Goal: Transaction & Acquisition: Subscribe to service/newsletter

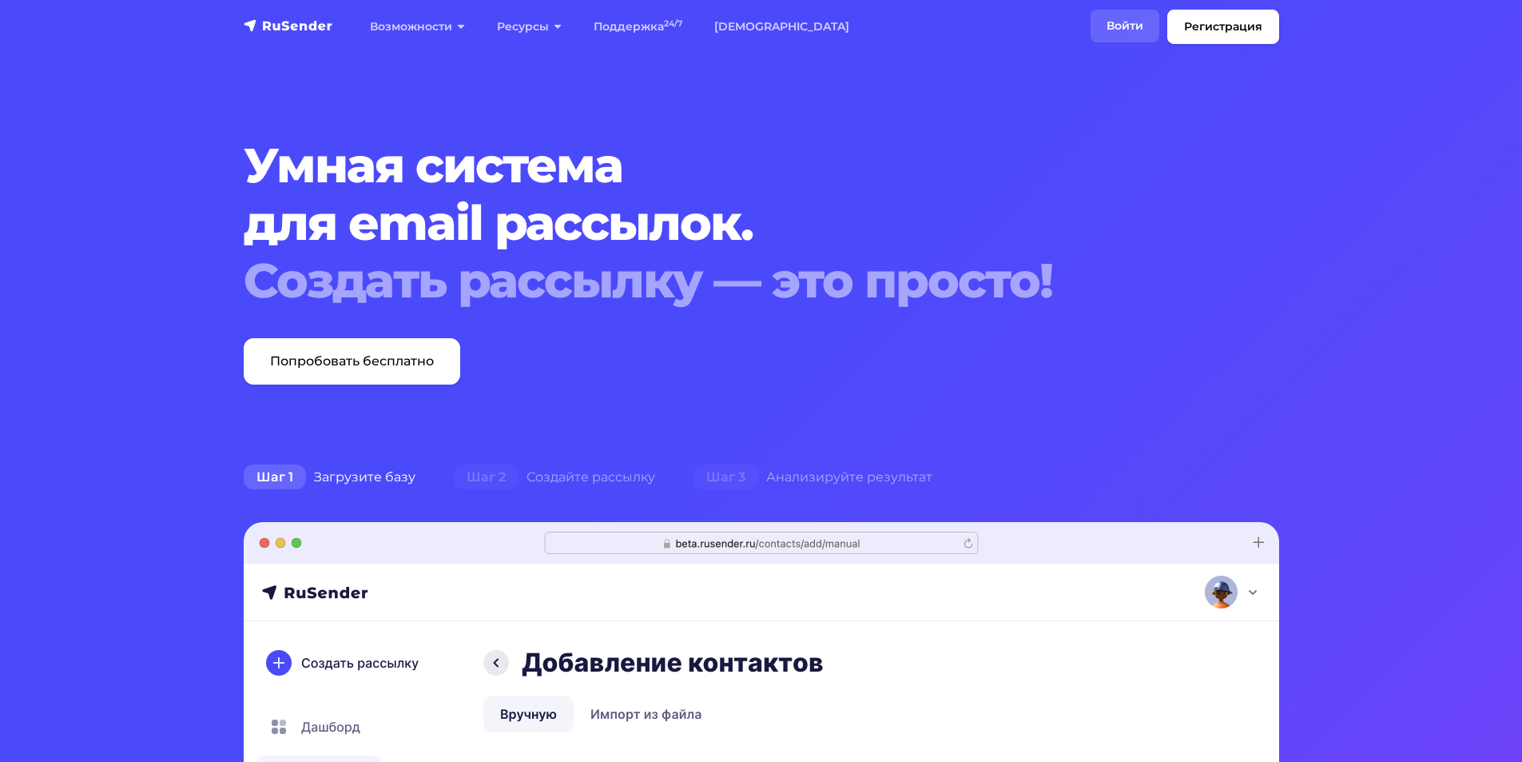
click at [1140, 24] on link "Войти" at bounding box center [1125, 26] width 69 height 33
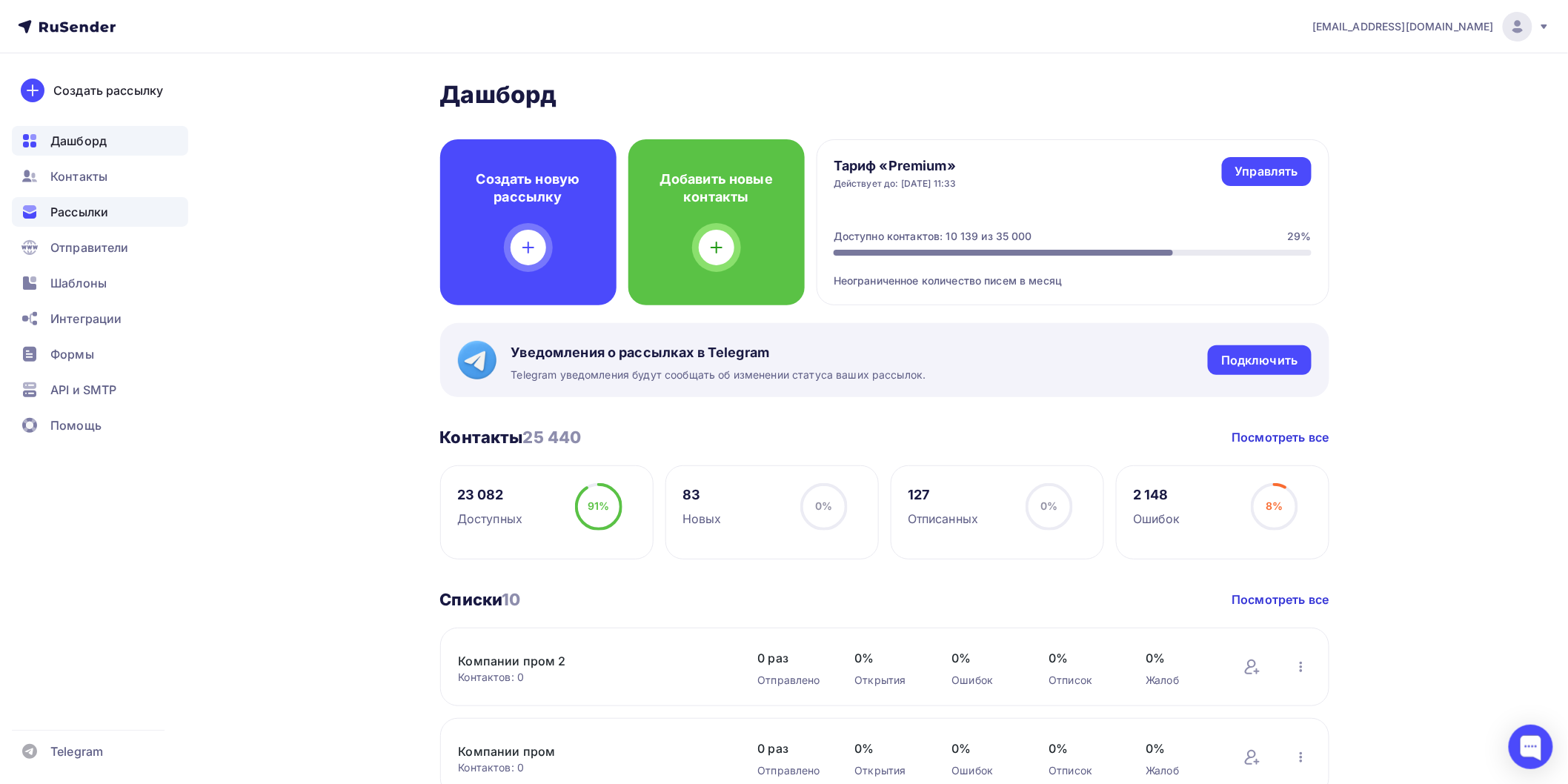
click at [116, 217] on div "Рассылки" at bounding box center [100, 212] width 176 height 30
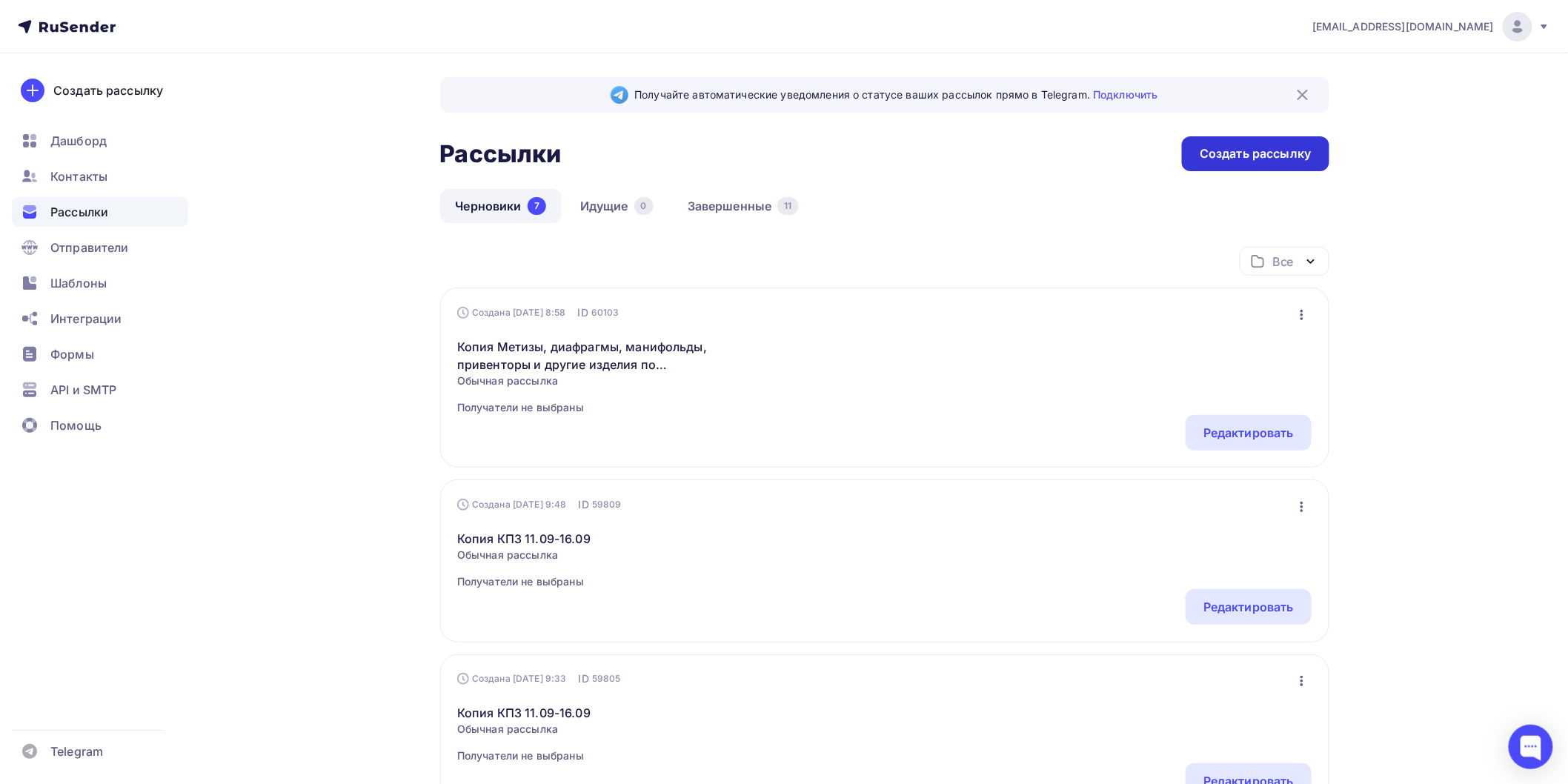
click at [1268, 158] on div "Создать рассылку" at bounding box center [1256, 154] width 111 height 17
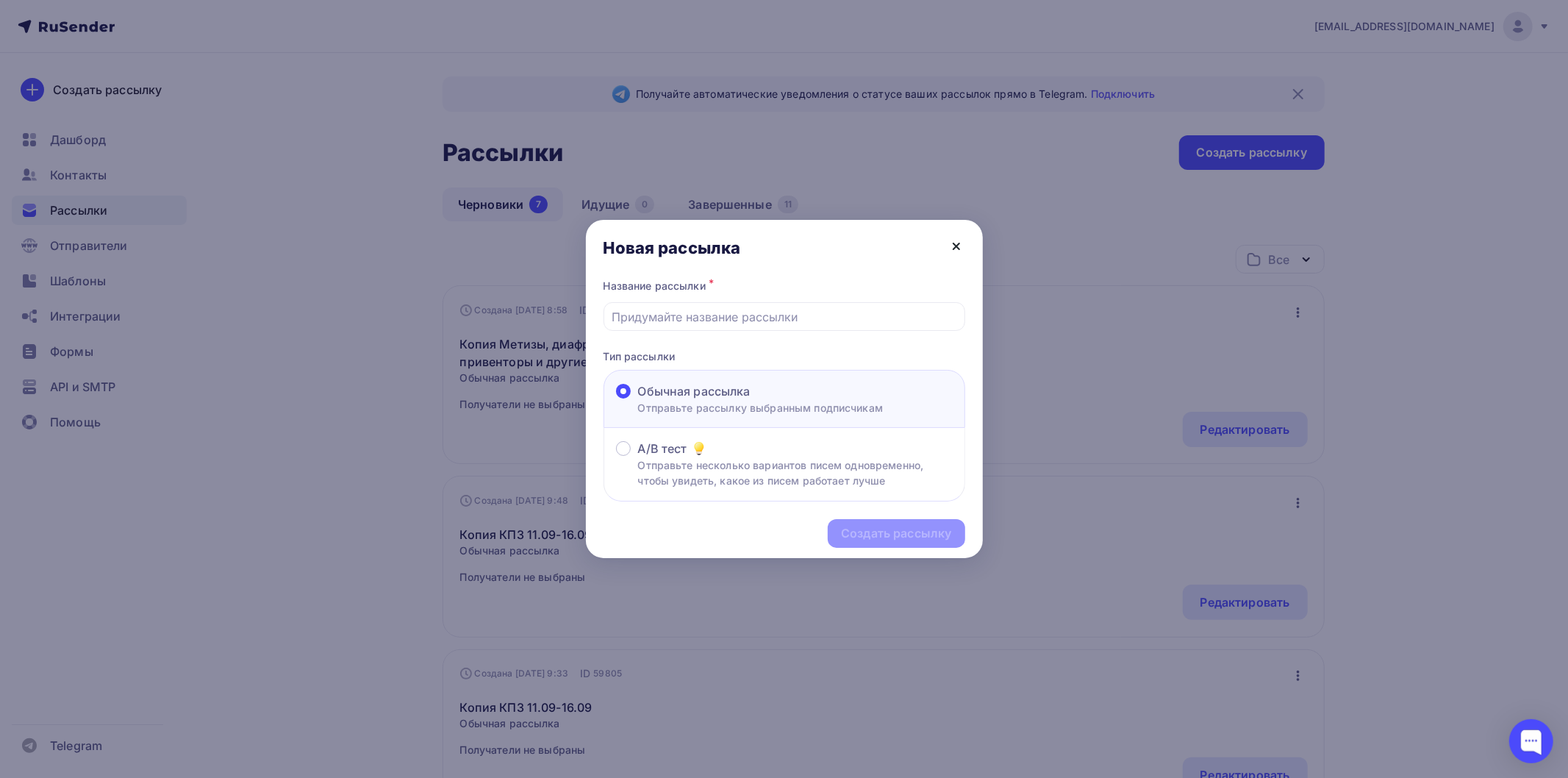
click at [948, 247] on icon at bounding box center [956, 246] width 17 height 17
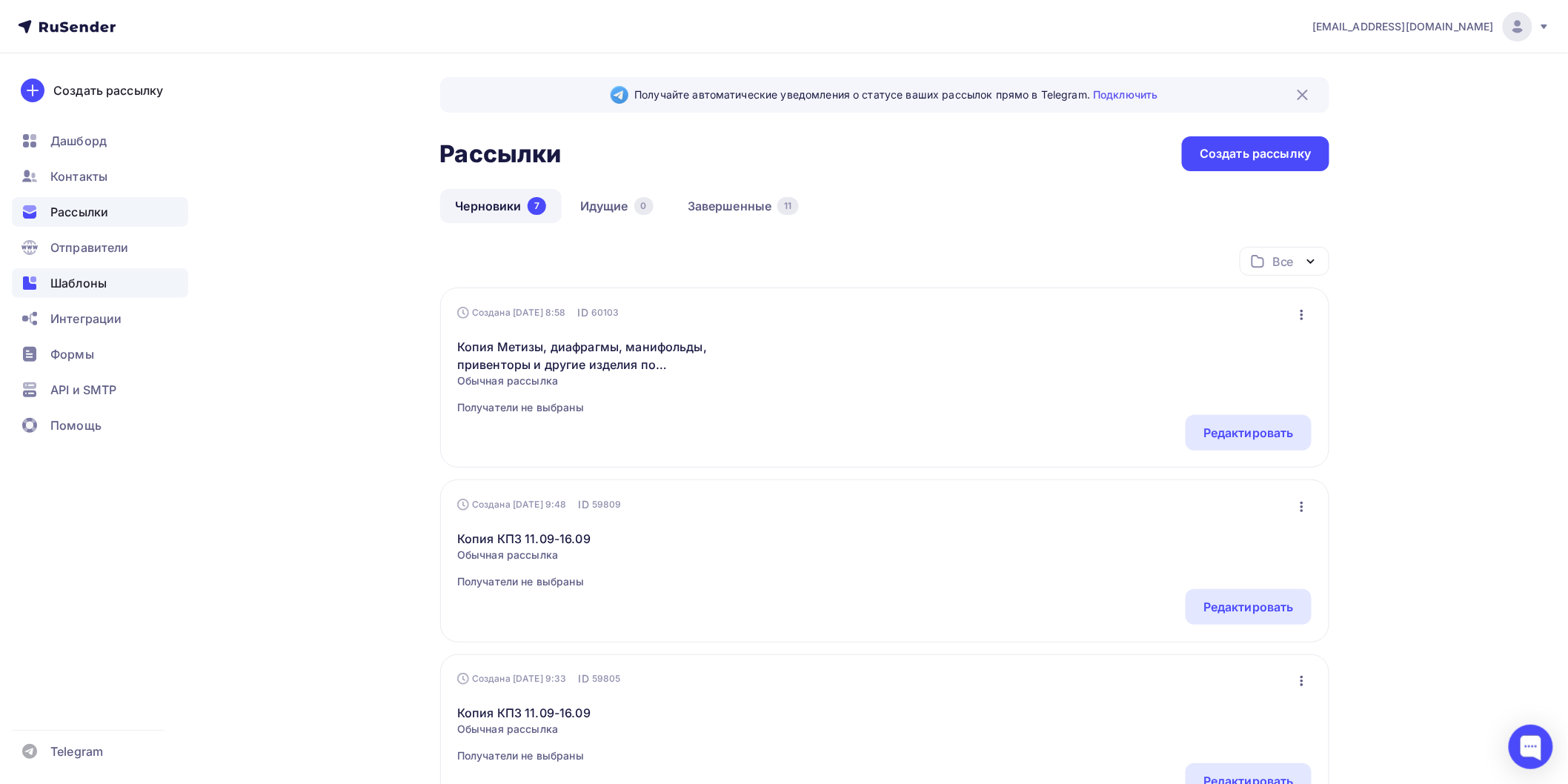
click at [72, 282] on span "Шаблоны" at bounding box center [78, 283] width 57 height 18
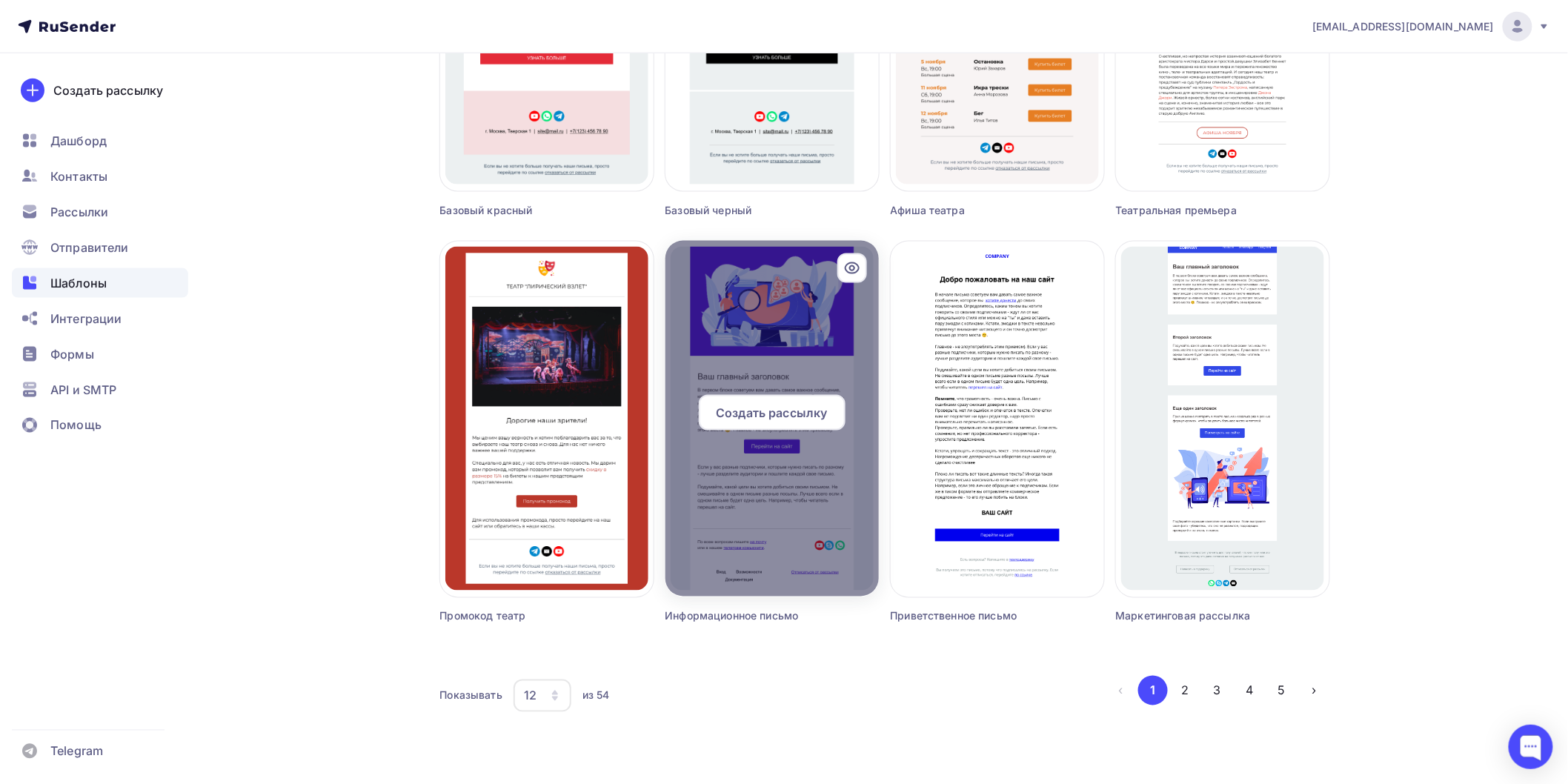
scroll to position [765, 0]
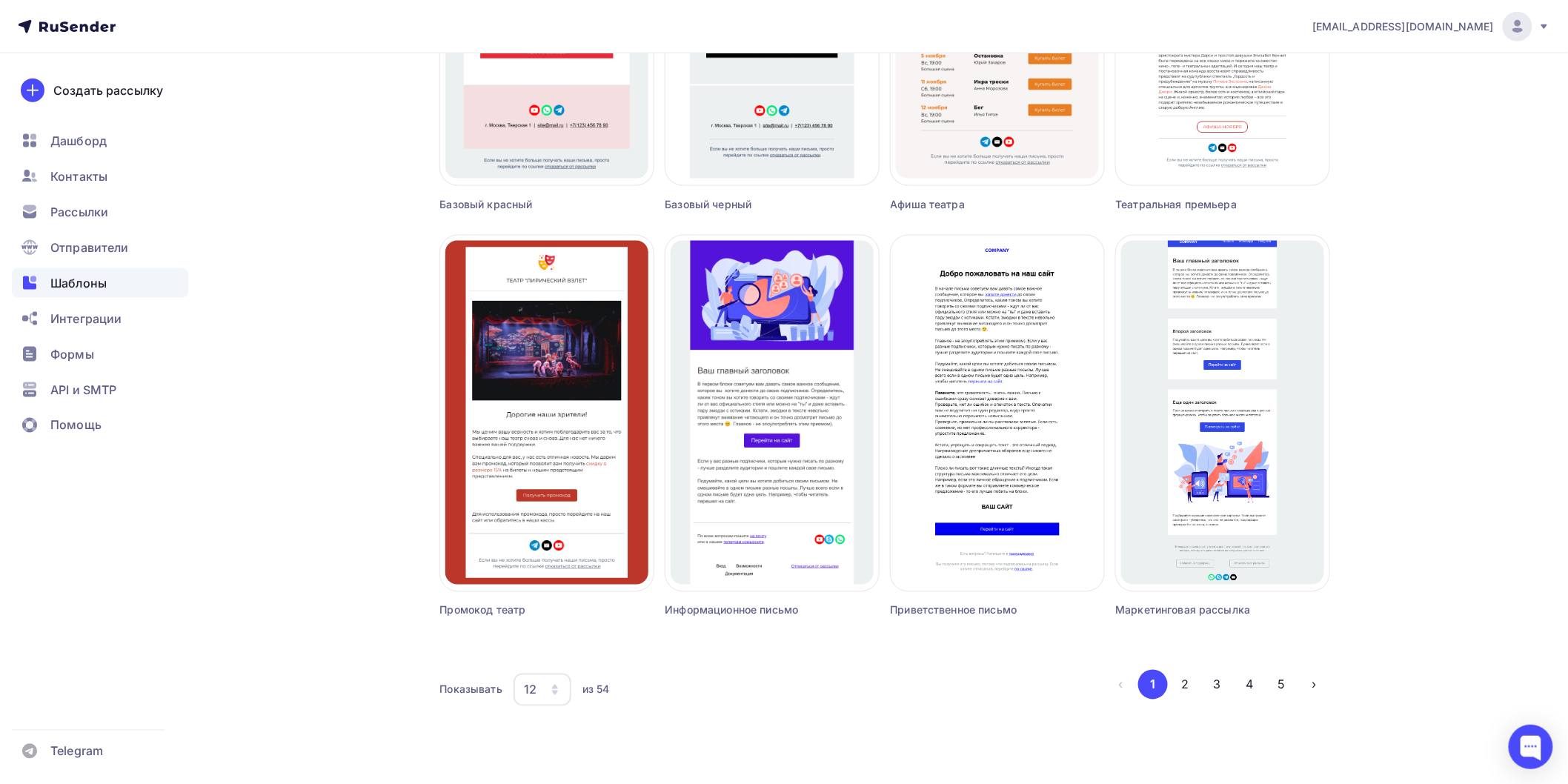
click at [870, 659] on div "Создать шаблон в конструкторе Создать шаблон в HTML редакторе Создать рассылку …" at bounding box center [885, 74] width 889 height 1303
click at [534, 690] on div "12" at bounding box center [530, 689] width 13 height 18
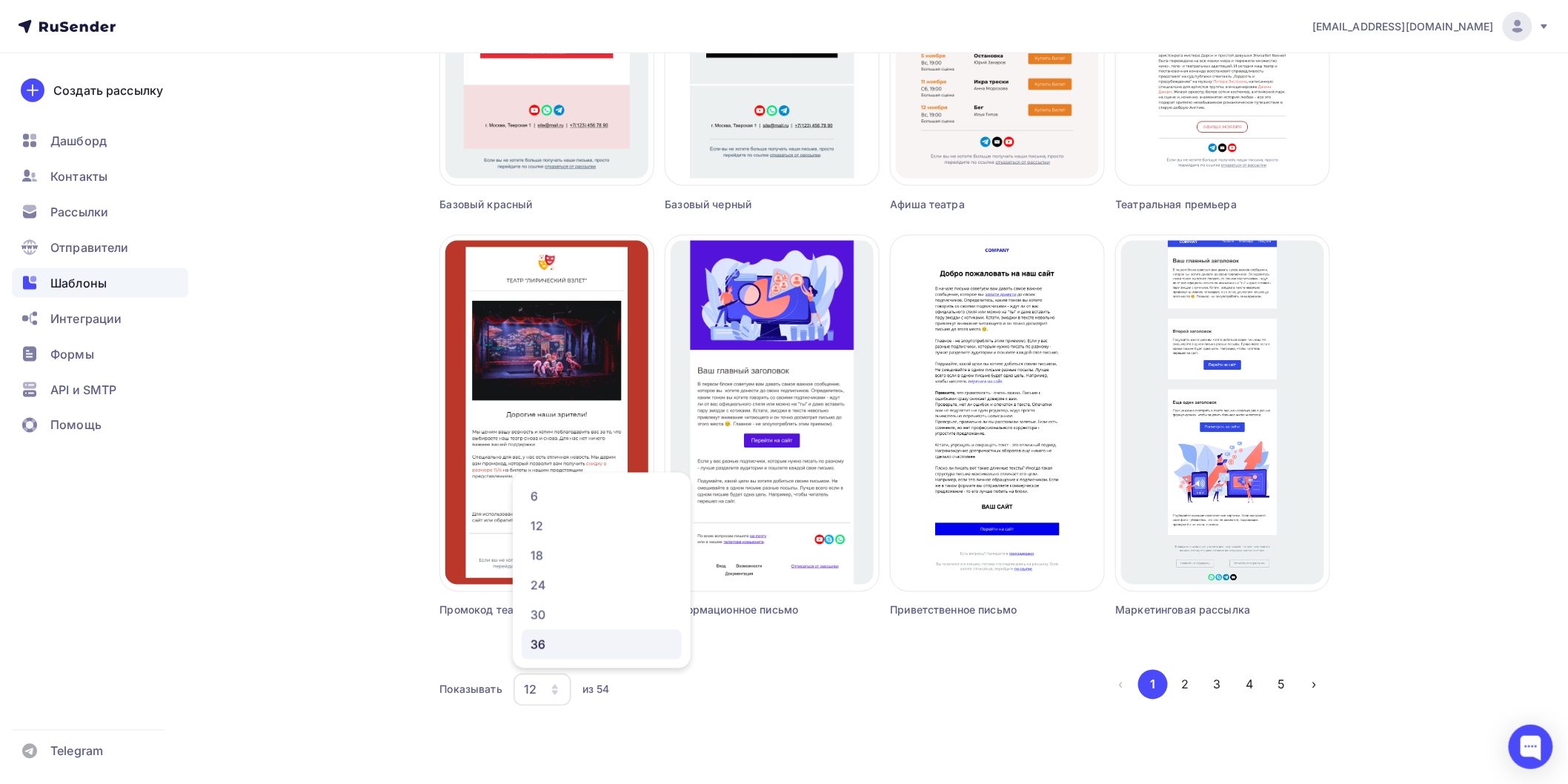
click at [567, 648] on div "36" at bounding box center [601, 645] width 142 height 18
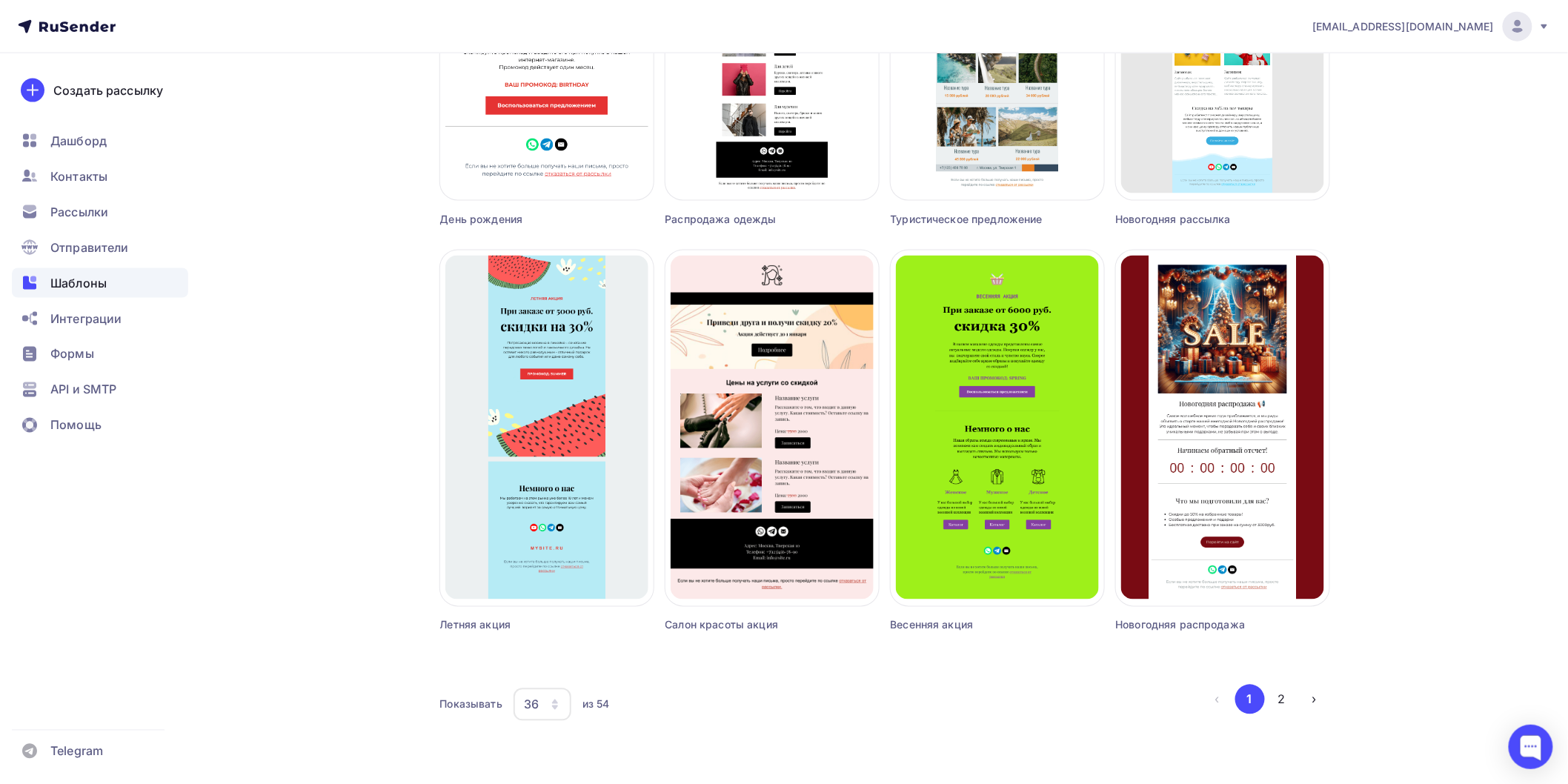
scroll to position [3203, 0]
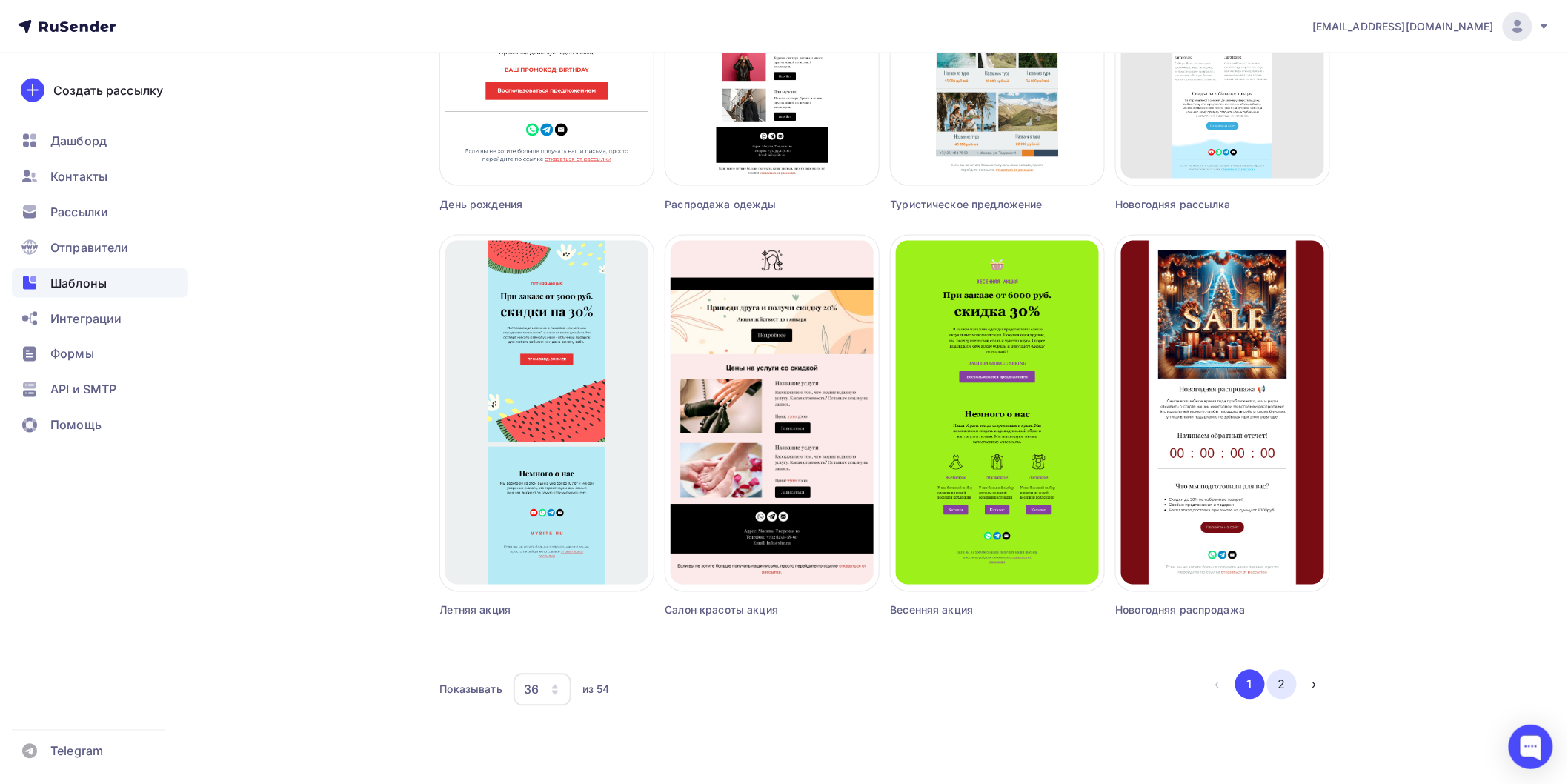
click at [1285, 680] on button "2" at bounding box center [1281, 685] width 30 height 30
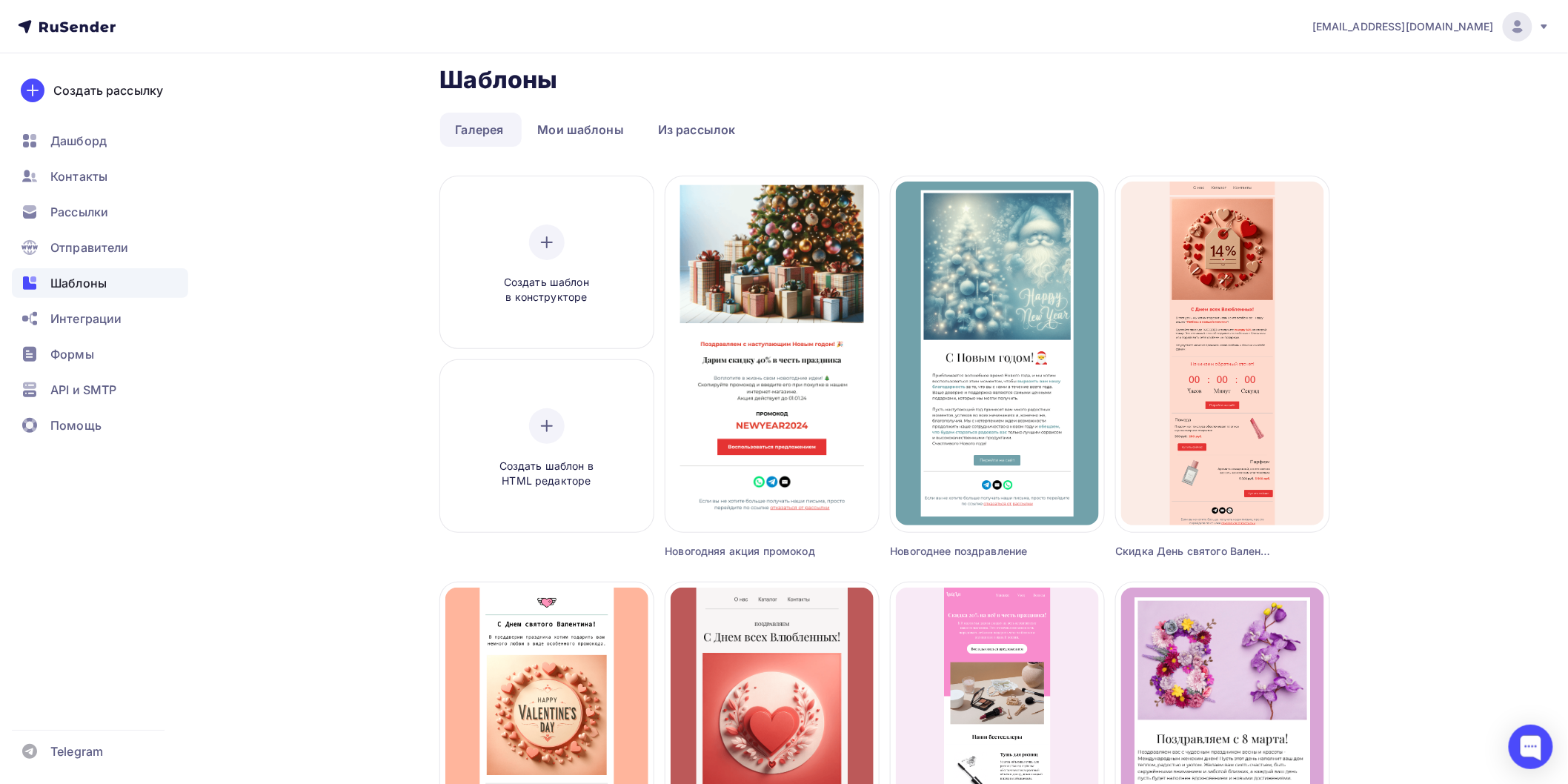
scroll to position [0, 0]
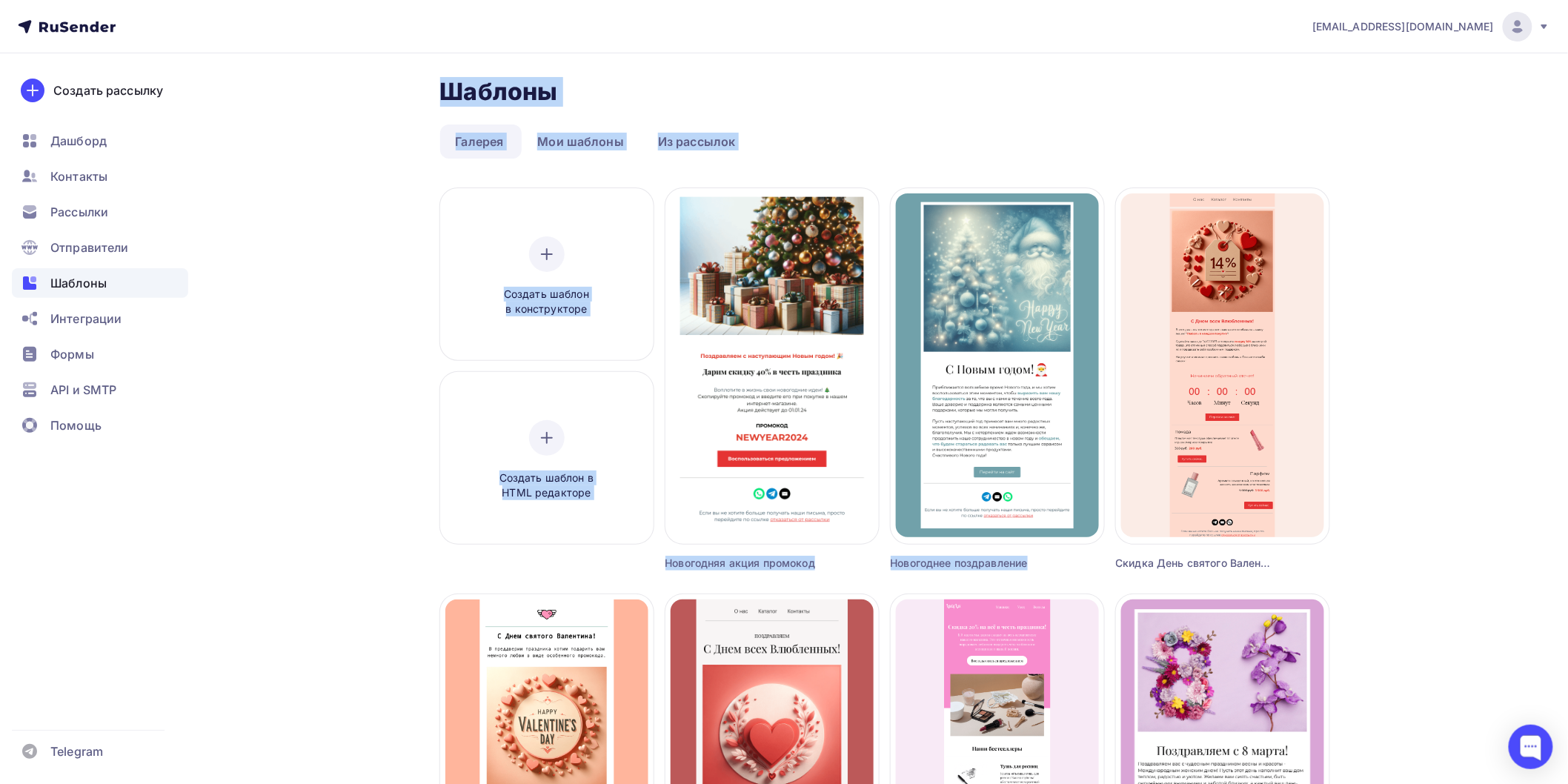
drag, startPoint x: 411, startPoint y: 77, endPoint x: 1460, endPoint y: 540, distance: 1146.6
drag, startPoint x: 402, startPoint y: 72, endPoint x: 1430, endPoint y: 603, distance: 1157.0
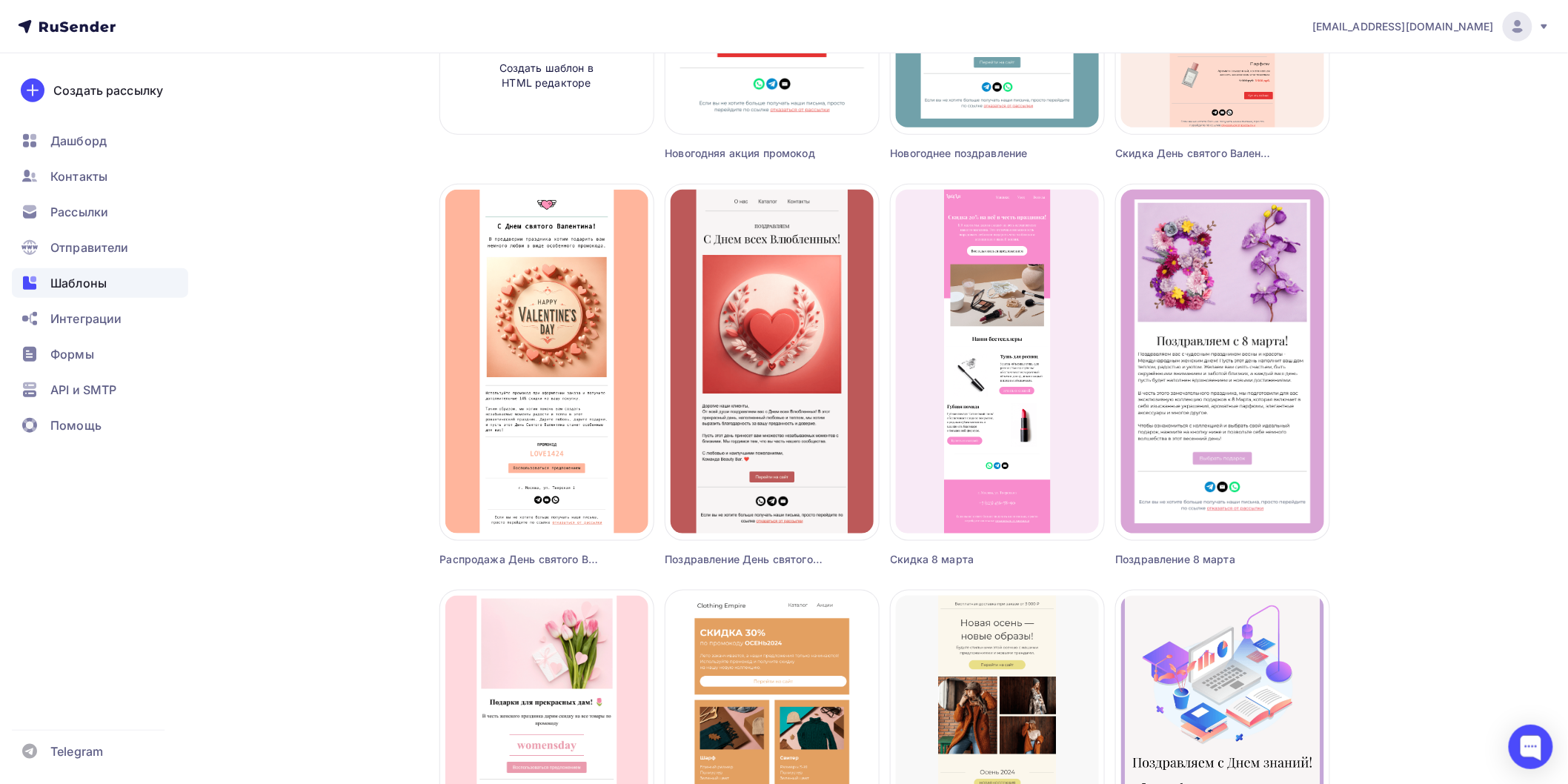
scroll to position [412, 0]
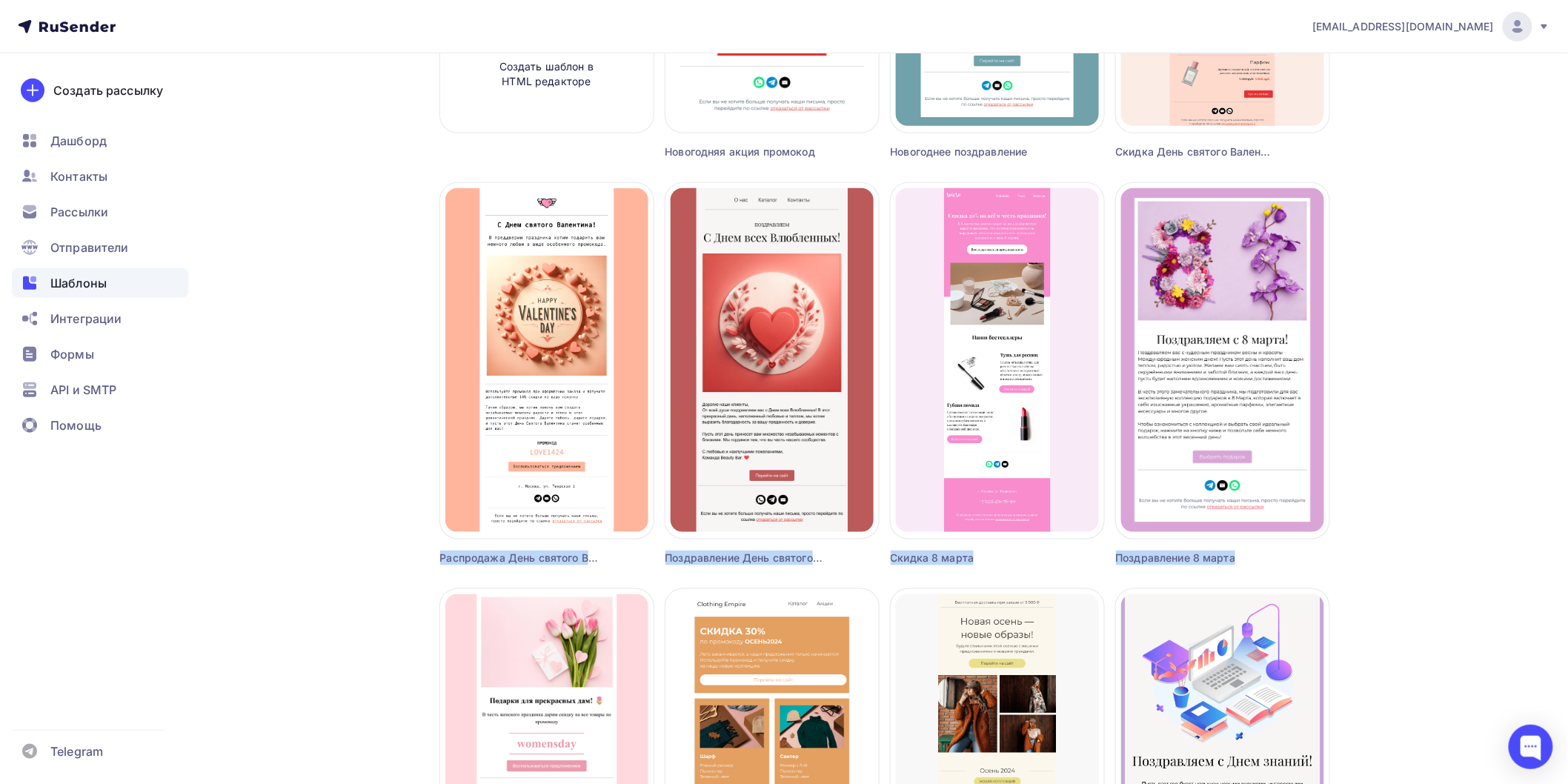
drag, startPoint x: 1430, startPoint y: 603, endPoint x: 375, endPoint y: 335, distance: 1088.5
click at [375, 335] on div "[EMAIL_ADDRESS][DOMAIN_NAME] Аккаунт Тарифы Выйти Создать рассылку [GEOGRAPHIC_…" at bounding box center [784, 769] width 1568 height 2363
click at [375, 334] on div "Шаблоны Шаблоны Галерея Мои шаблоны Из рассылок Создать шаблон в конструкторе С…" at bounding box center [784, 796] width 1215 height 2309
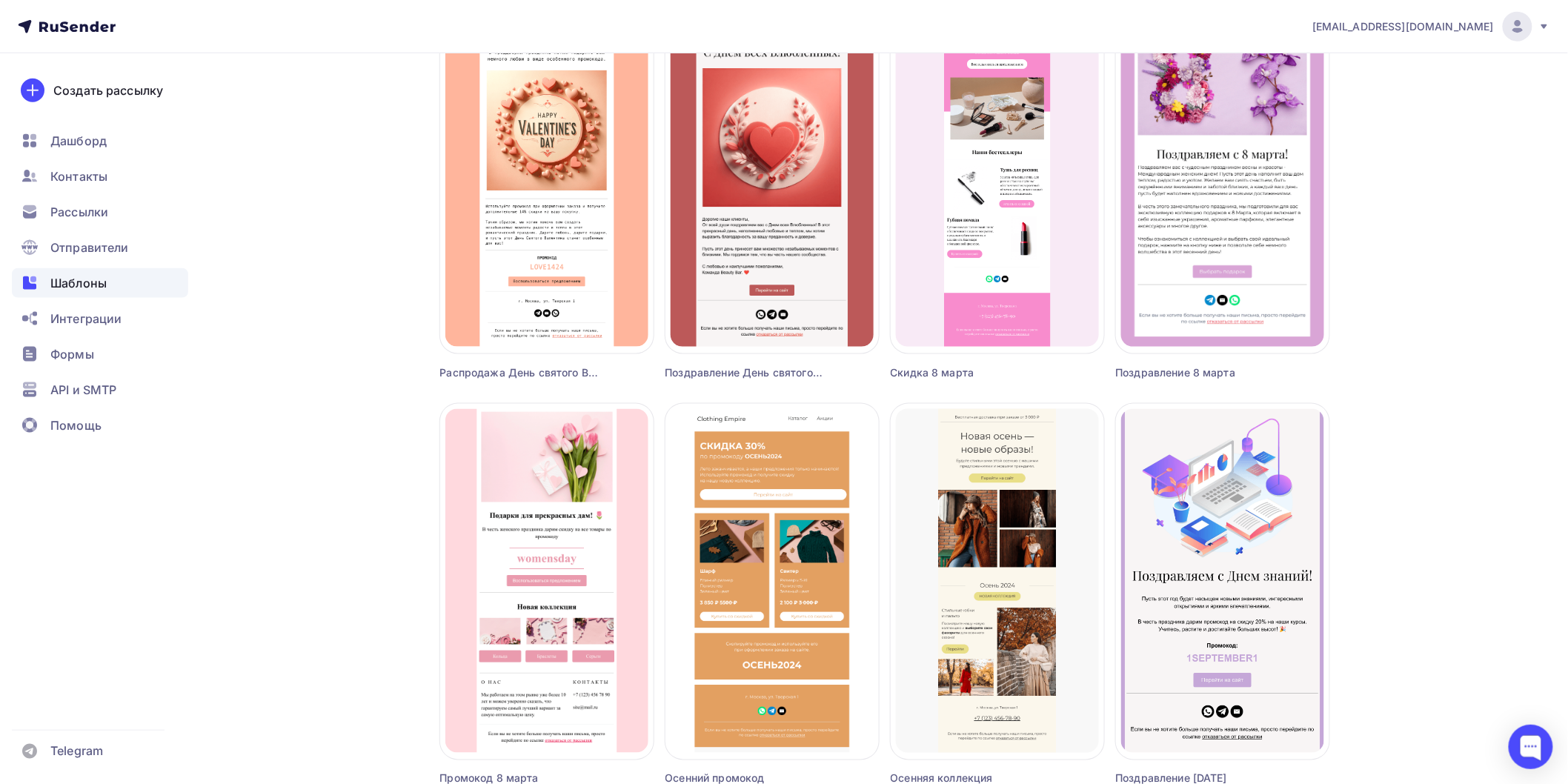
scroll to position [659, 0]
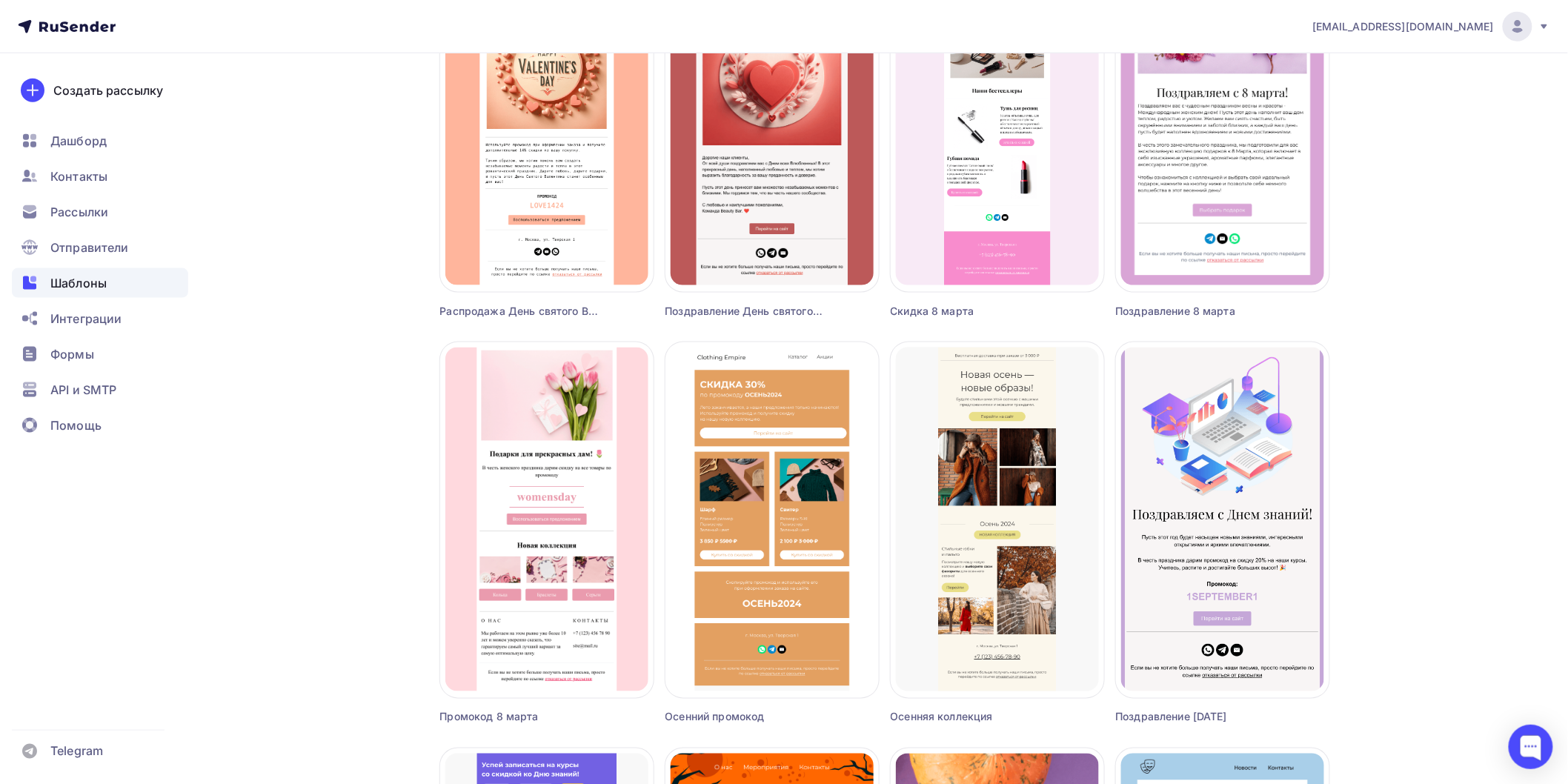
drag, startPoint x: 417, startPoint y: 301, endPoint x: 1359, endPoint y: 708, distance: 1026.2
click at [1359, 708] on div "Шаблоны Шаблоны Галерея Мои шаблоны Из рассылок Создать шаблон в конструкторе С…" at bounding box center [784, 549] width 1215 height 2309
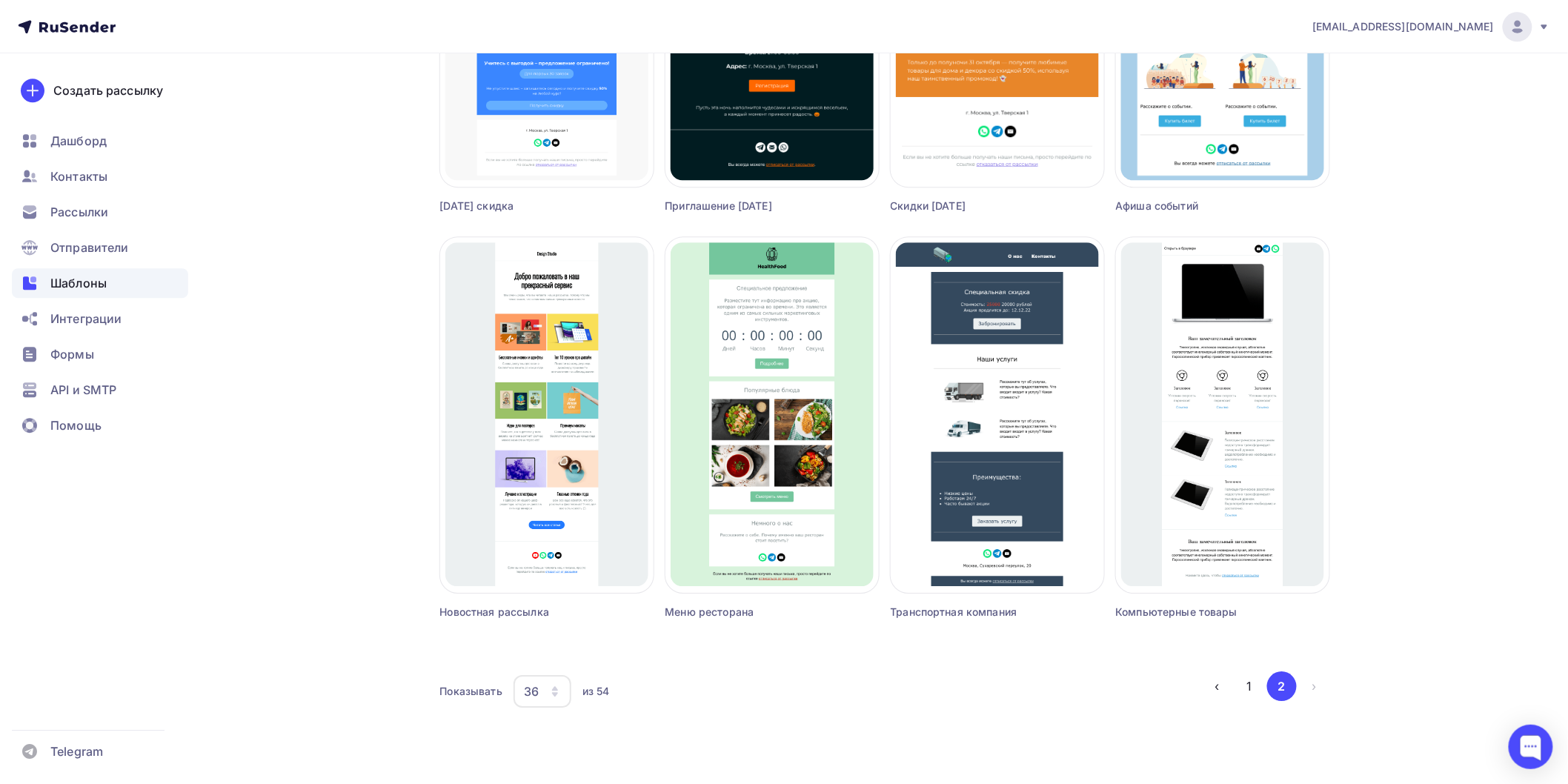
scroll to position [1577, 0]
click at [547, 693] on div "36" at bounding box center [542, 690] width 57 height 32
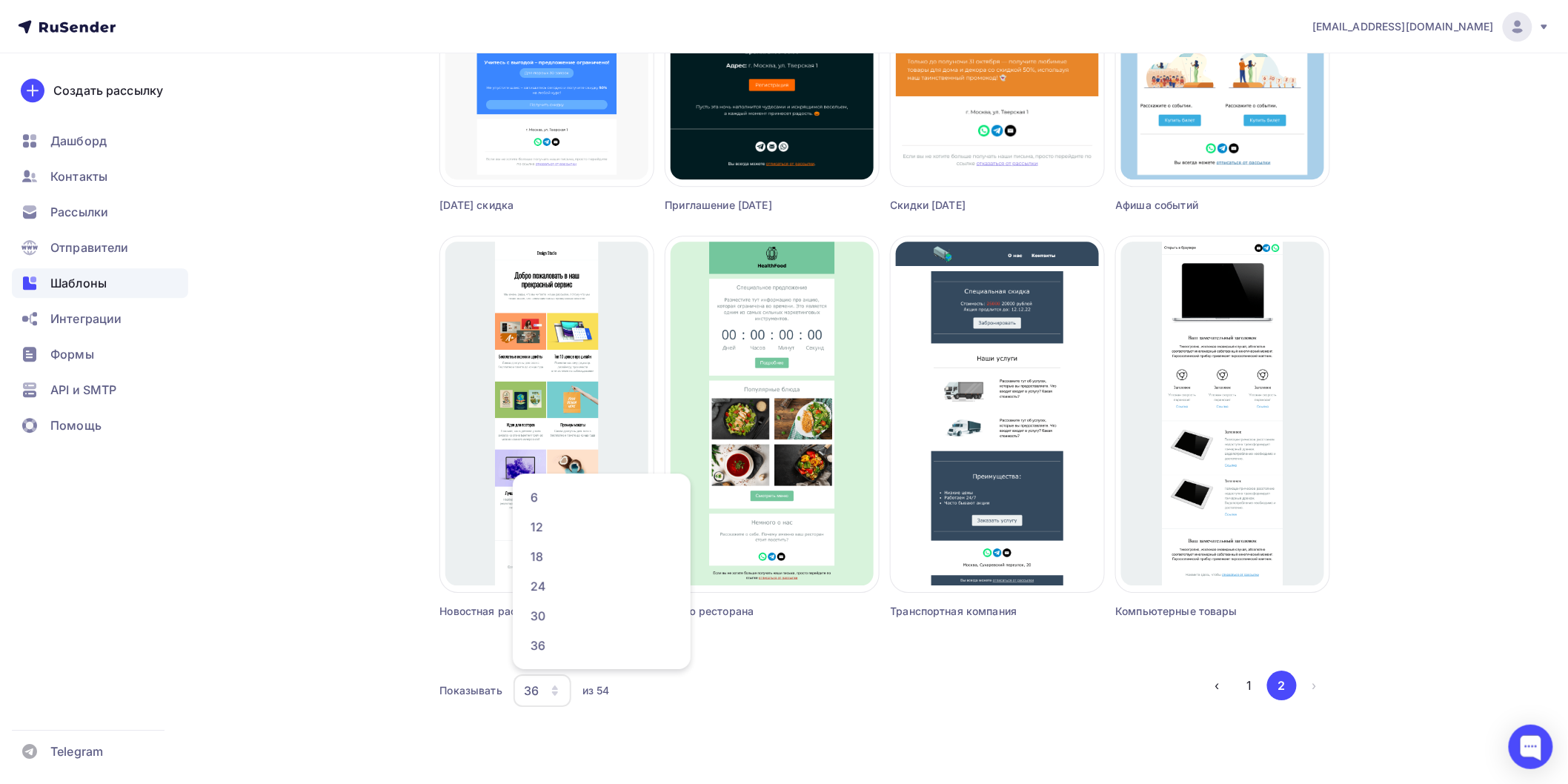
click at [809, 695] on div "Показывать 36 6 12 18 24 30 36 из 54" at bounding box center [822, 690] width 763 height 34
click at [1265, 677] on li "2" at bounding box center [1281, 686] width 32 height 30
click at [1256, 680] on button "1" at bounding box center [1250, 686] width 30 height 30
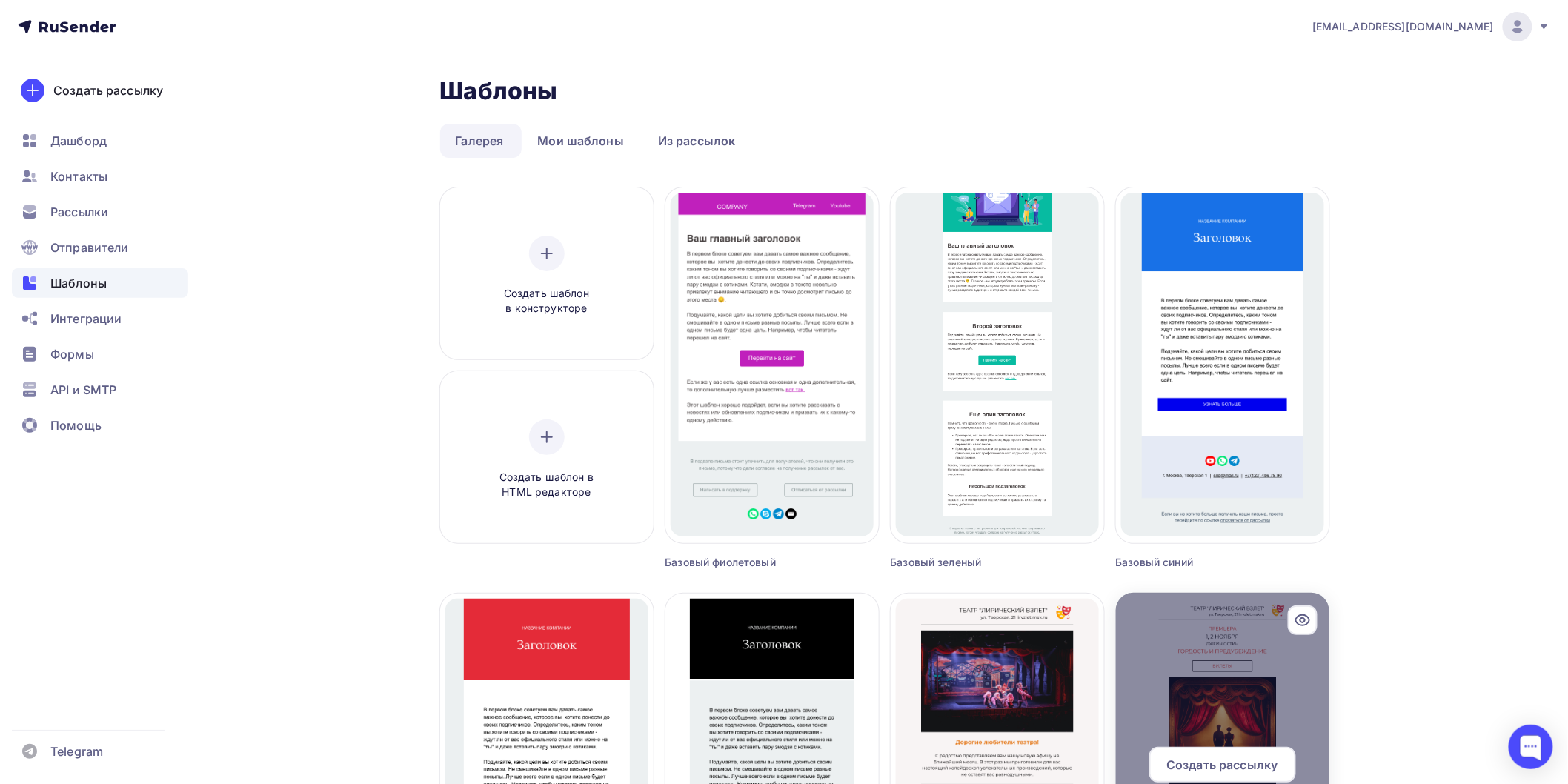
scroll to position [0, 0]
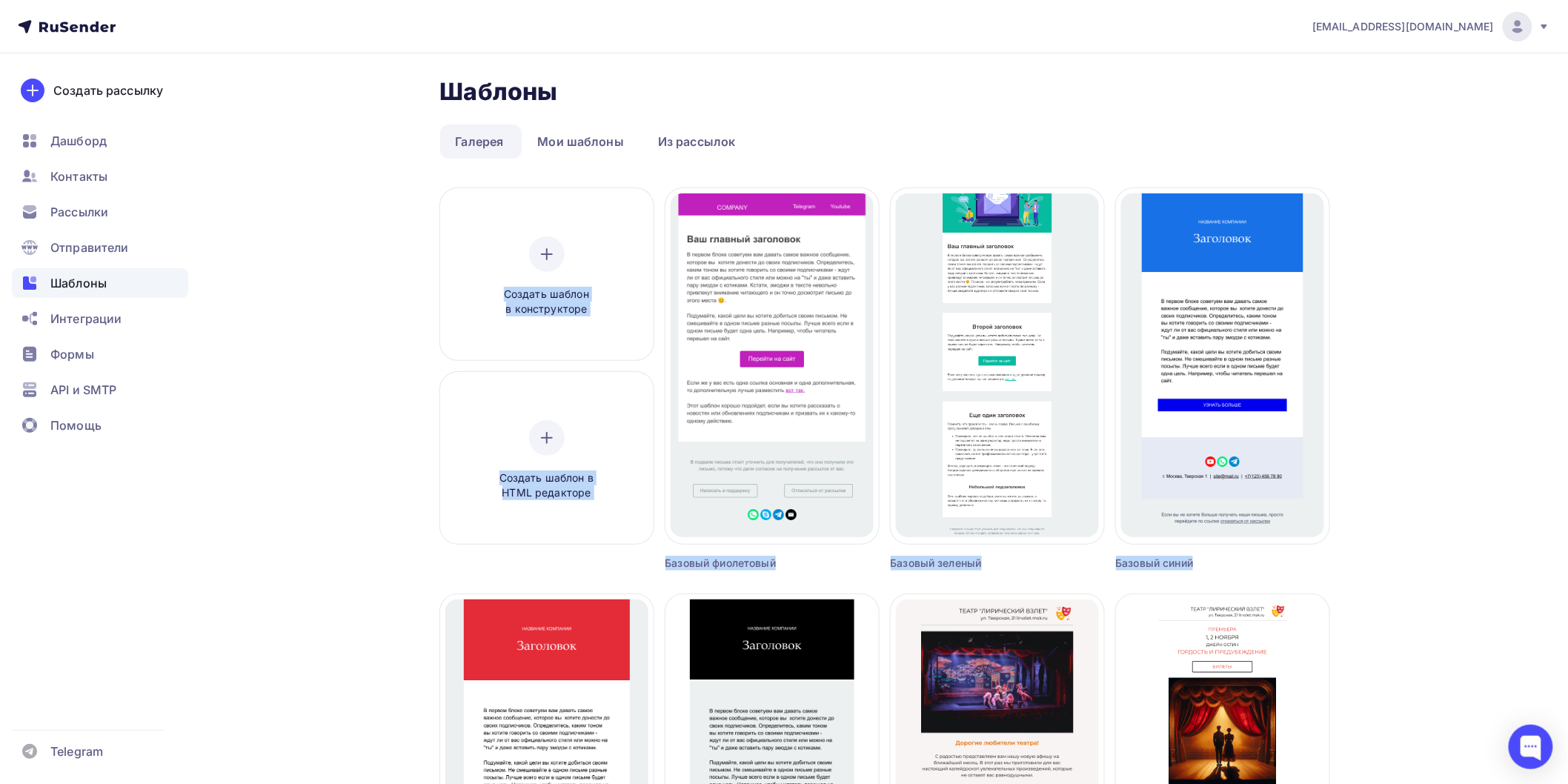
drag, startPoint x: 386, startPoint y: 186, endPoint x: 1477, endPoint y: 599, distance: 1166.6
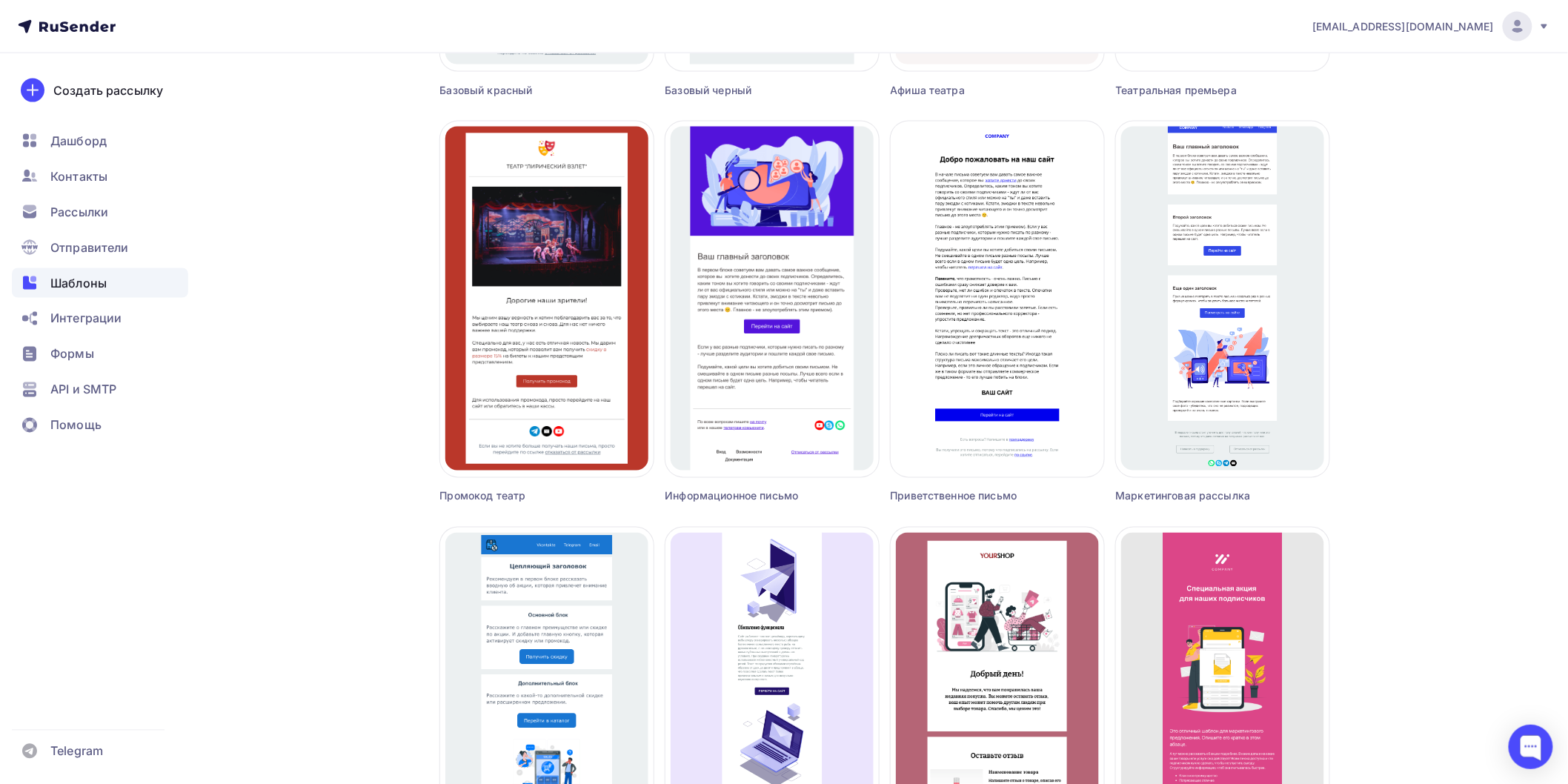
scroll to position [906, 0]
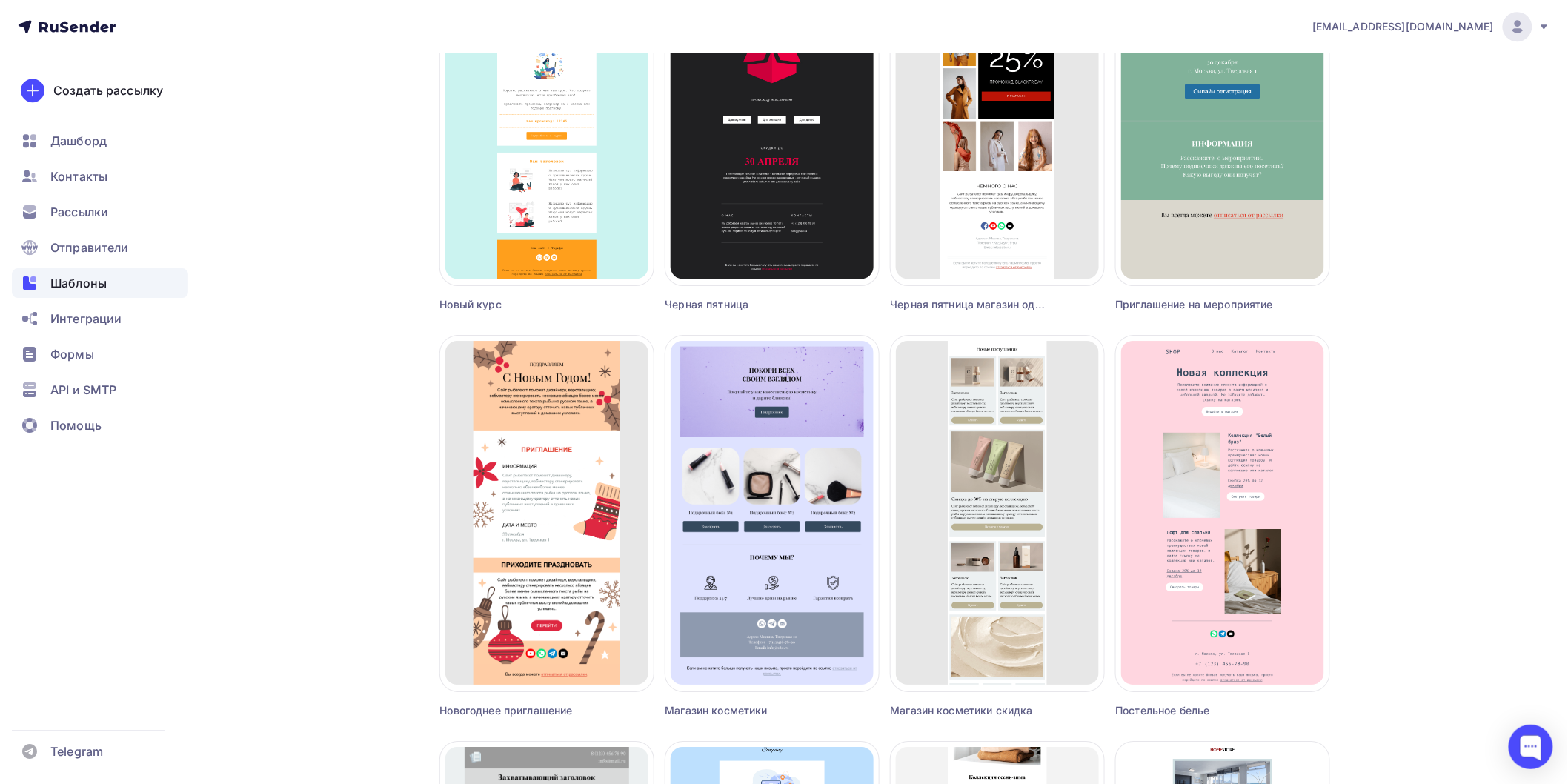
scroll to position [1895, 0]
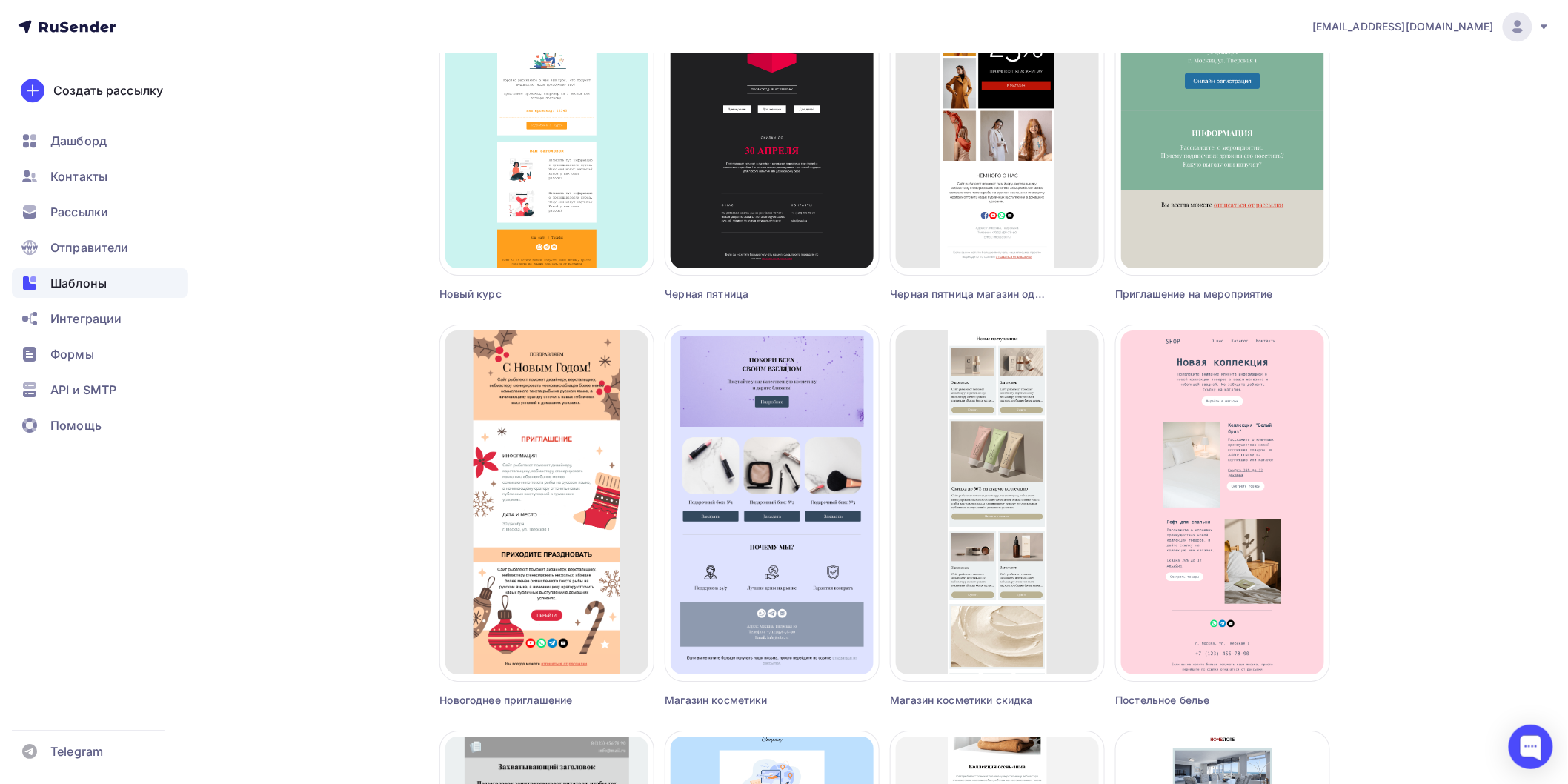
click at [1430, 628] on div "[EMAIL_ADDRESS][DOMAIN_NAME] Аккаунт Тарифы Выйти Создать рассылку [GEOGRAPHIC_…" at bounding box center [784, 99] width 1568 height 3988
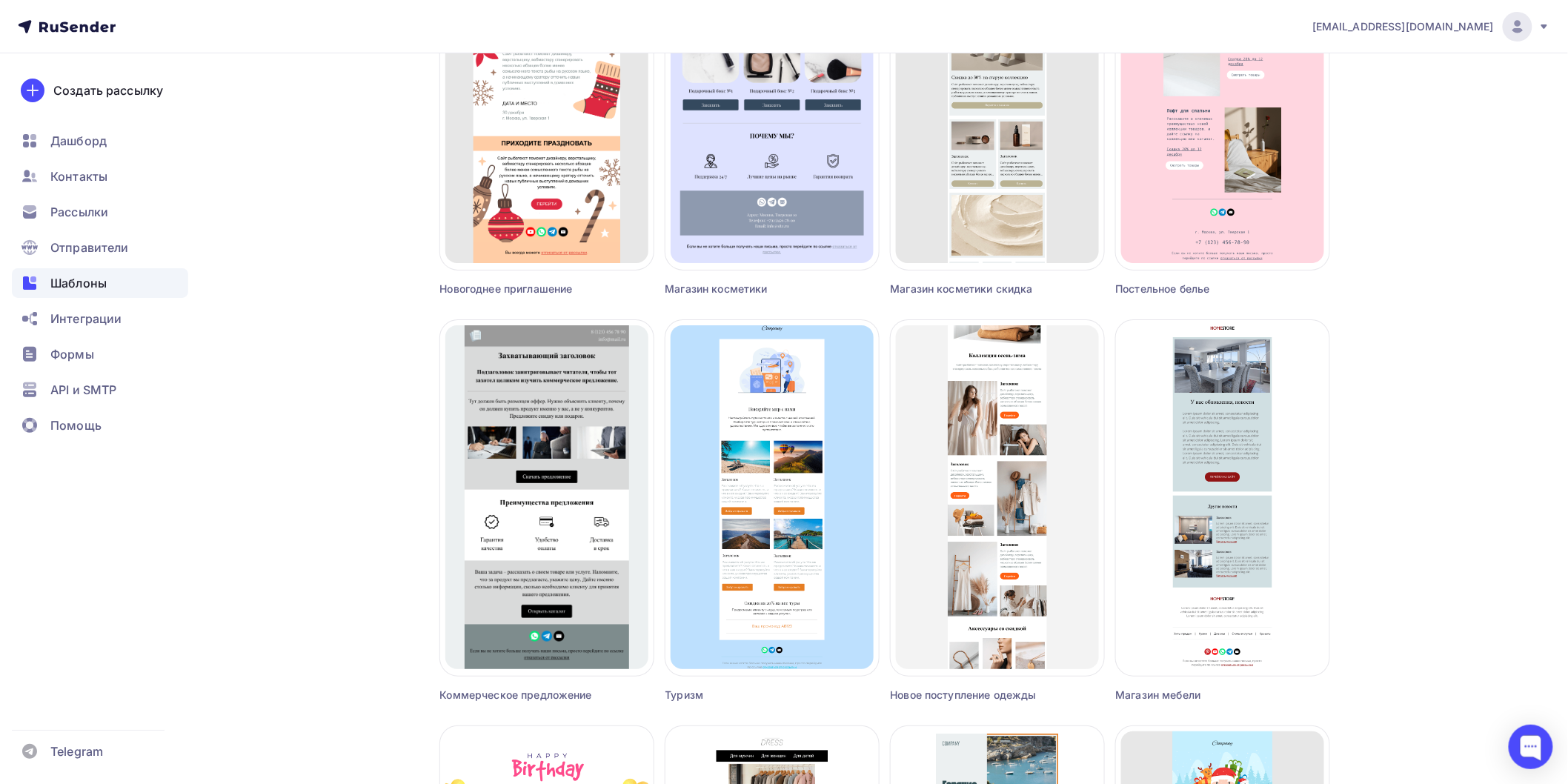
scroll to position [2307, 0]
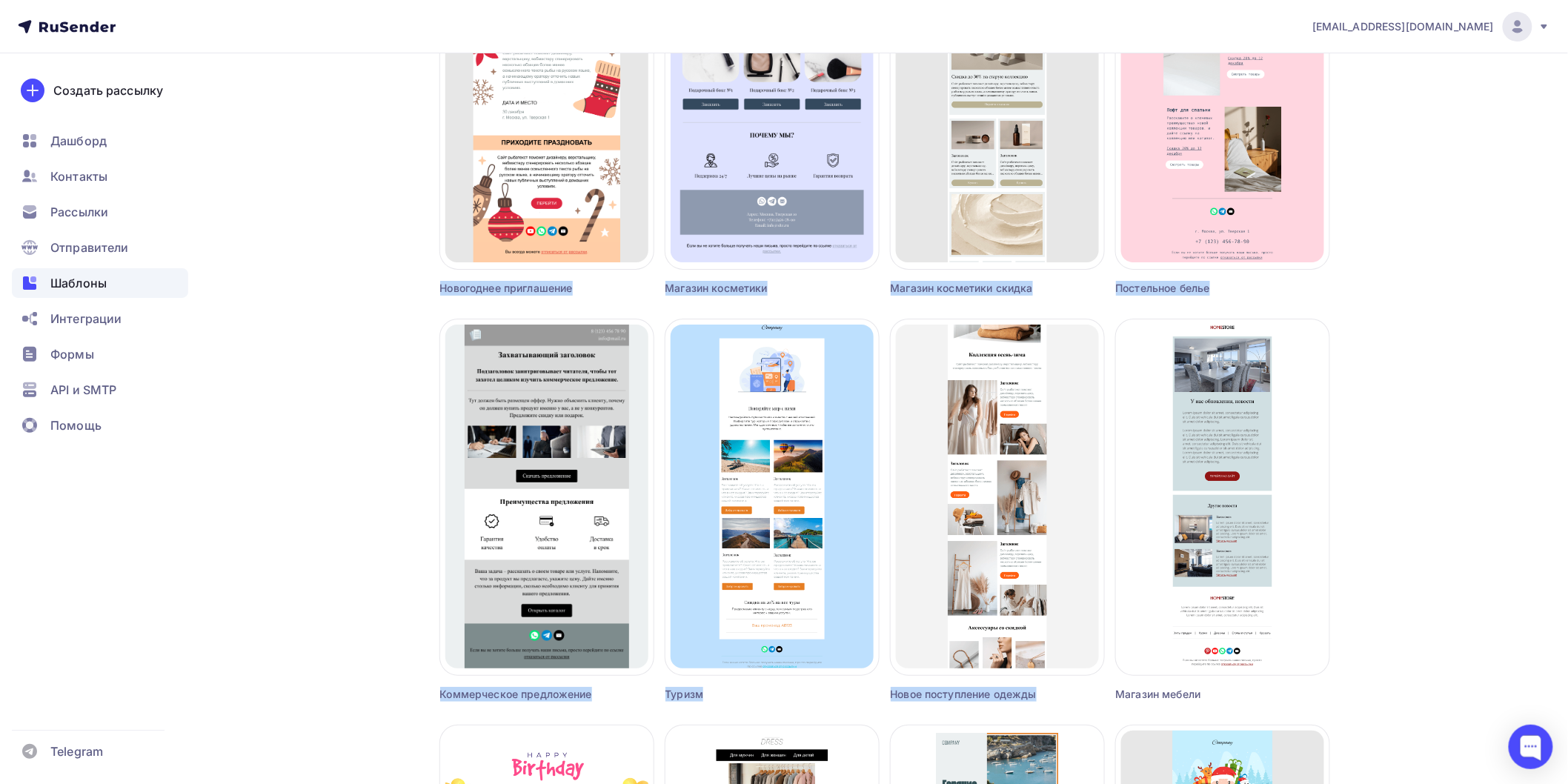
drag, startPoint x: 1447, startPoint y: 659, endPoint x: 275, endPoint y: 260, distance: 1238.1
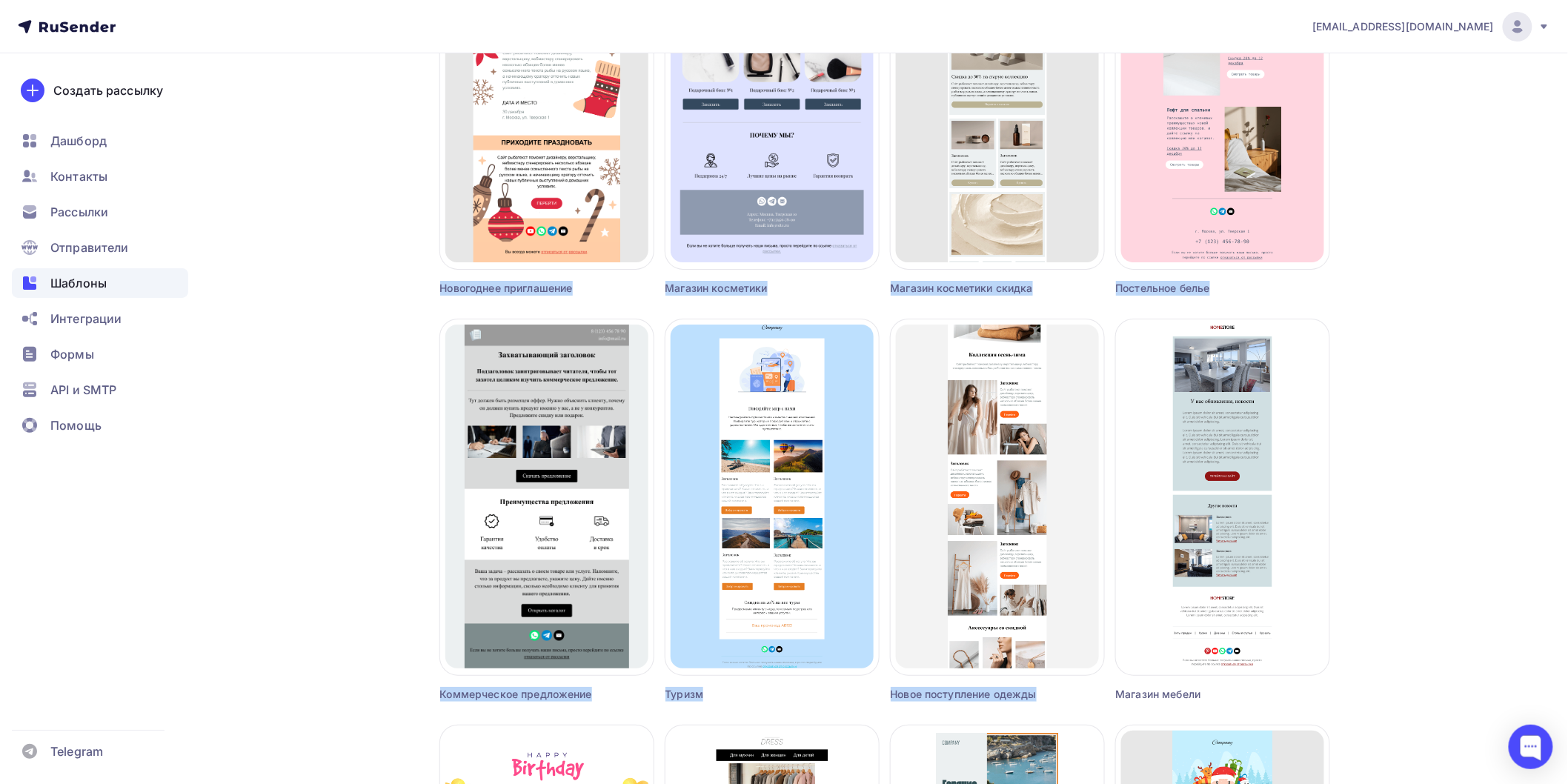
drag, startPoint x: 315, startPoint y: 248, endPoint x: 1403, endPoint y: 594, distance: 1141.7
drag, startPoint x: 1388, startPoint y: 711, endPoint x: 286, endPoint y: 190, distance: 1219.0
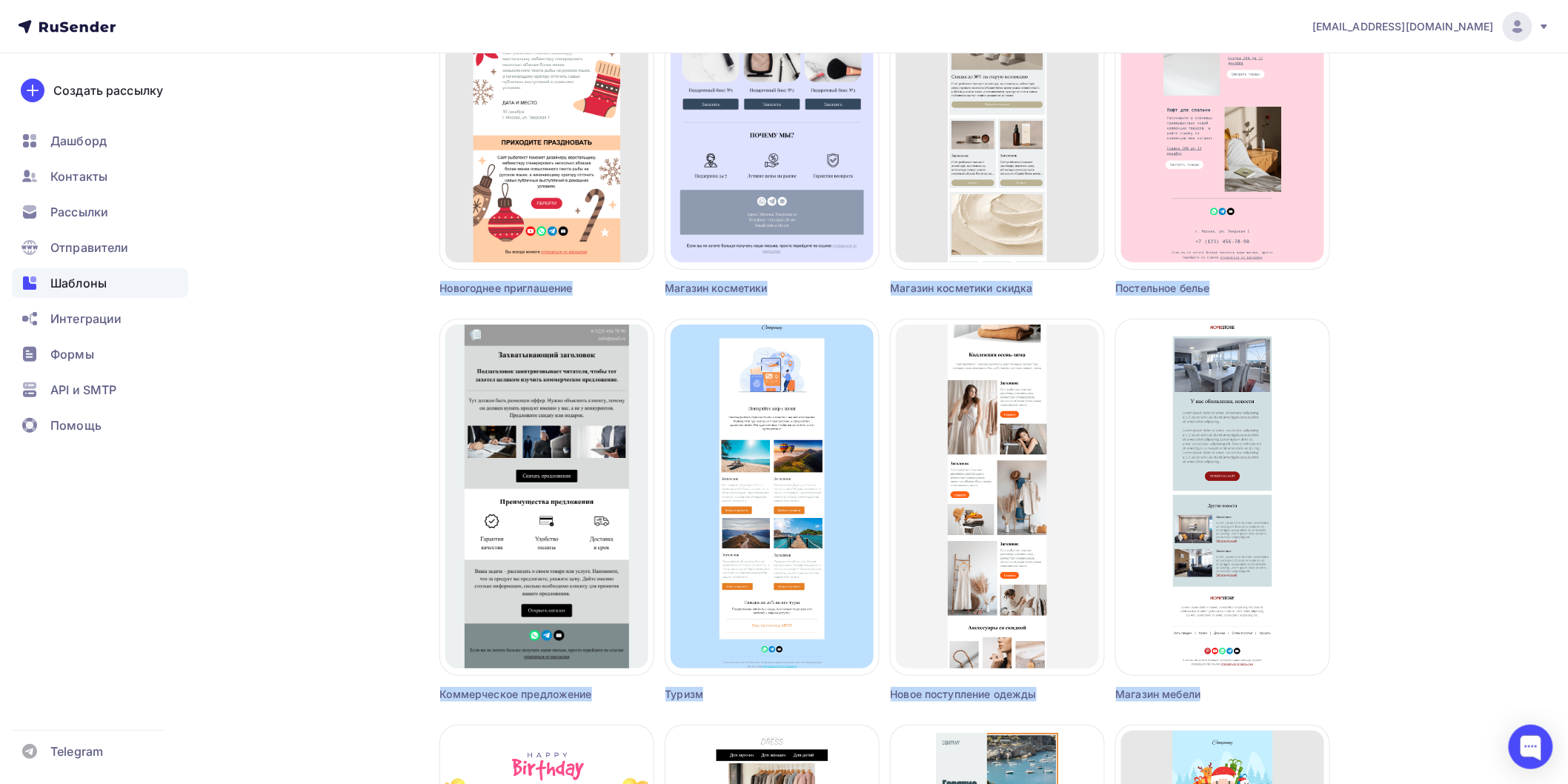
drag, startPoint x: 358, startPoint y: 215, endPoint x: 1386, endPoint y: 690, distance: 1132.4
drag, startPoint x: 408, startPoint y: 256, endPoint x: 1330, endPoint y: 702, distance: 1024.2
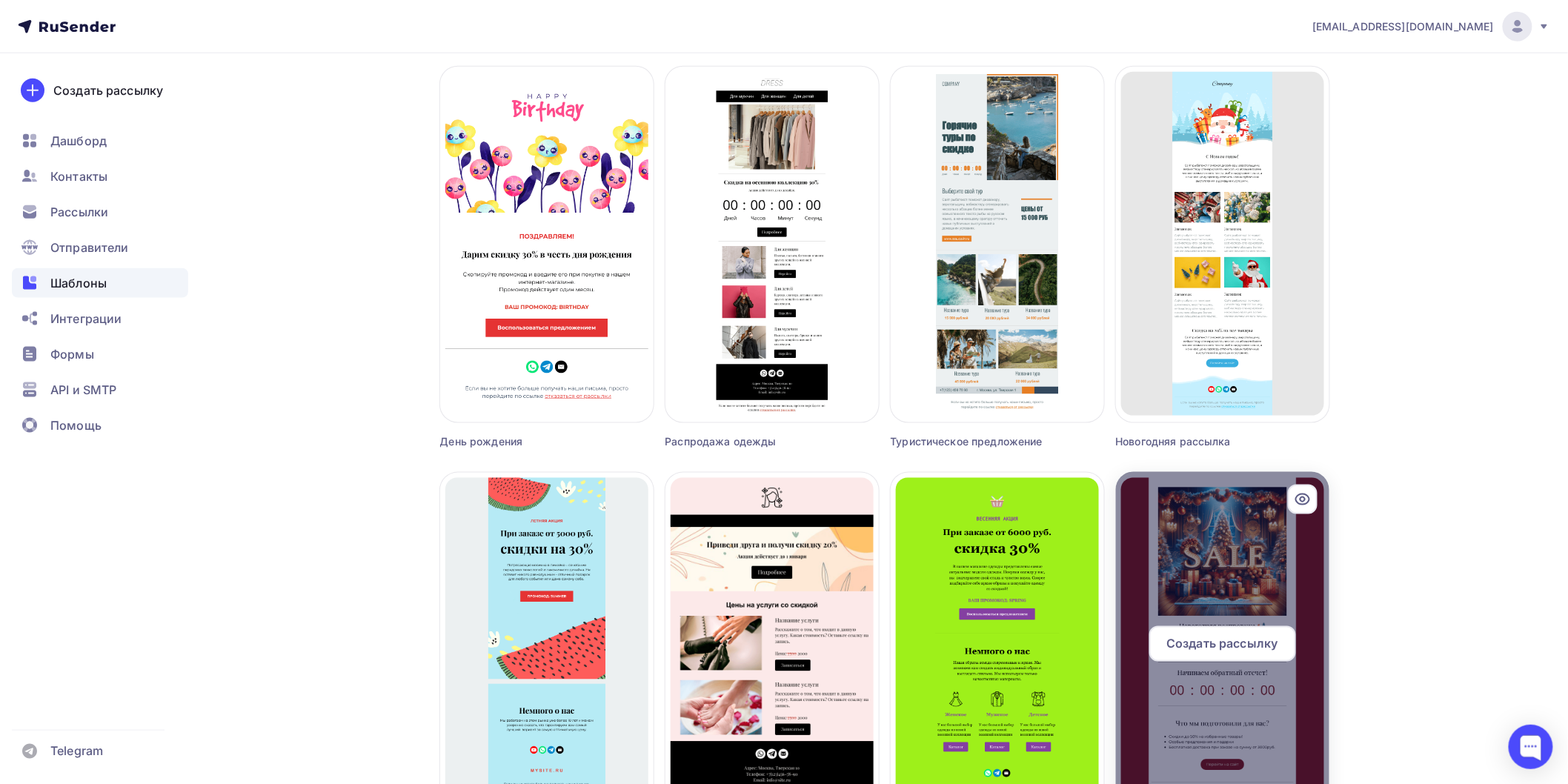
scroll to position [3048, 0]
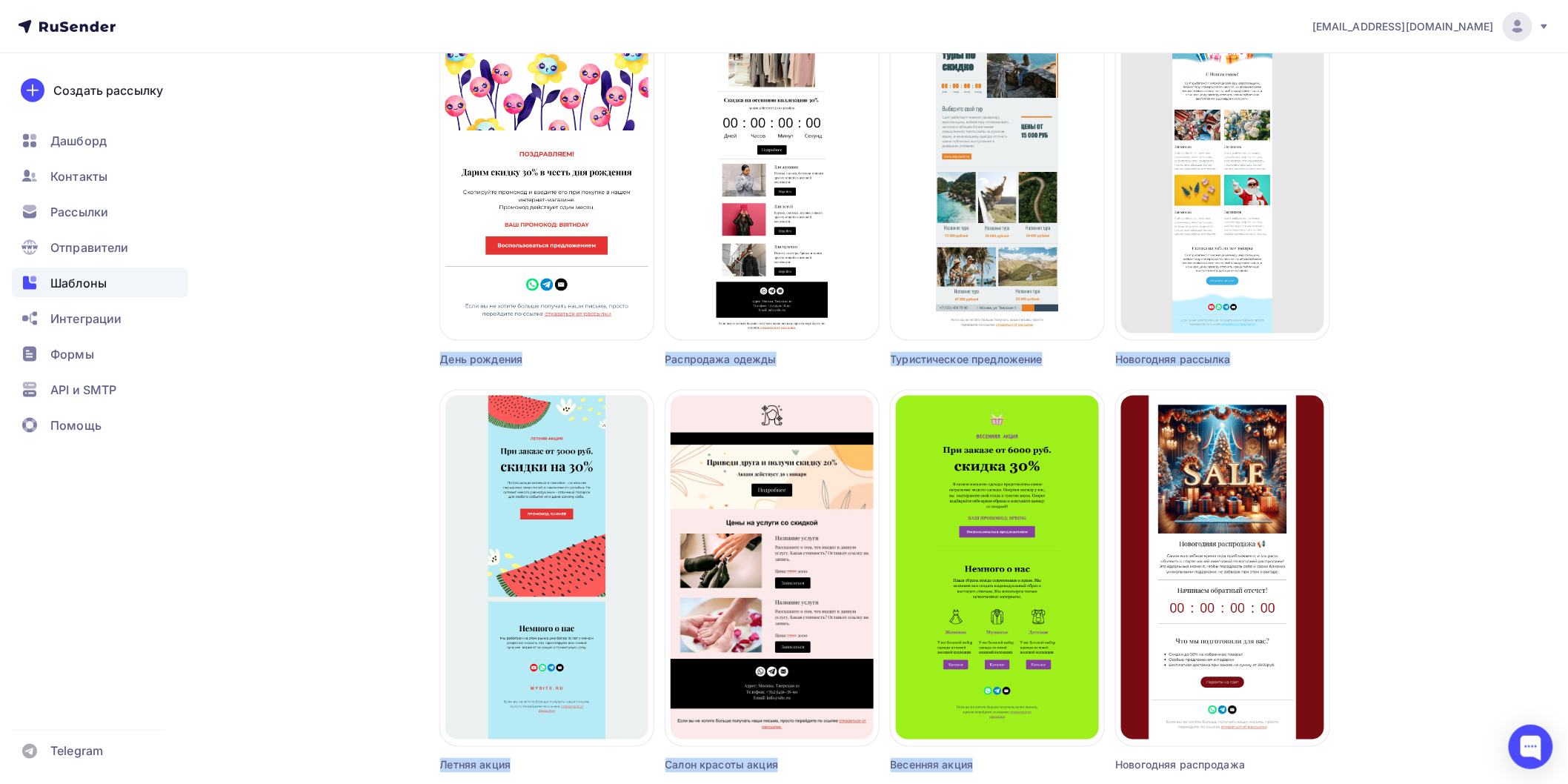
drag, startPoint x: 1423, startPoint y: 648, endPoint x: 389, endPoint y: 186, distance: 1132.5
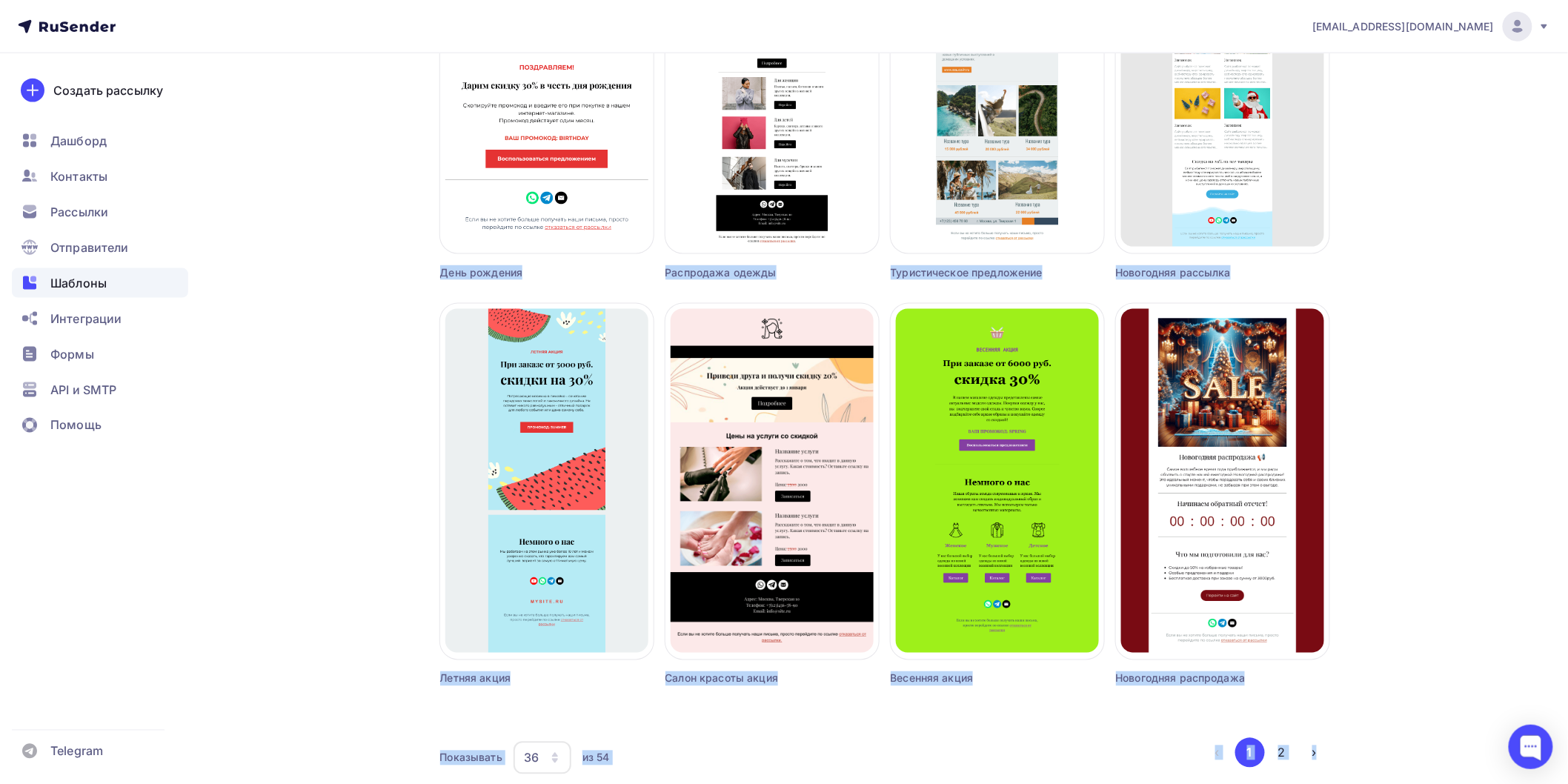
scroll to position [3203, 0]
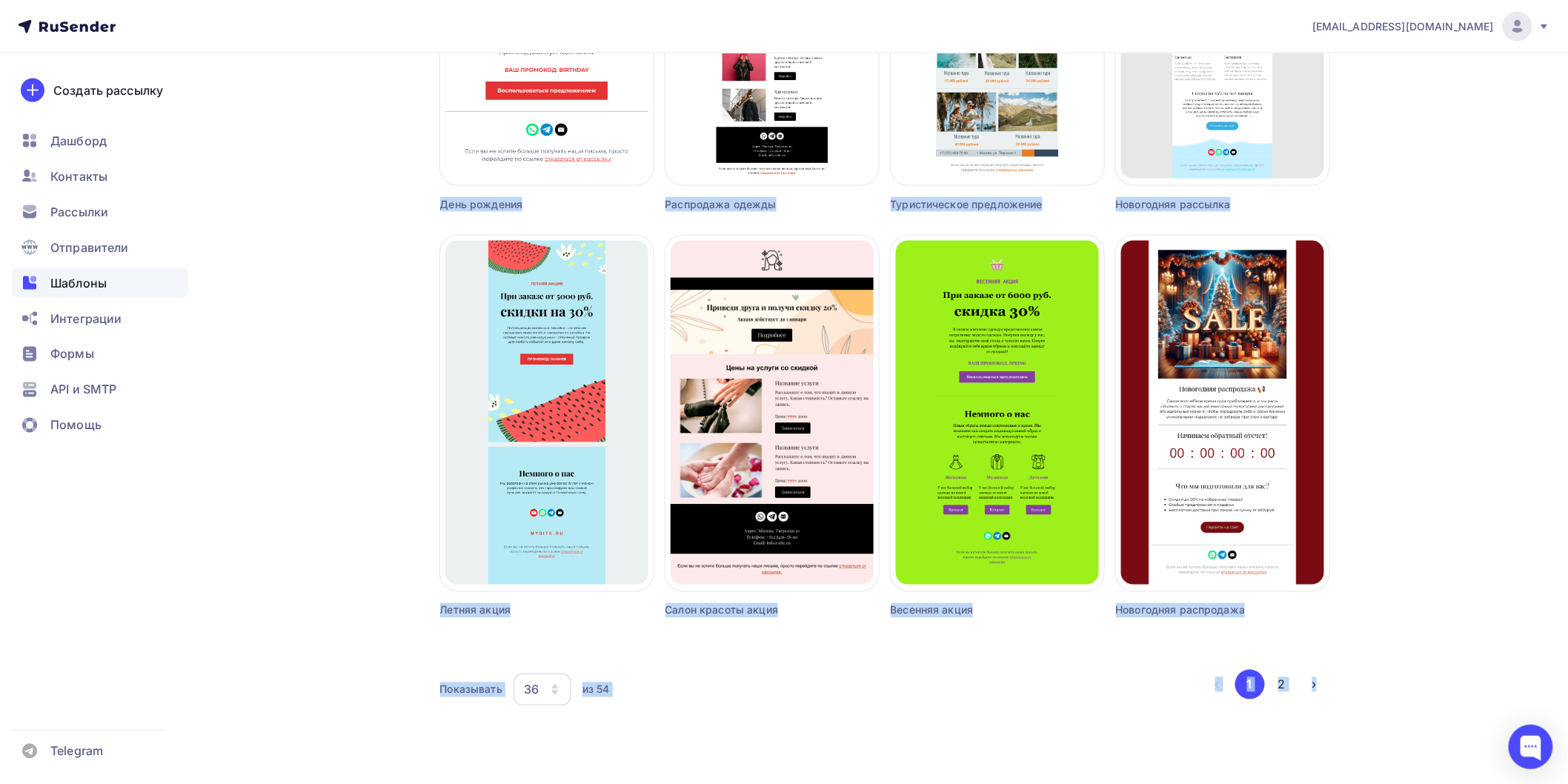
drag, startPoint x: 319, startPoint y: 180, endPoint x: 1370, endPoint y: 765, distance: 1202.8
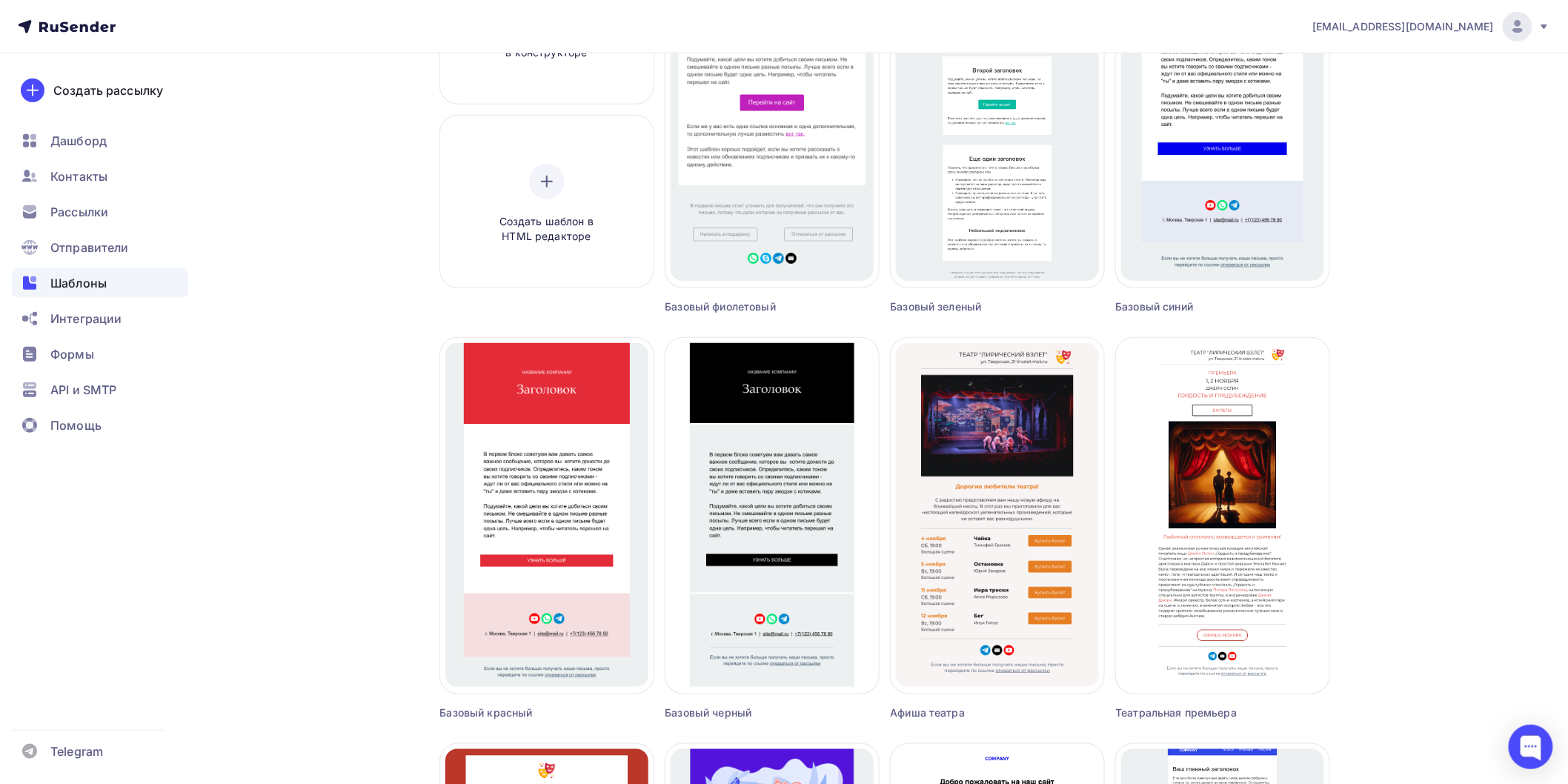
scroll to position [0, 0]
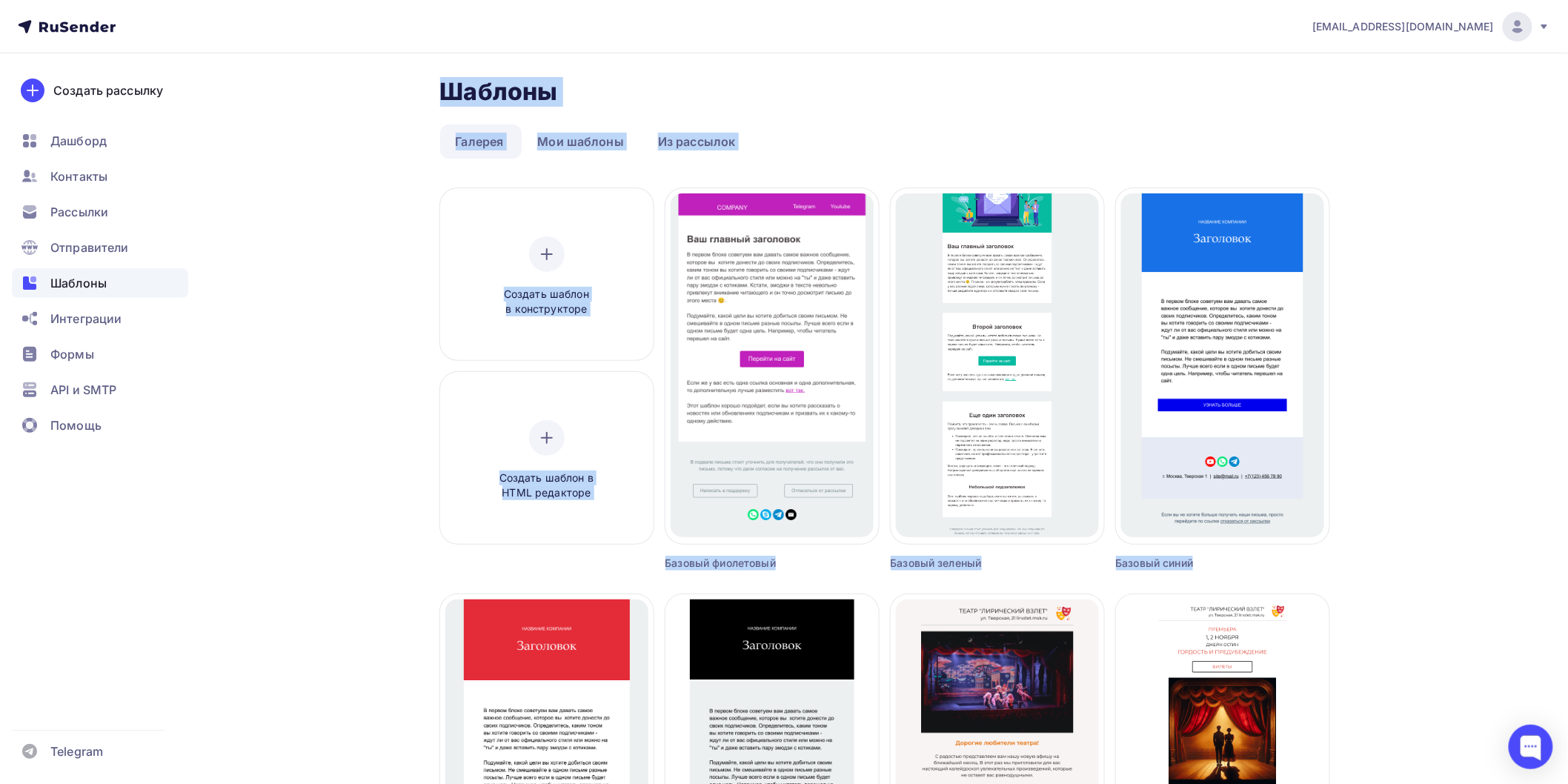
drag, startPoint x: 1370, startPoint y: 615, endPoint x: 309, endPoint y: 96, distance: 1181.1
drag, startPoint x: 315, startPoint y: 79, endPoint x: 1512, endPoint y: 633, distance: 1319.0
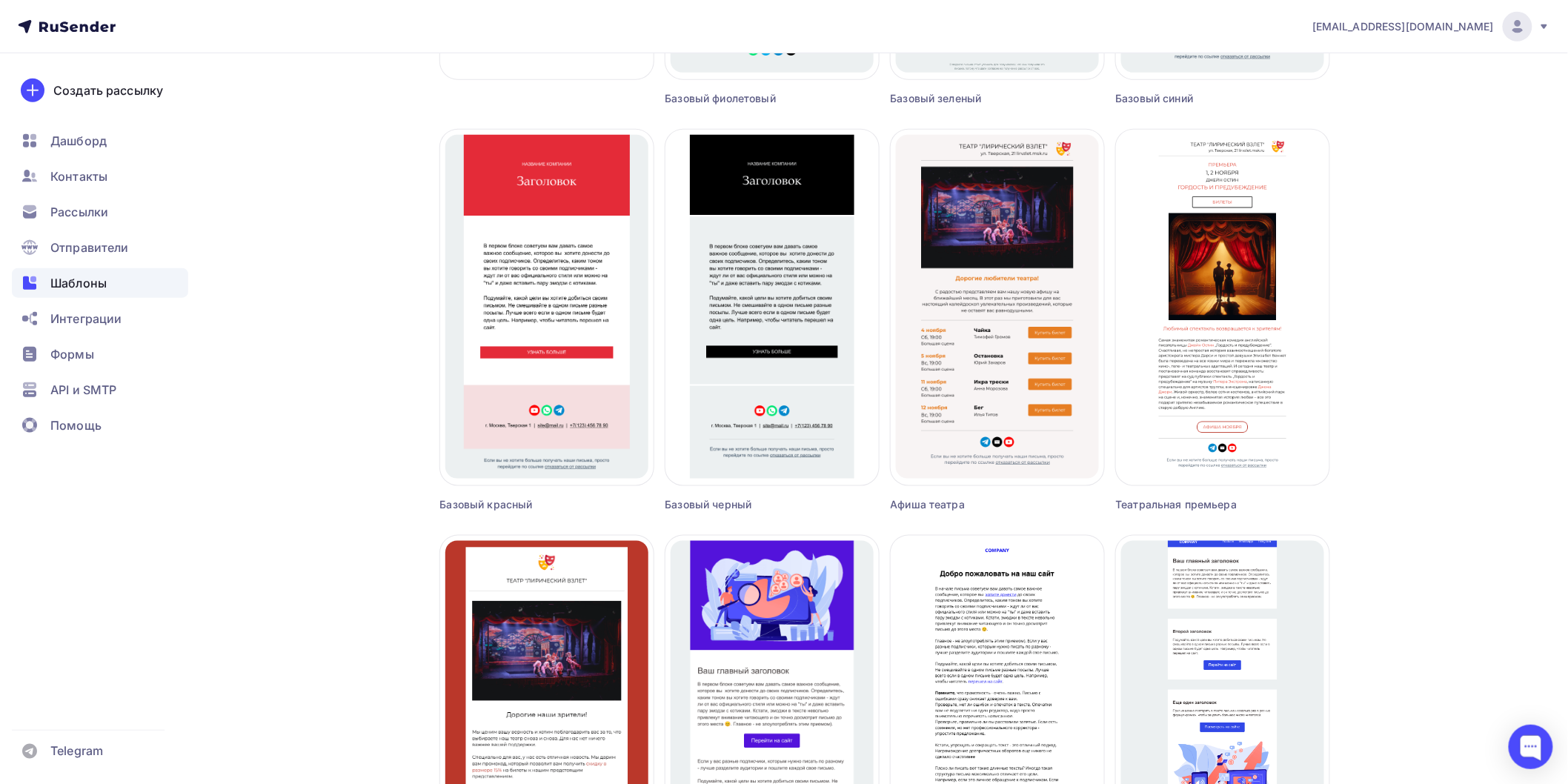
scroll to position [494, 0]
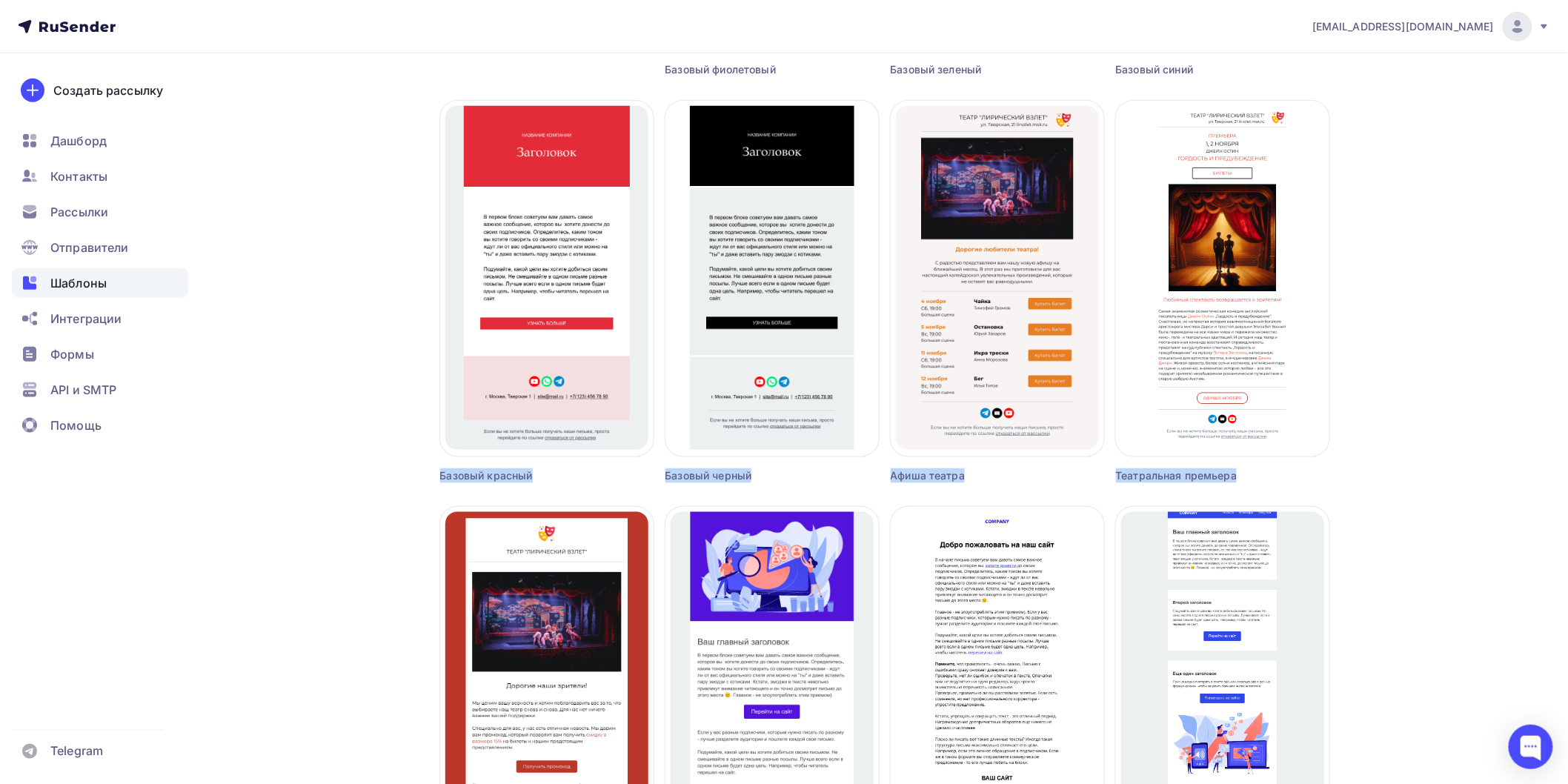
drag, startPoint x: 1315, startPoint y: 485, endPoint x: 314, endPoint y: 482, distance: 1001.0
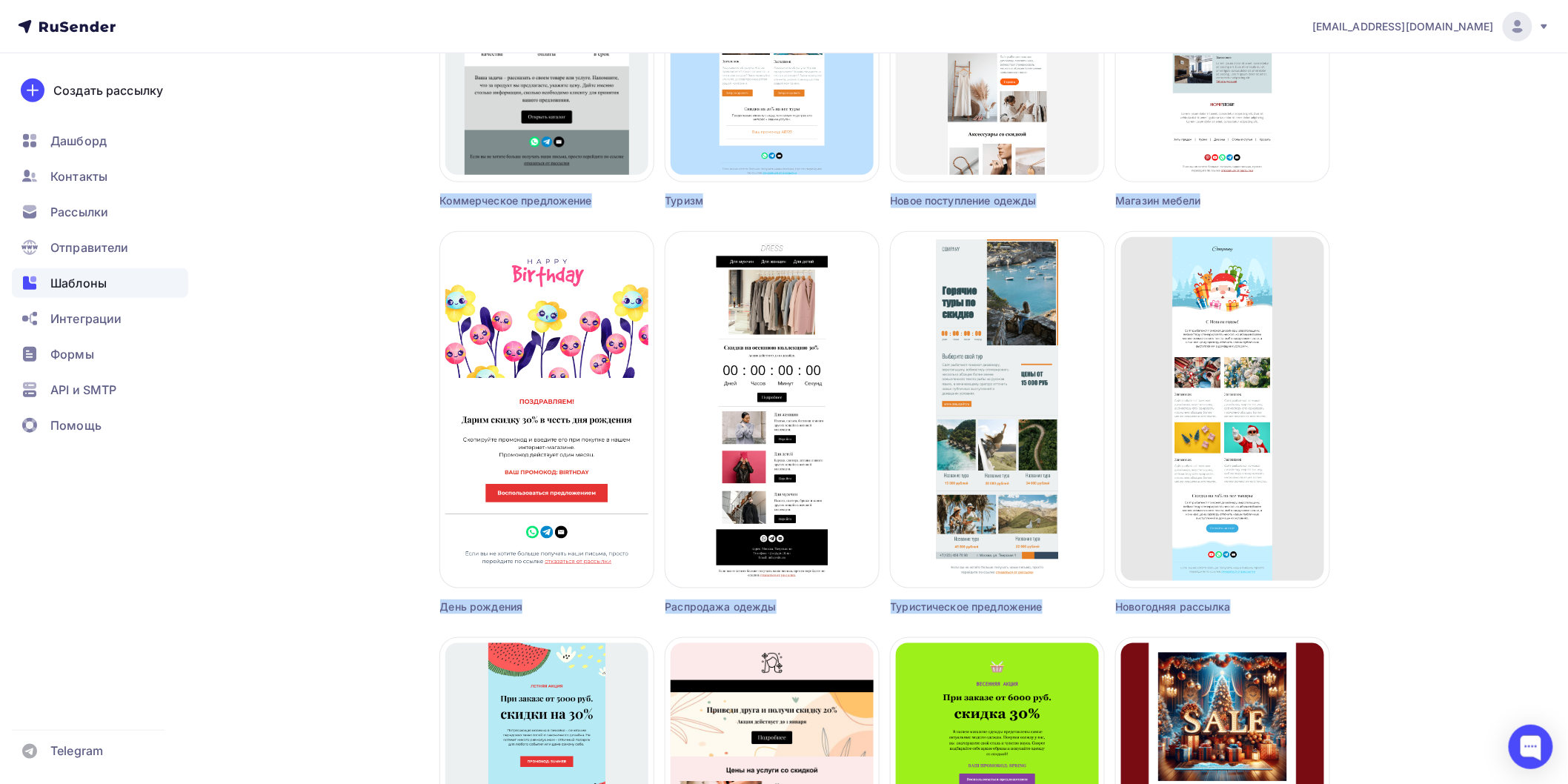
scroll to position [2883, 0]
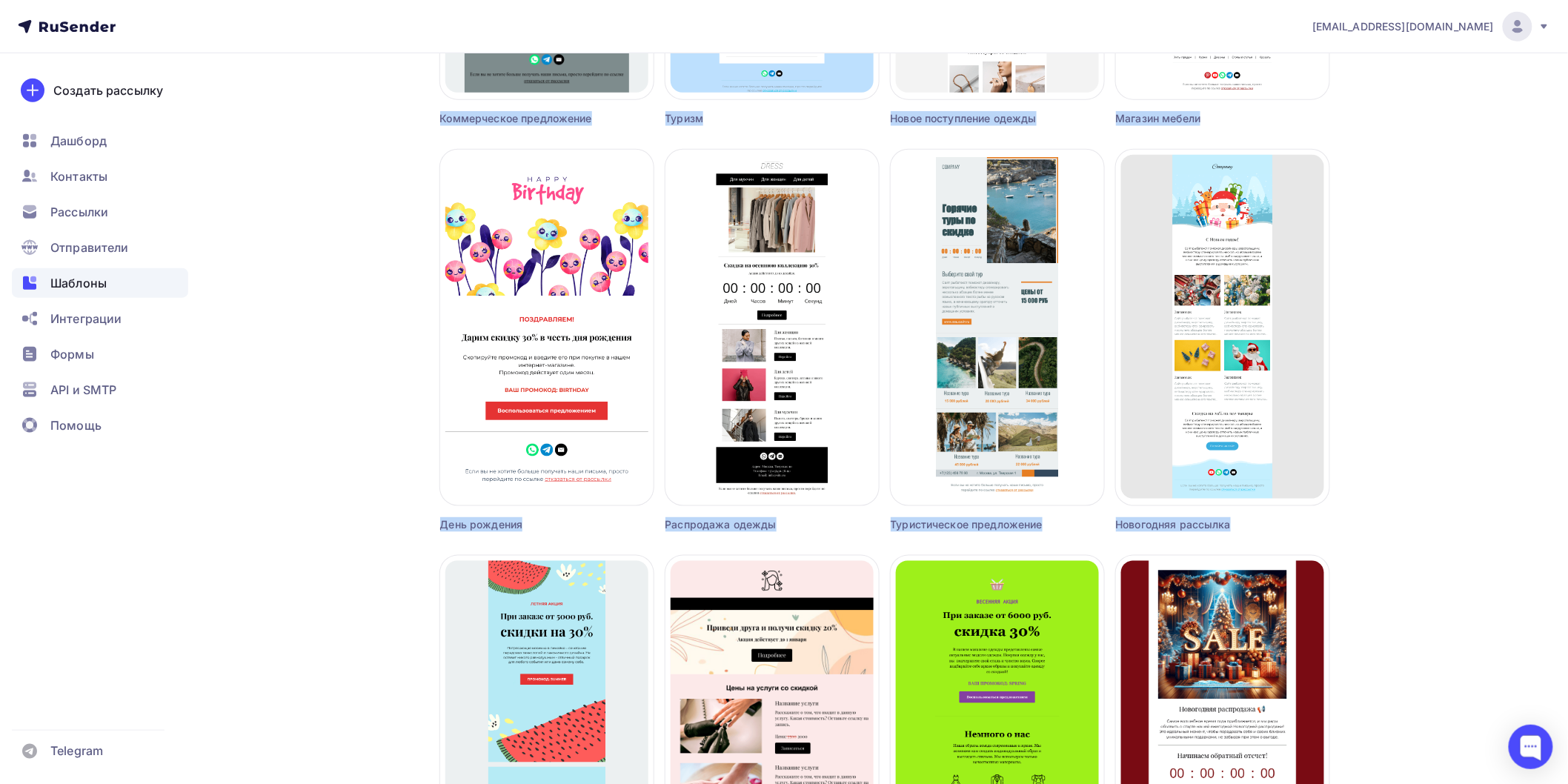
drag, startPoint x: 330, startPoint y: 472, endPoint x: 1429, endPoint y: 618, distance: 1108.7
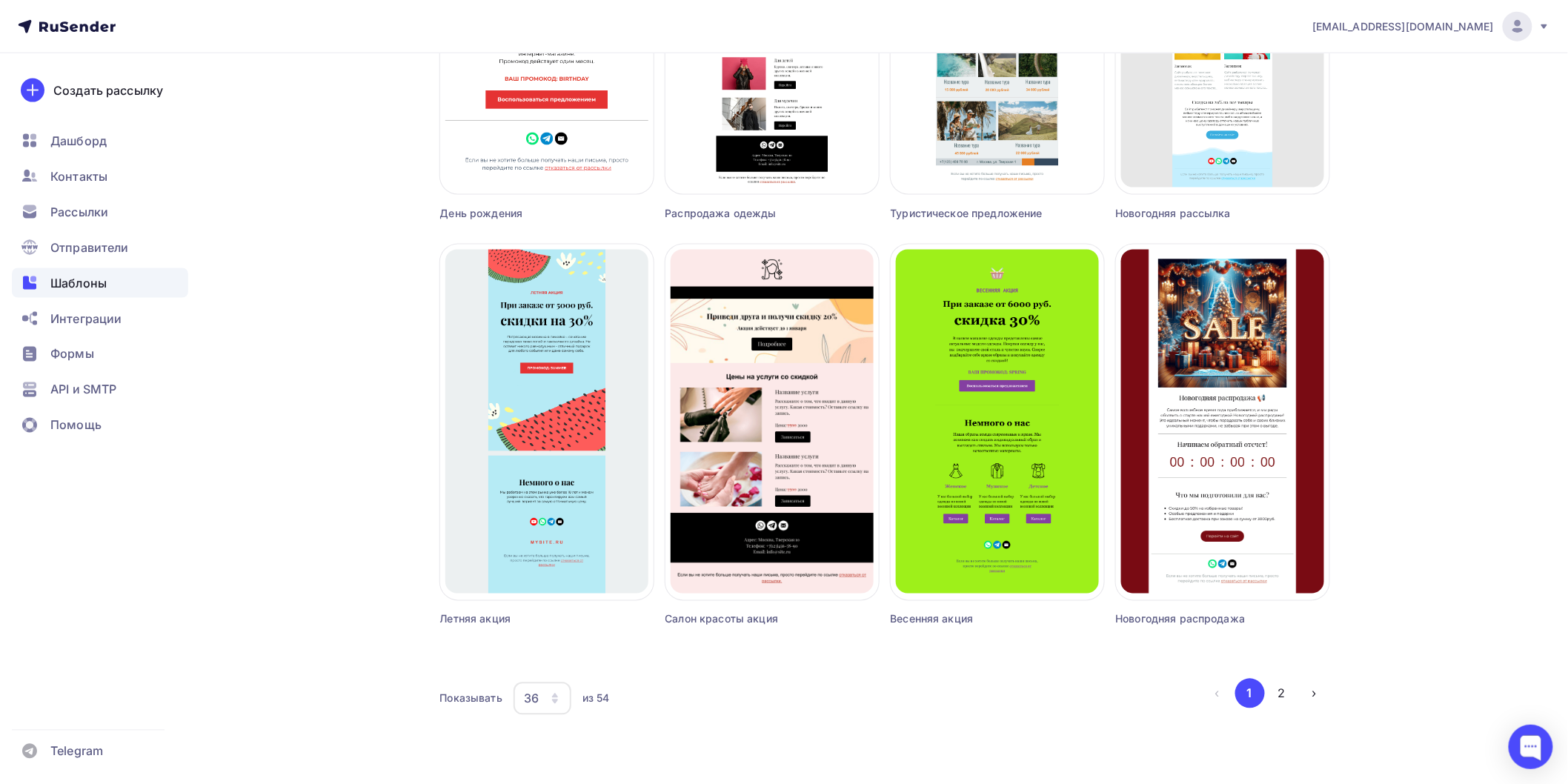
scroll to position [3203, 0]
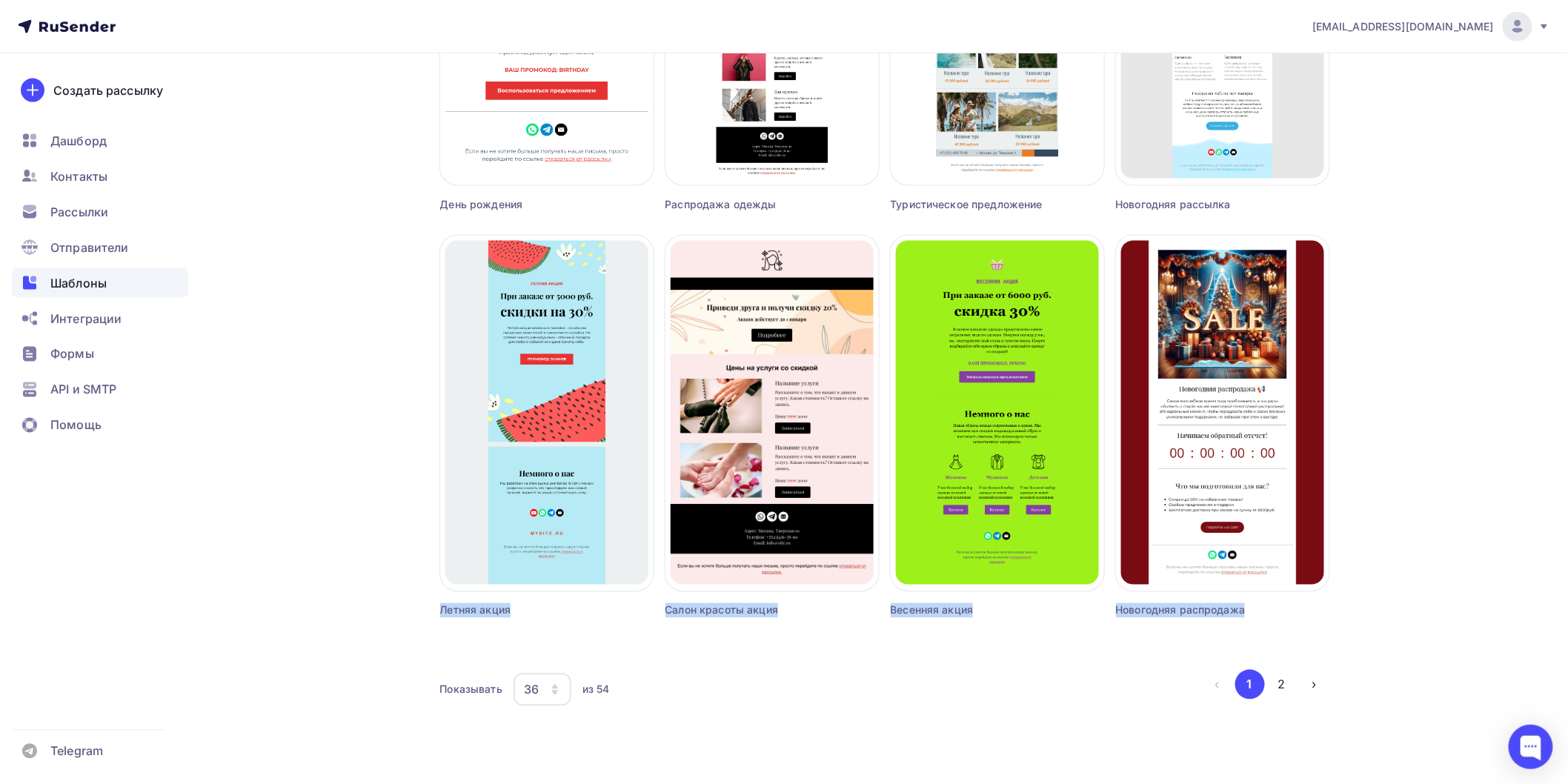
drag, startPoint x: 1429, startPoint y: 618, endPoint x: 426, endPoint y: 603, distance: 1003.1
drag, startPoint x: 481, startPoint y: 603, endPoint x: 1302, endPoint y: 596, distance: 821.0
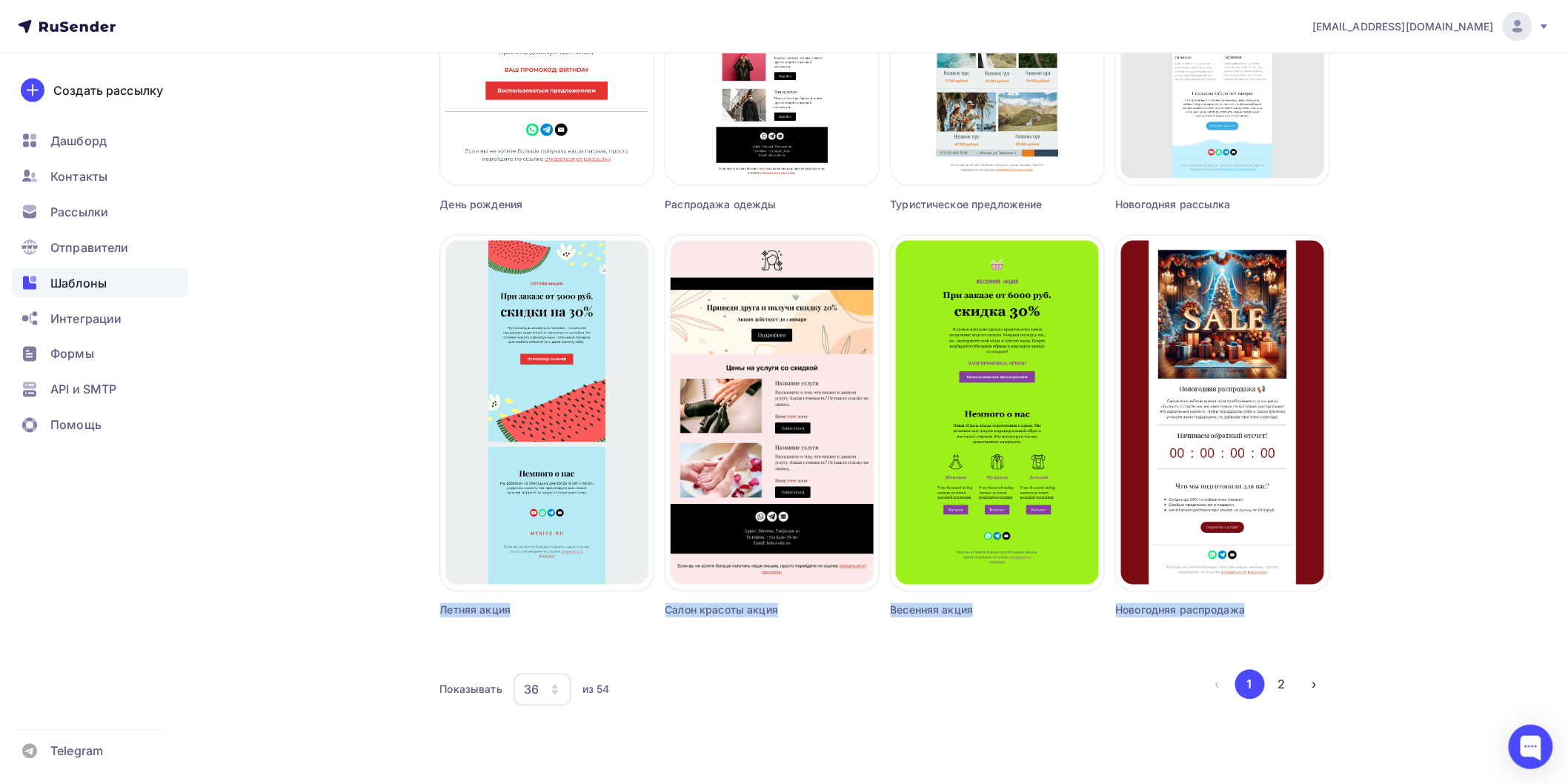
click at [1302, 596] on div "Создать рассылку [GEOGRAPHIC_DATA] распродажа" at bounding box center [1222, 427] width 213 height 382
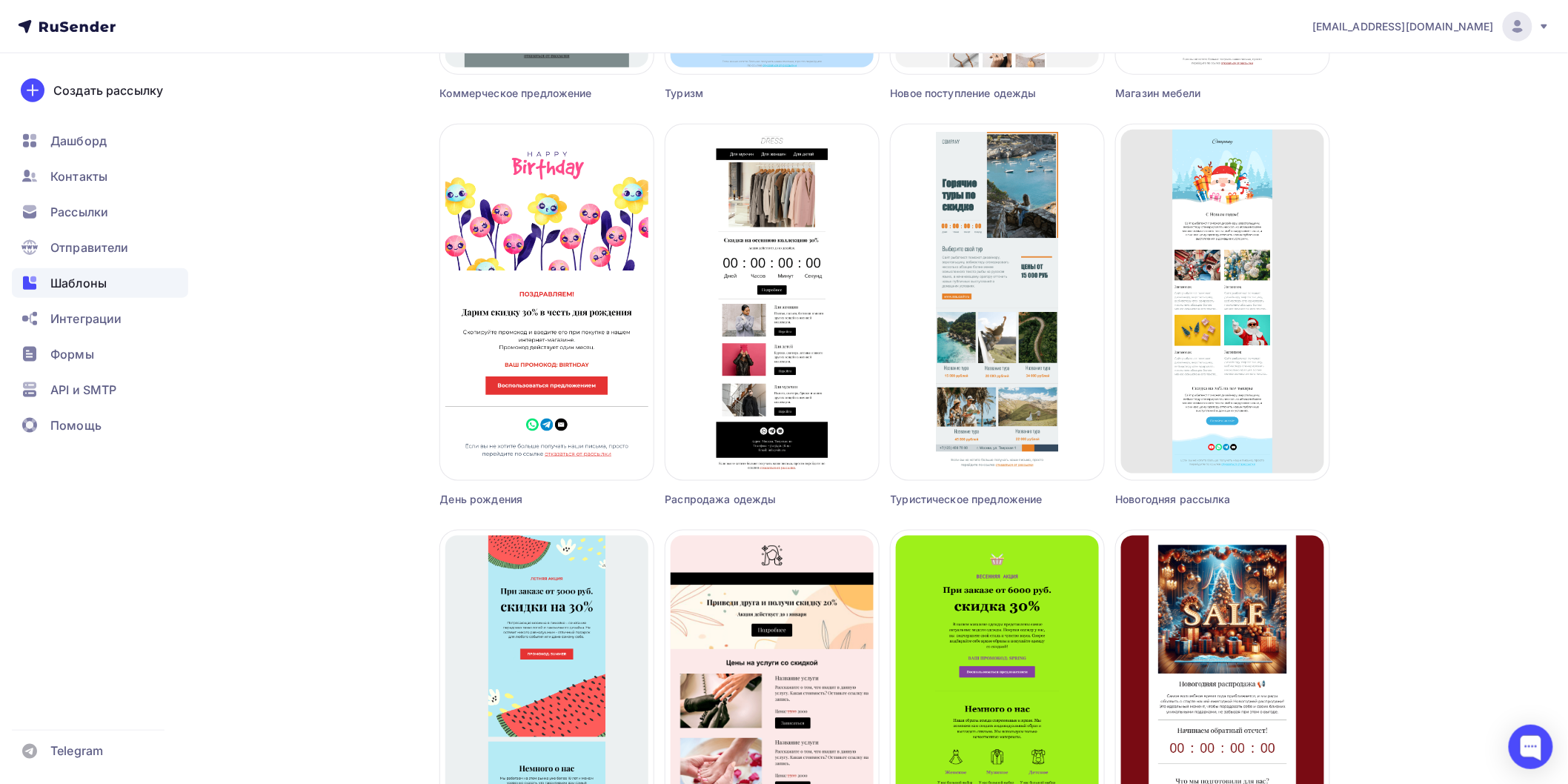
scroll to position [2873, 0]
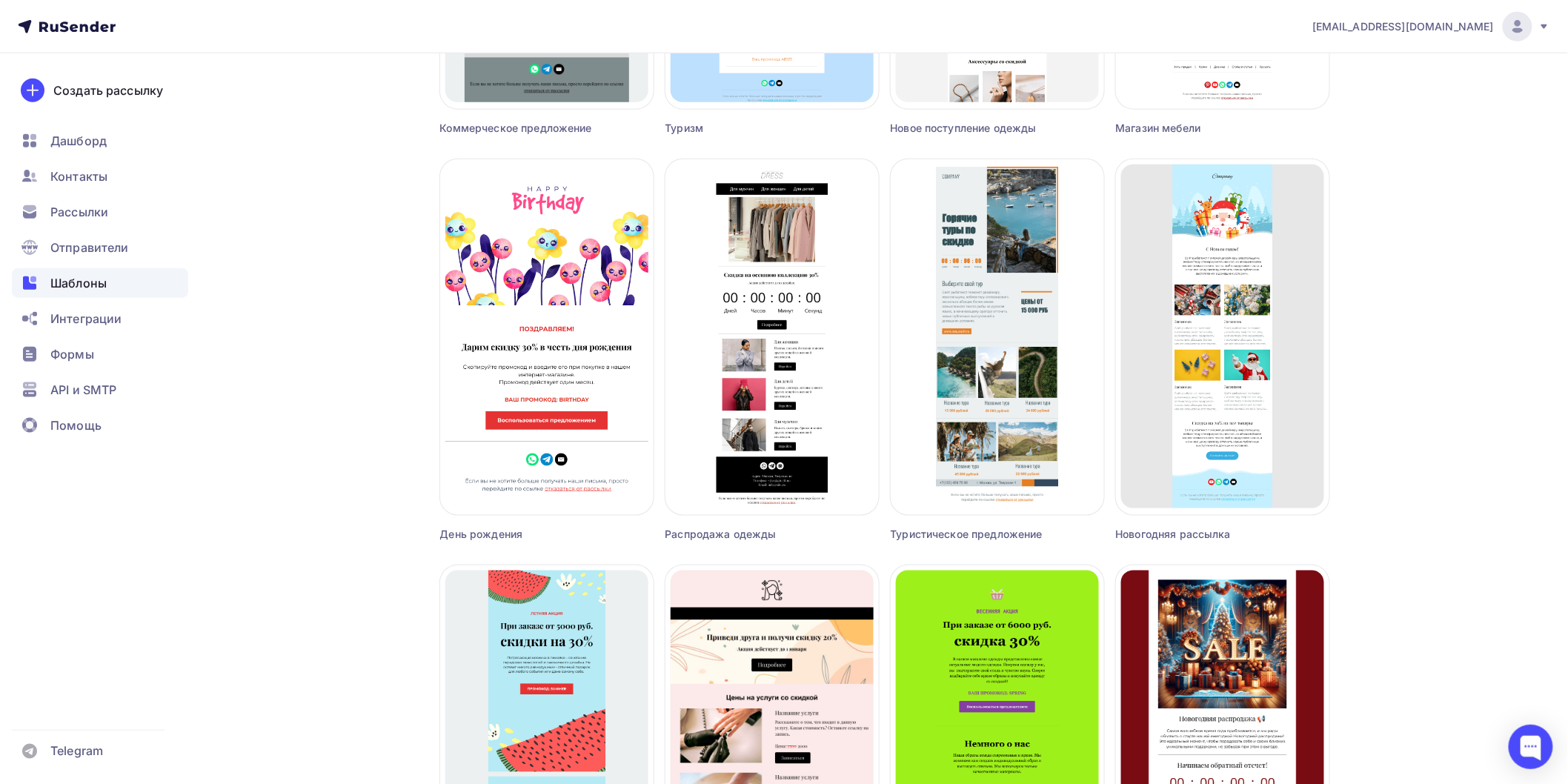
click at [1194, 531] on div "Новогодняя рассылка" at bounding box center [1195, 534] width 160 height 15
click at [991, 533] on div "Туристическое предложение" at bounding box center [971, 534] width 160 height 15
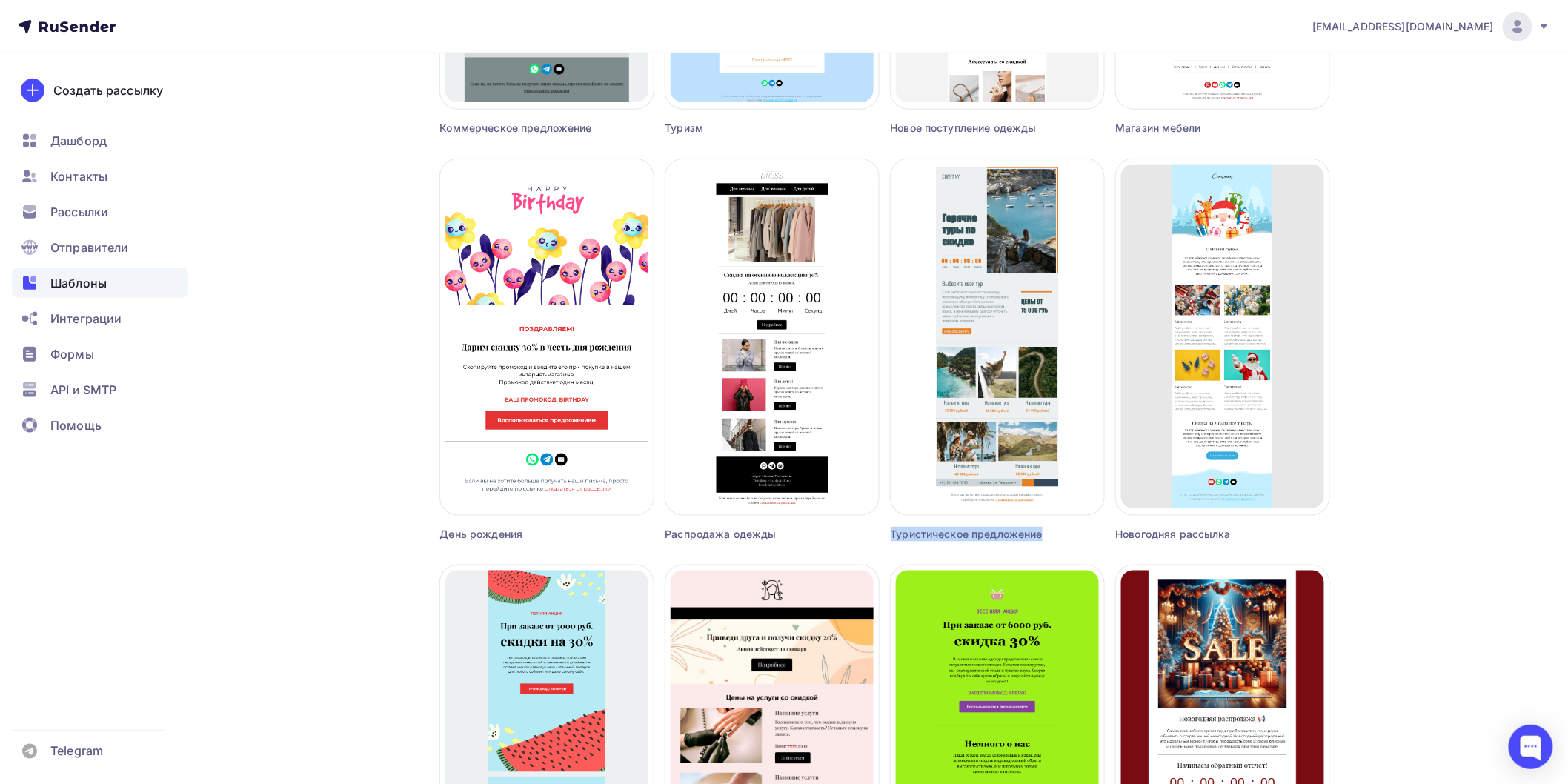
click at [991, 533] on div "Туристическое предложение" at bounding box center [971, 534] width 160 height 15
click at [737, 537] on div "Распродажа одежды" at bounding box center [746, 534] width 160 height 15
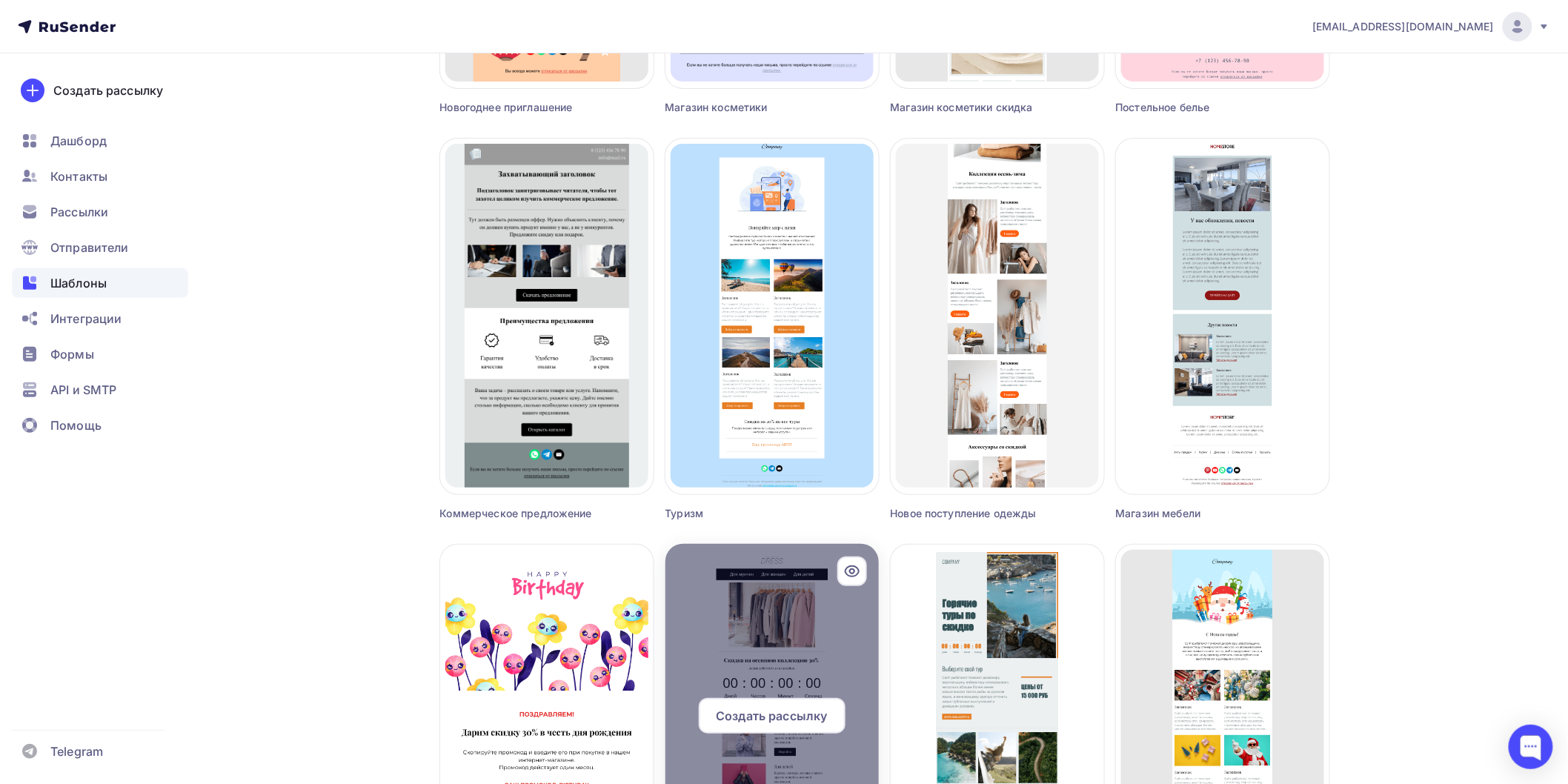
scroll to position [2461, 0]
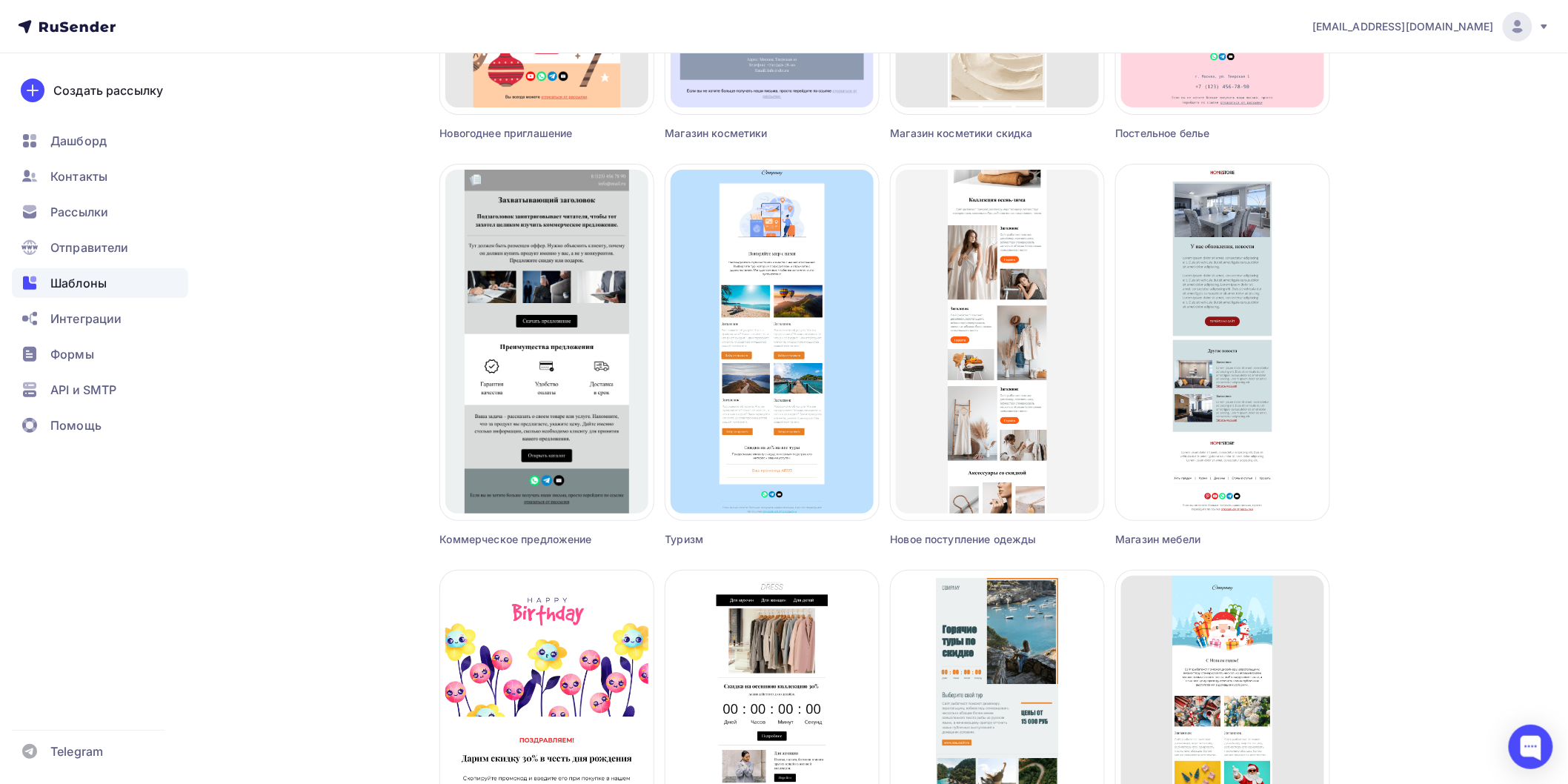
click at [710, 535] on div "Туризм" at bounding box center [746, 540] width 160 height 15
click at [699, 537] on div "Туризм" at bounding box center [746, 540] width 160 height 15
click at [801, 537] on div "Туризм" at bounding box center [746, 540] width 160 height 15
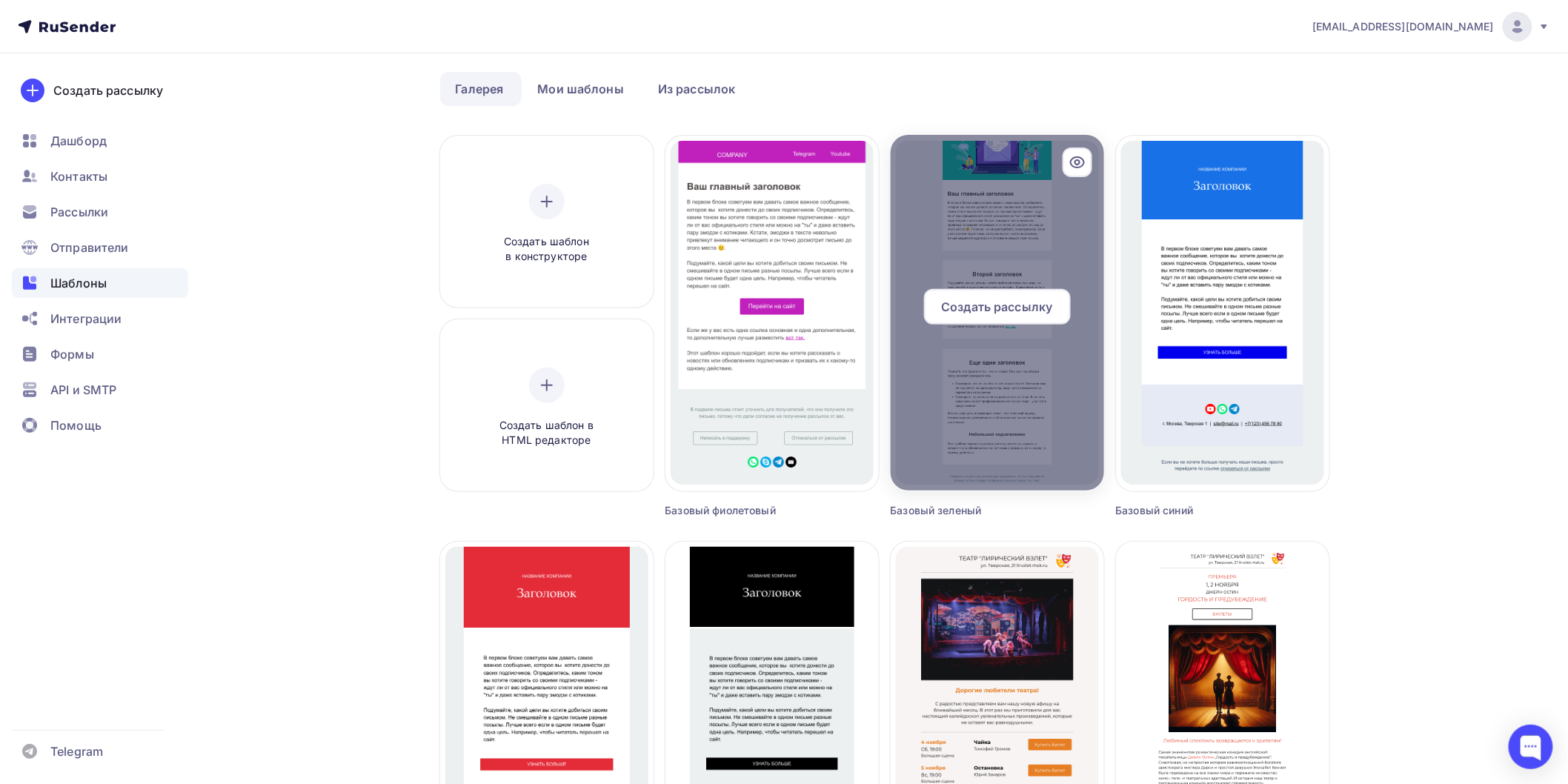
scroll to position [83, 0]
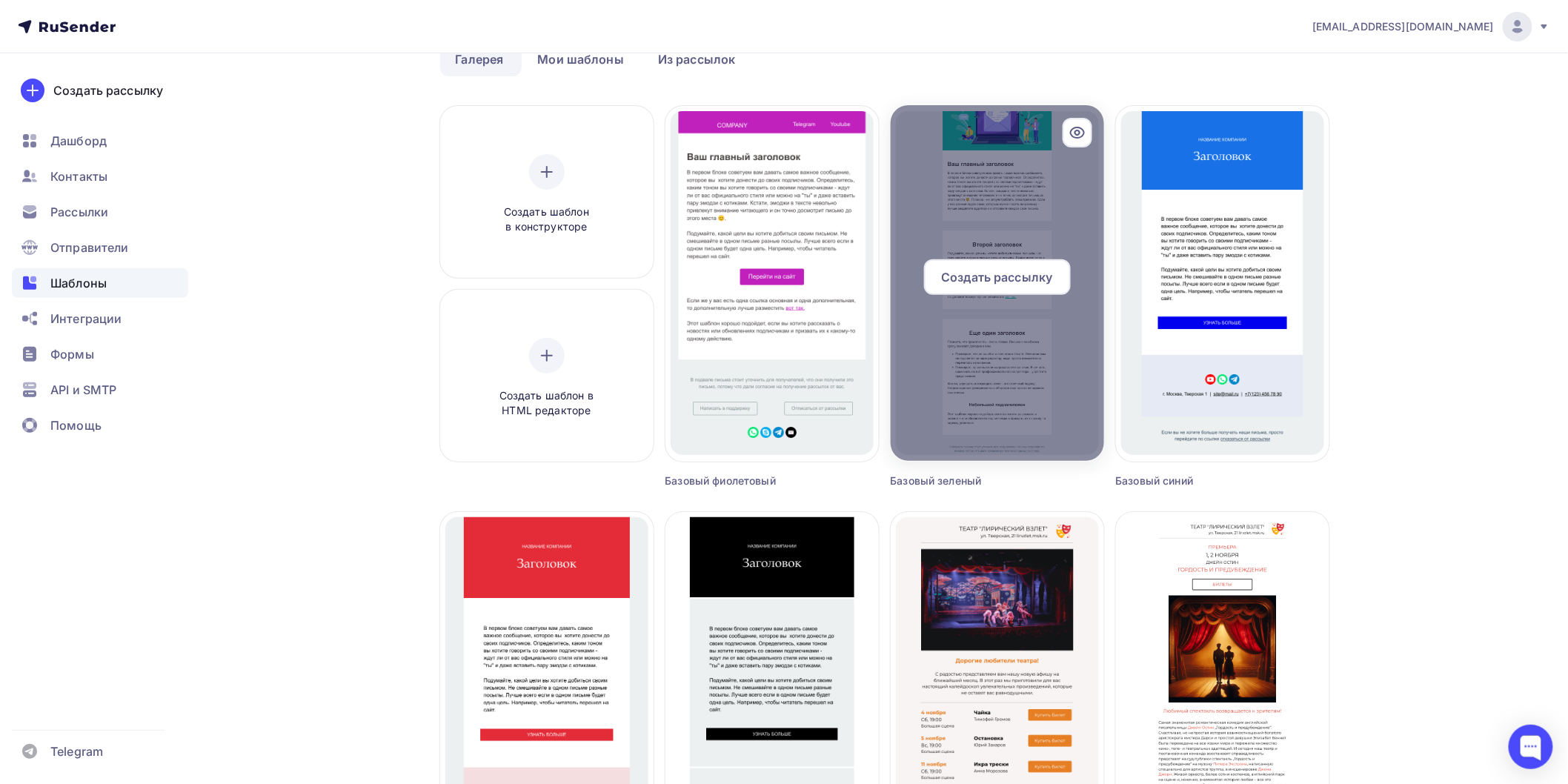
click at [1035, 268] on span "Создать рассылку" at bounding box center [997, 276] width 111 height 18
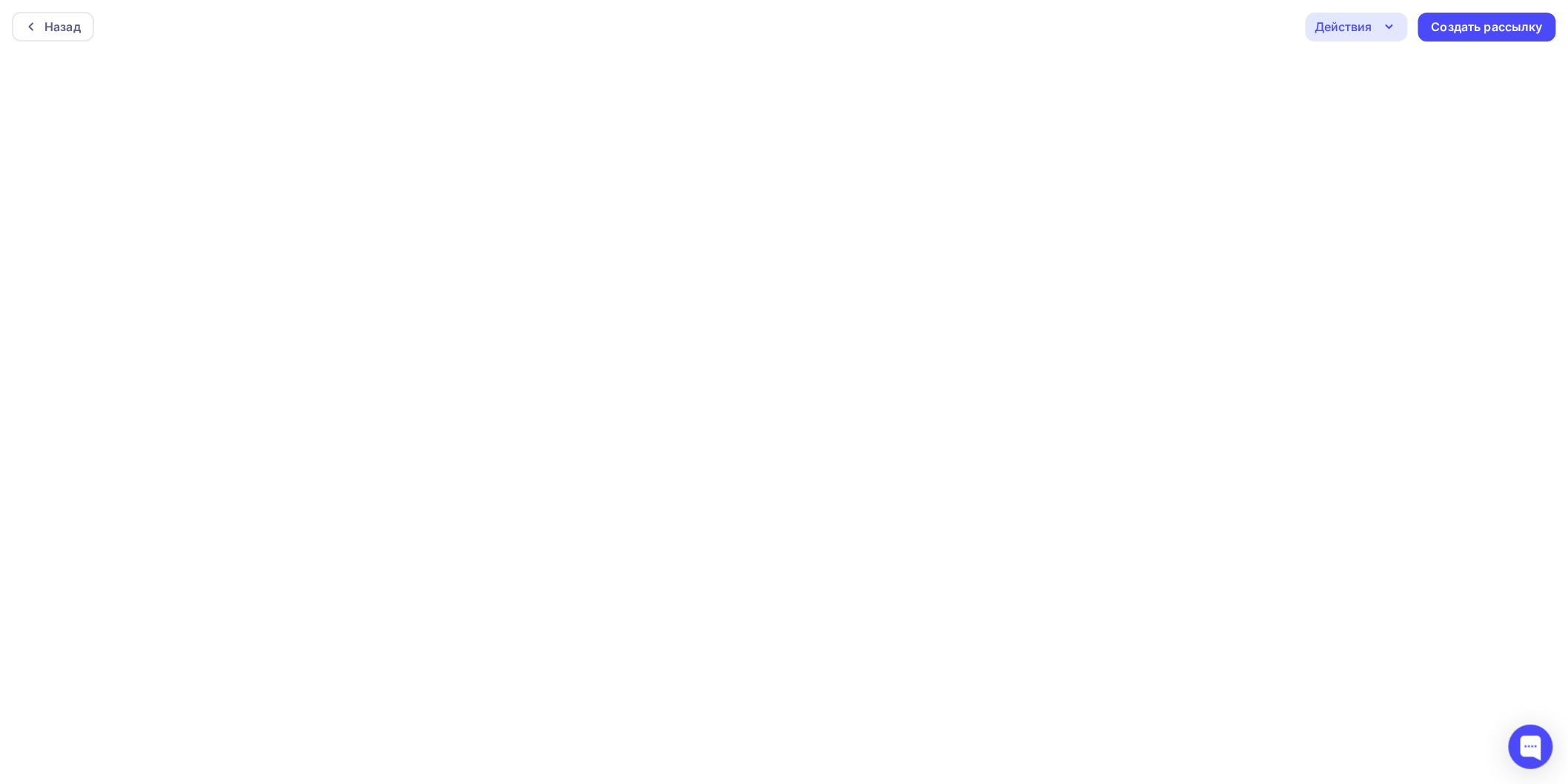
click at [1373, 13] on div "Действия" at bounding box center [1357, 27] width 102 height 29
click at [1363, 109] on link "Предпросмотр" at bounding box center [1422, 100] width 216 height 30
click at [1332, 32] on div "Действия" at bounding box center [1344, 26] width 57 height 18
click at [28, 9] on div "Назад Действия Отправить тестовое письмо Предпросмотр Сохранить в Мои шаблоны В…" at bounding box center [784, 27] width 1568 height 54
click at [78, 27] on div "Назад" at bounding box center [62, 26] width 36 height 18
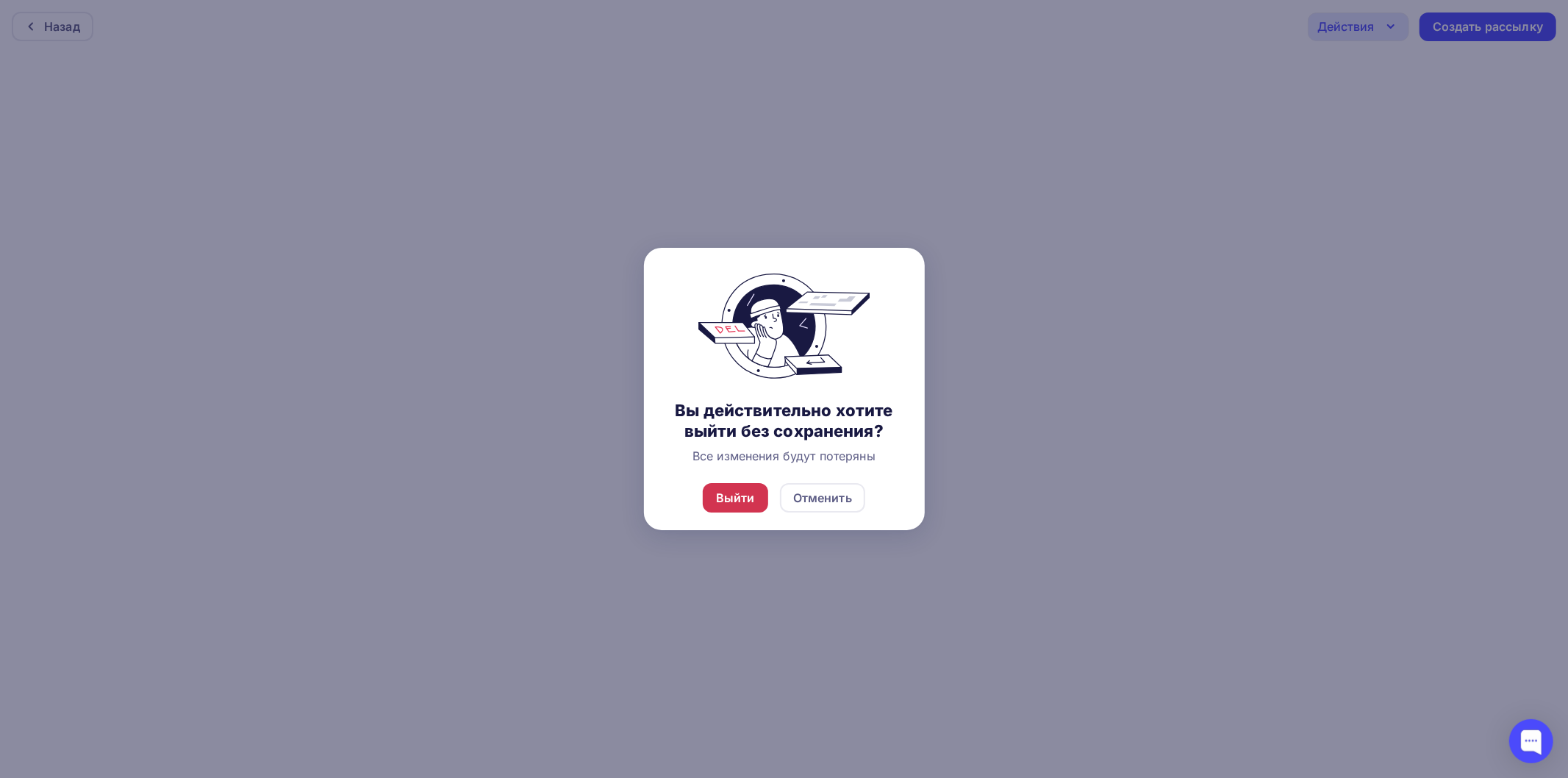
click at [737, 498] on div "Выйти" at bounding box center [735, 497] width 39 height 17
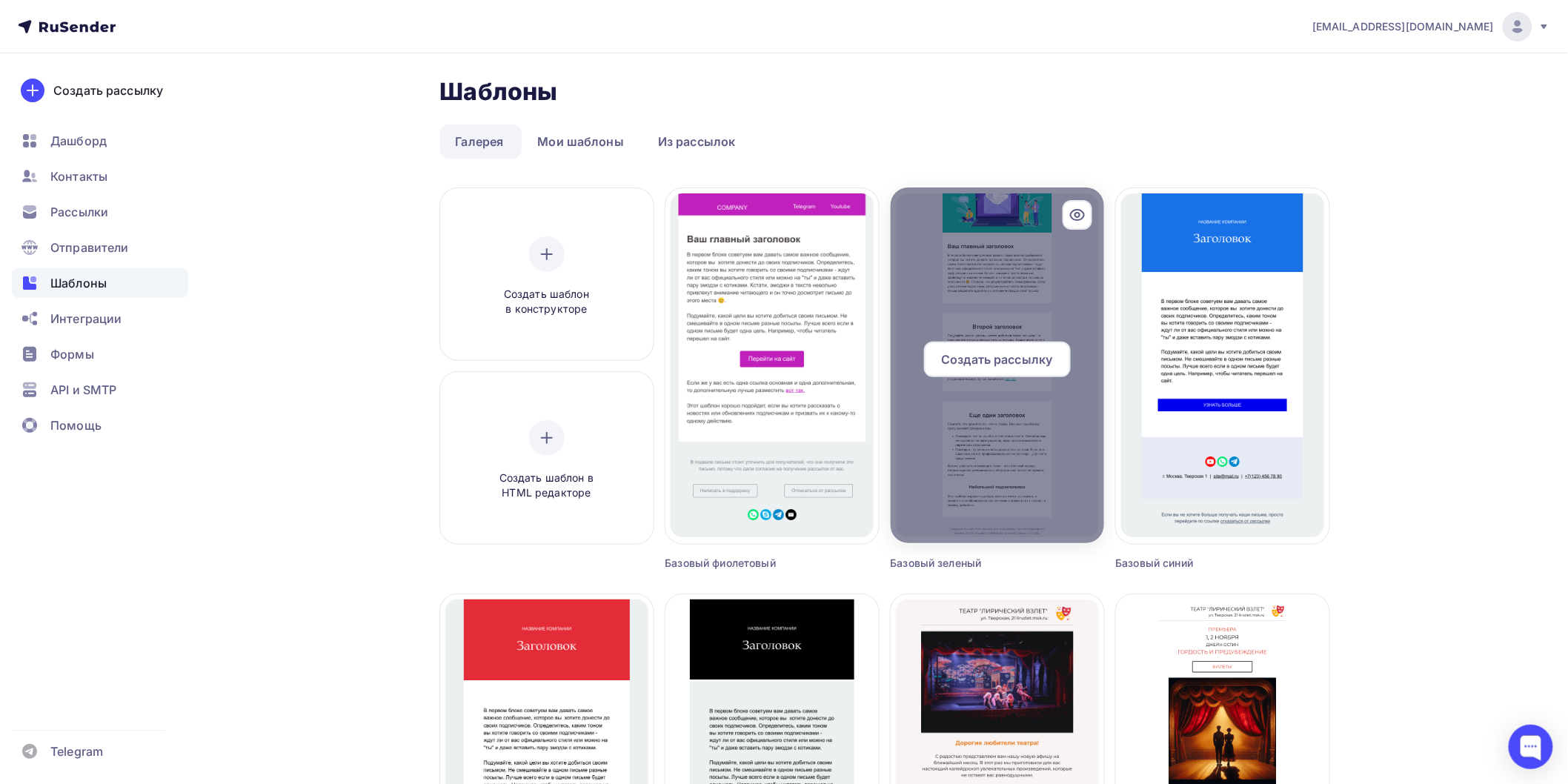
click at [1033, 356] on span "Создать рассылку" at bounding box center [997, 359] width 111 height 18
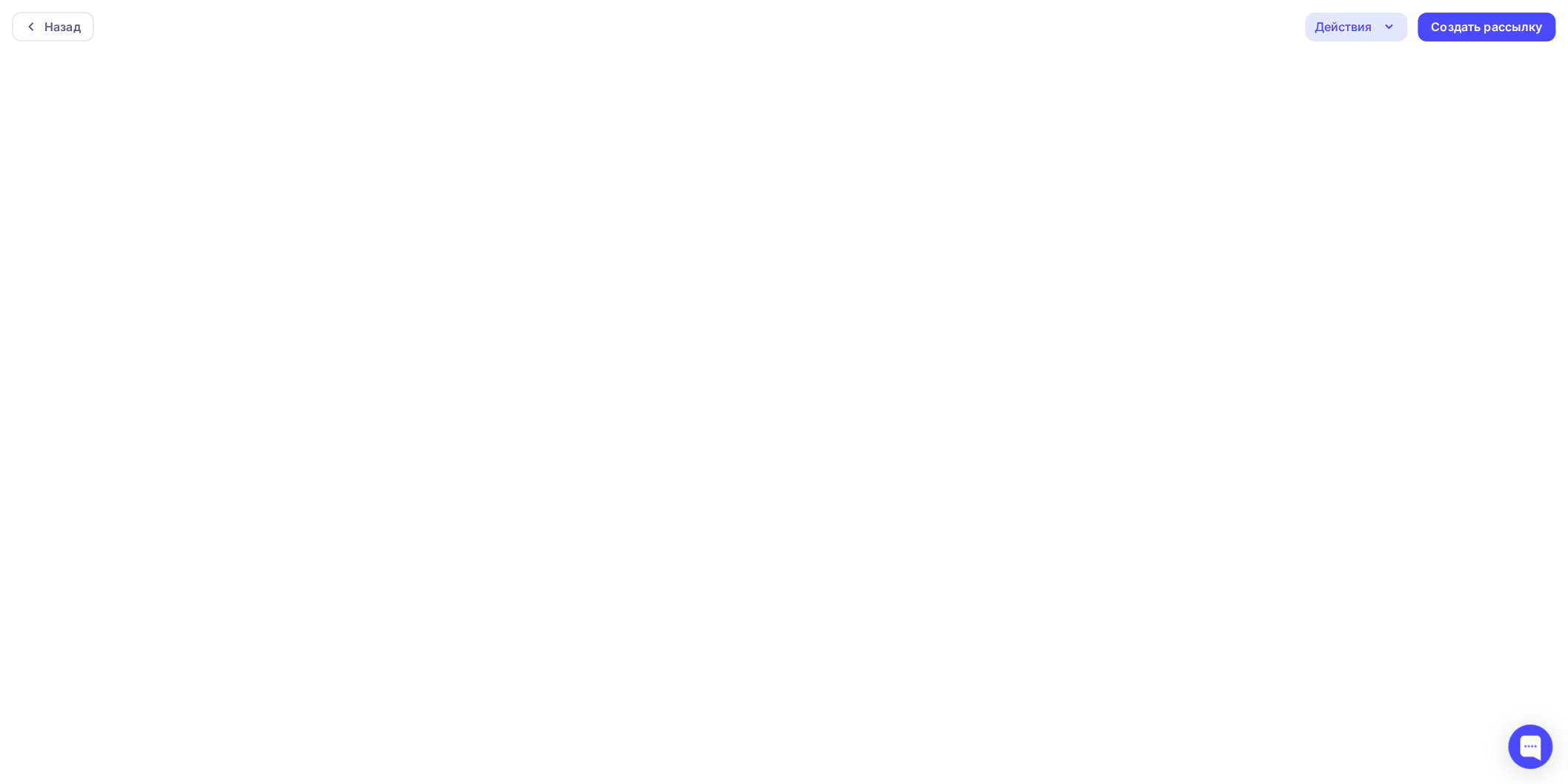
click at [1330, 19] on div "Действия" at bounding box center [1344, 26] width 57 height 18
click at [1349, 70] on div "Отправить тестовое письмо" at bounding box center [1422, 70] width 198 height 18
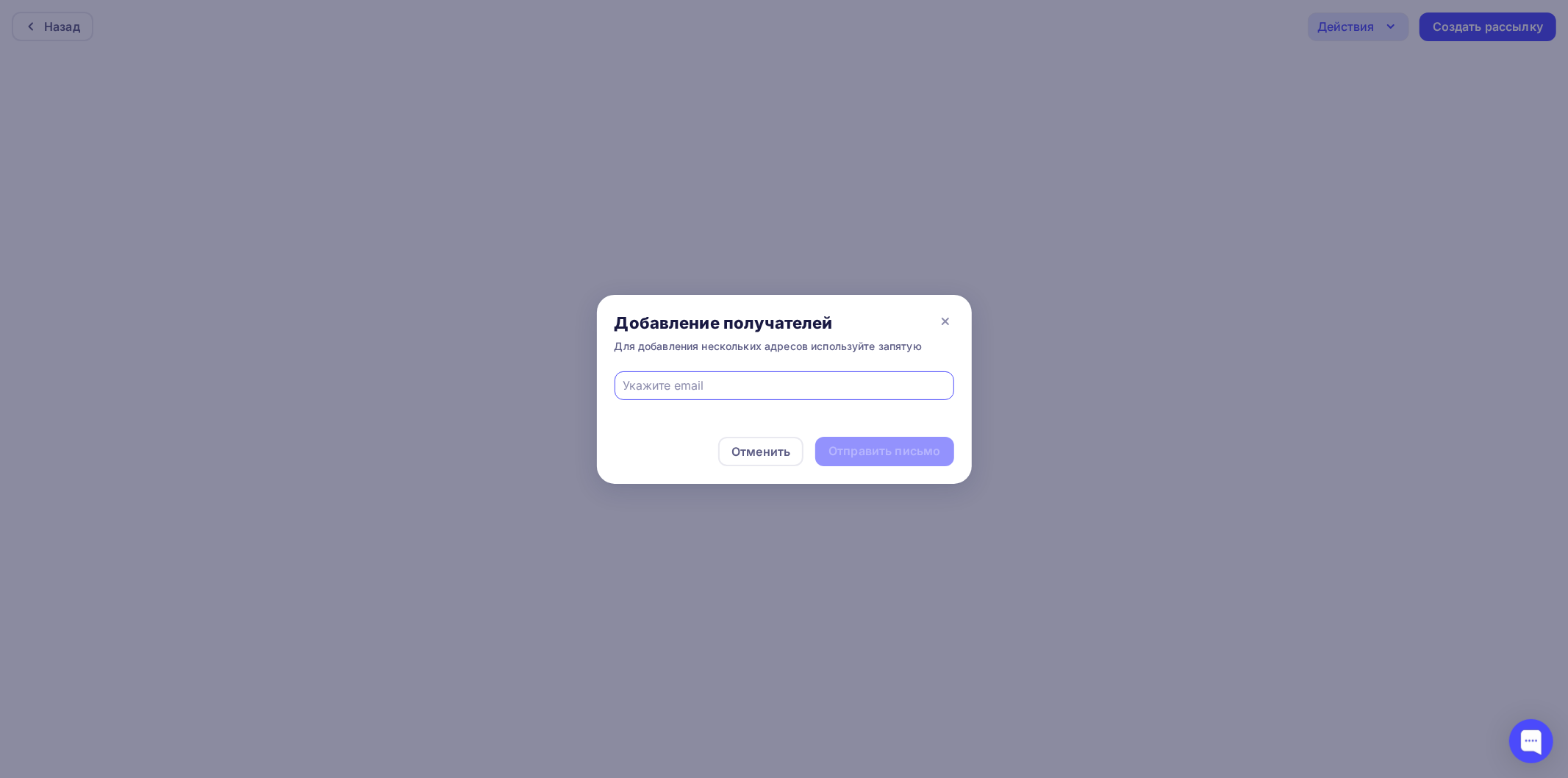
click at [685, 394] on input "text" at bounding box center [784, 385] width 323 height 17
type input "[EMAIL_ADDRESS][DOMAIN_NAME]"
click at [744, 330] on div "Добавление получателей" at bounding box center [768, 323] width 307 height 20
click at [870, 442] on div "Отправить письмо" at bounding box center [884, 452] width 138 height 29
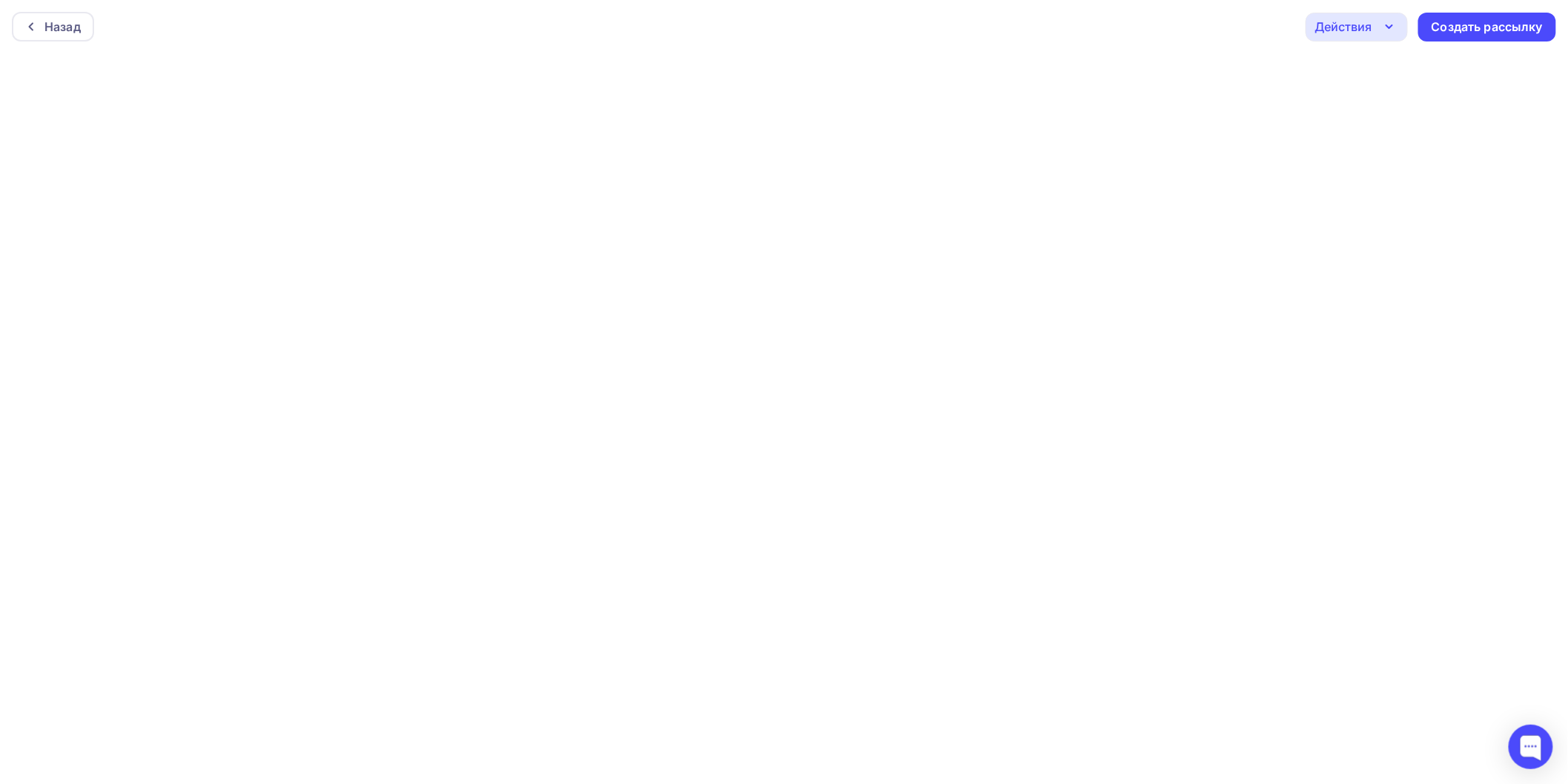
click at [1380, 27] on div "Действия" at bounding box center [1357, 27] width 102 height 29
click at [1370, 64] on div "Отправить тестовое письмо" at bounding box center [1437, 70] width 171 height 18
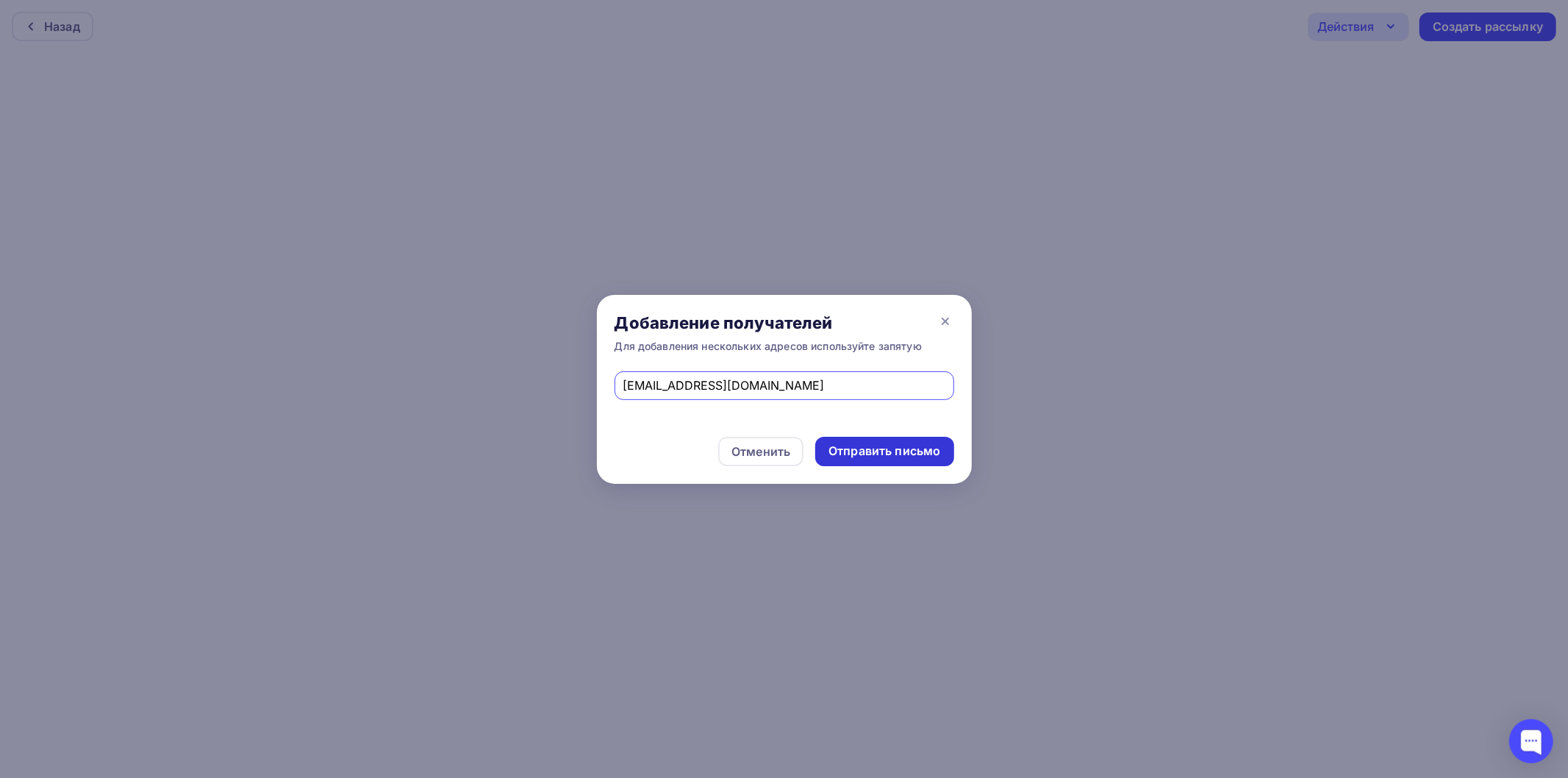
click at [866, 453] on div "Отправить письмо" at bounding box center [884, 451] width 111 height 17
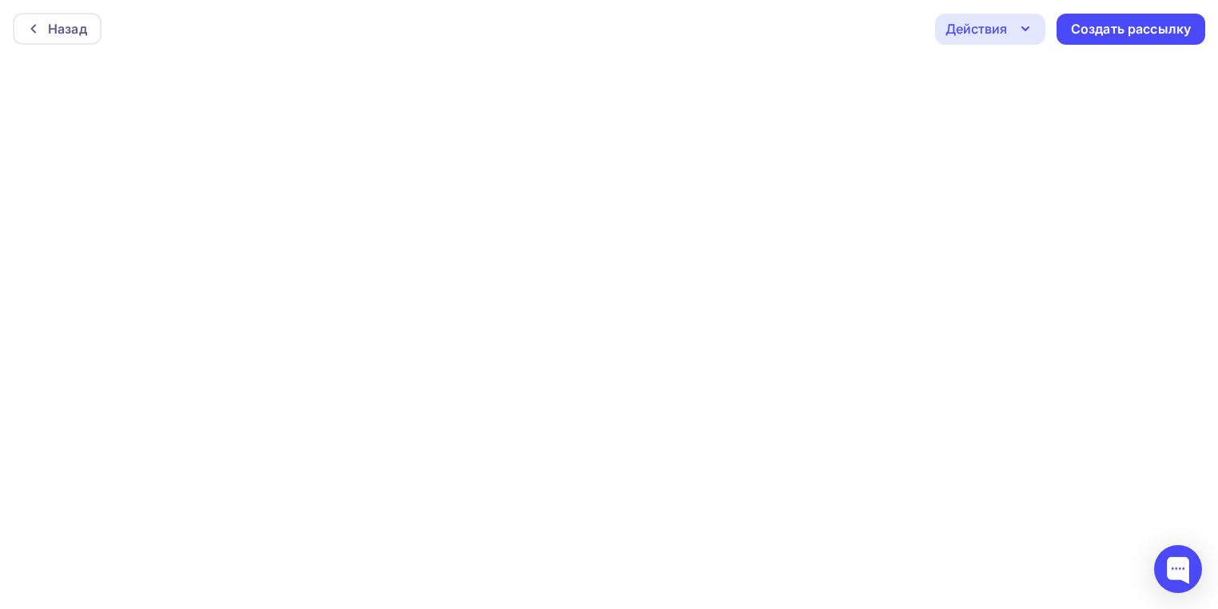
click at [300, 39] on div "Назад Действия Отправить тестовое письмо Предпросмотр Сохранить в Мои шаблоны В…" at bounding box center [609, 29] width 1218 height 58
click at [1124, 23] on div "Создать рассылку" at bounding box center [1131, 29] width 120 height 18
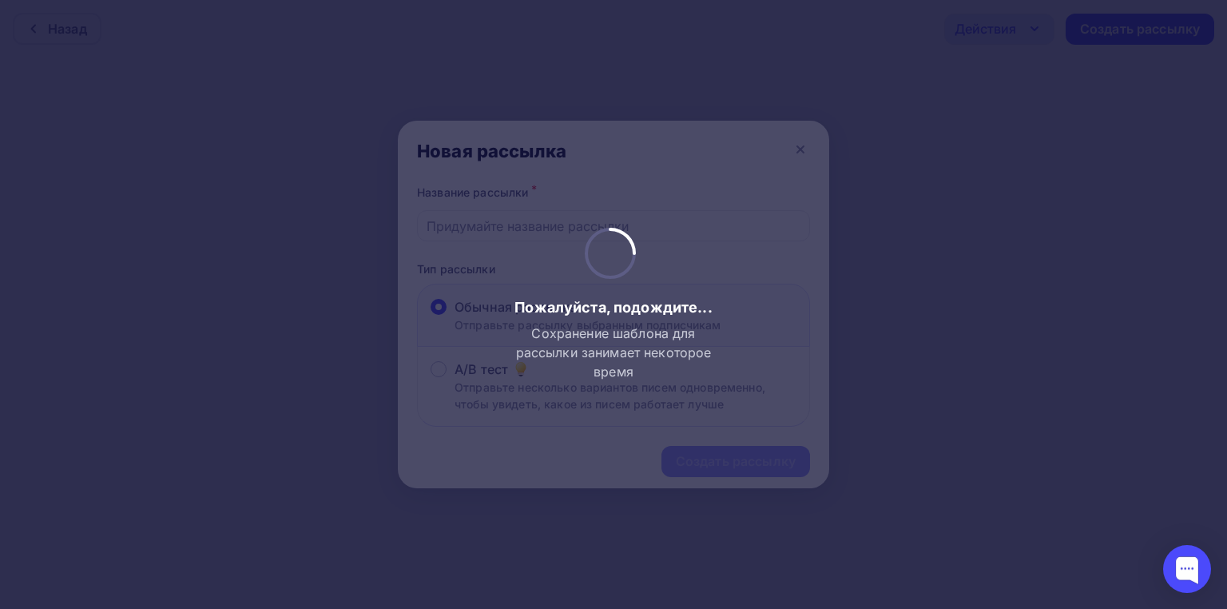
click at [908, 145] on div at bounding box center [613, 304] width 1227 height 609
click at [802, 147] on div at bounding box center [613, 304] width 1227 height 609
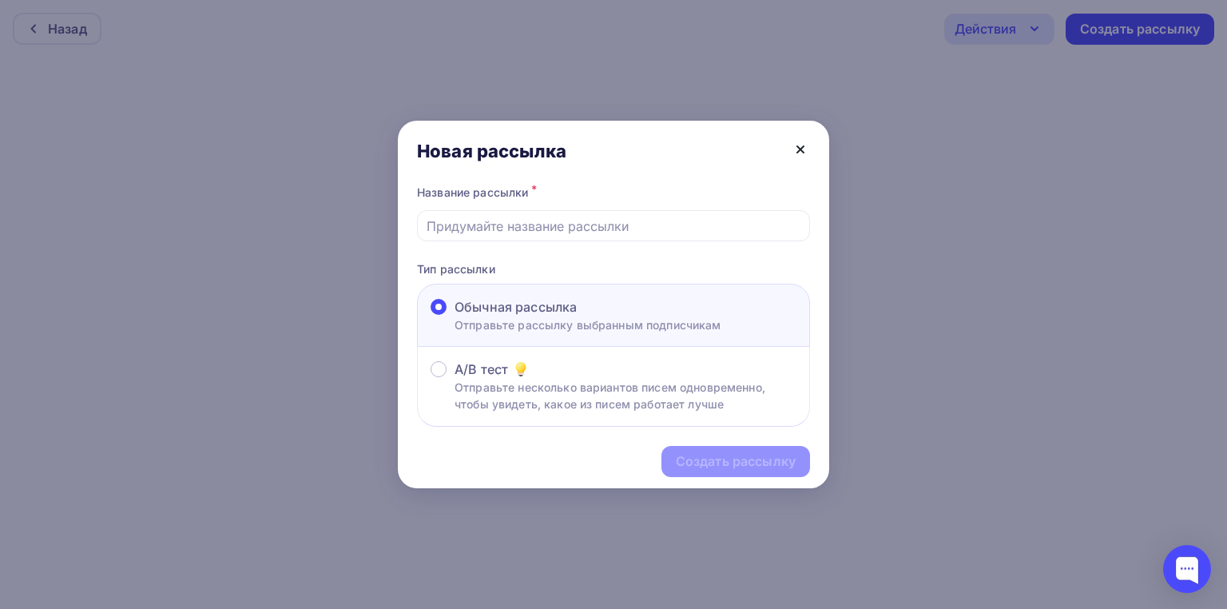
click at [798, 147] on icon at bounding box center [801, 149] width 6 height 6
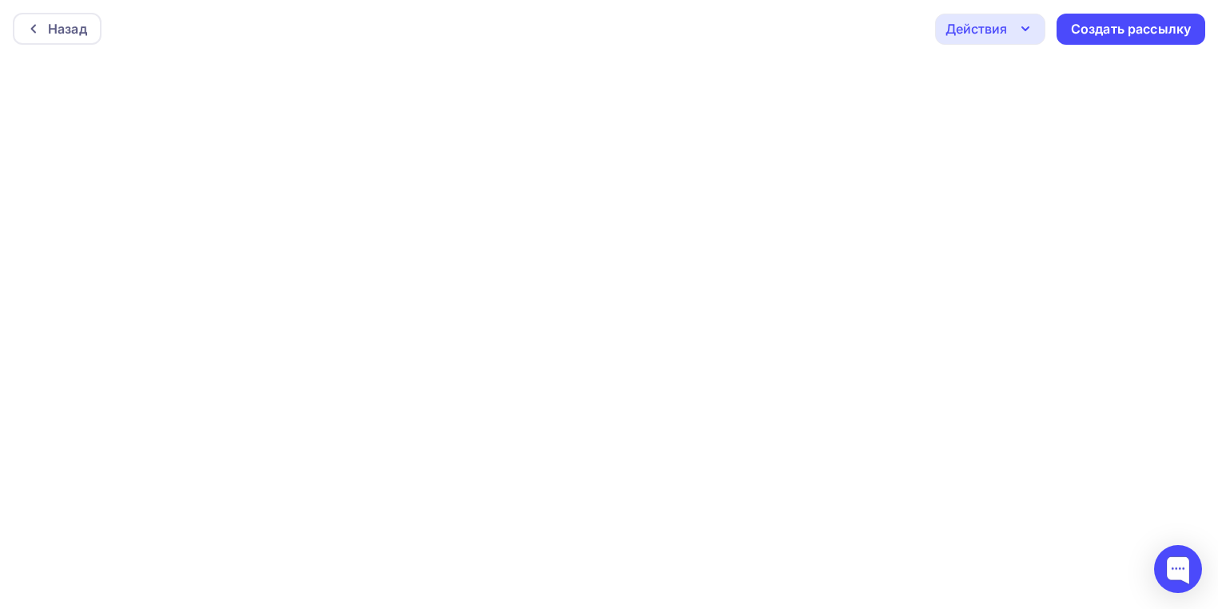
click at [297, 47] on div "Назад Действия Отправить тестовое письмо Предпросмотр Сохранить в Мои шаблоны В…" at bounding box center [609, 29] width 1218 height 58
click at [672, 53] on div "Назад Действия Отправить тестовое письмо Предпросмотр Сохранить в Мои шаблоны В…" at bounding box center [609, 26] width 1218 height 58
click at [994, 22] on div "Действия" at bounding box center [976, 25] width 62 height 19
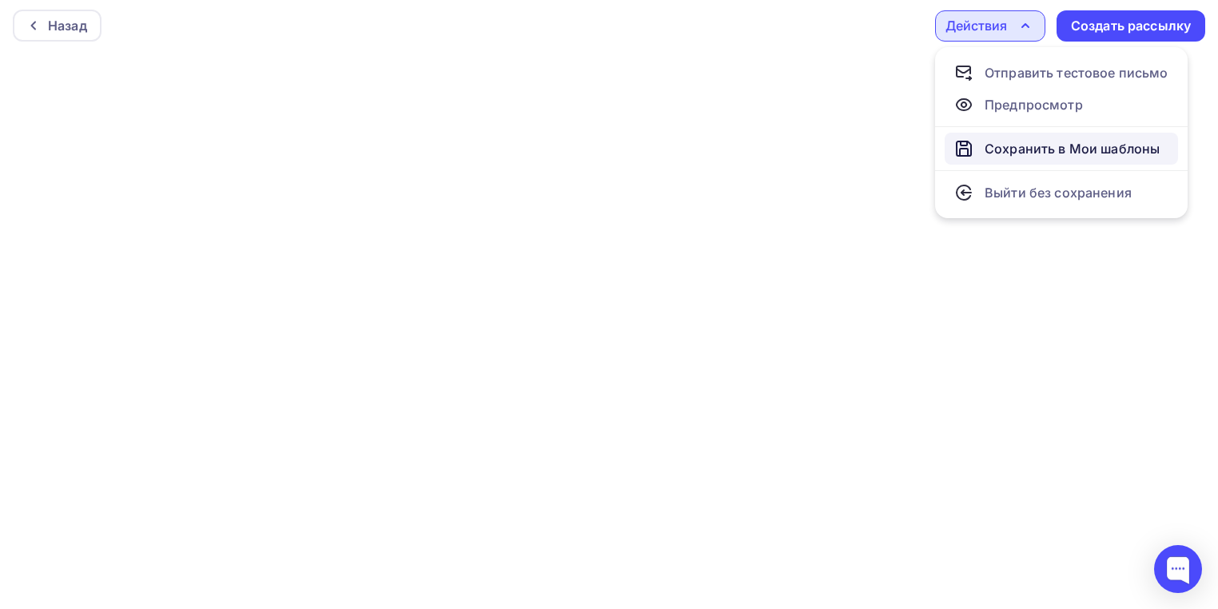
click at [1035, 149] on div "Сохранить в Мои шаблоны" at bounding box center [1071, 148] width 175 height 19
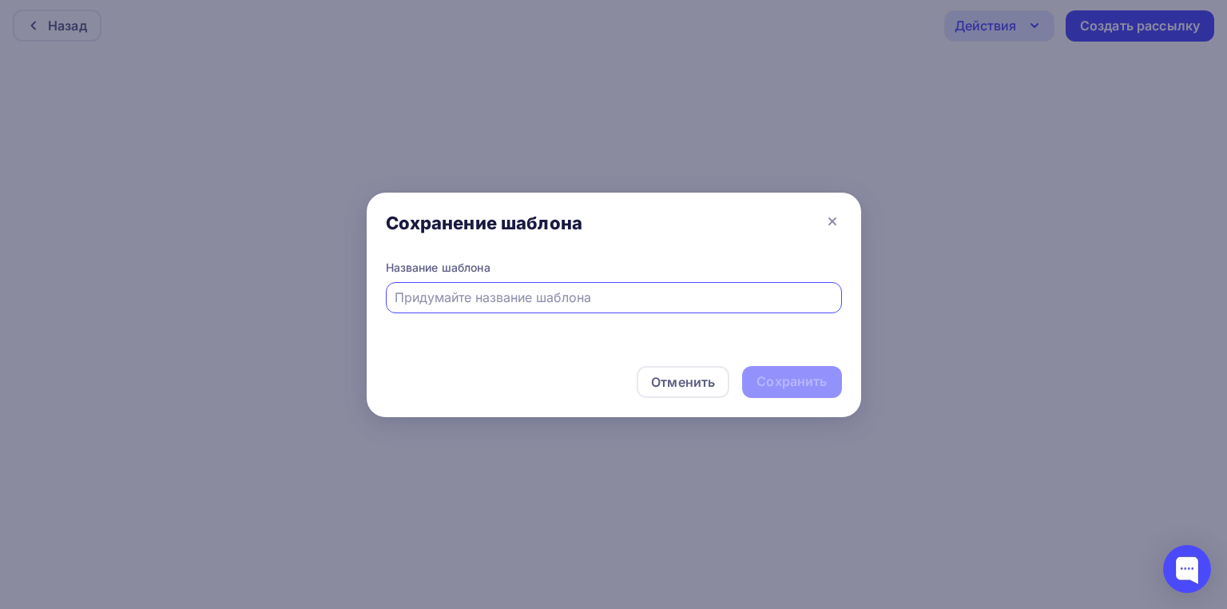
click at [655, 299] on input "text" at bounding box center [614, 297] width 438 height 19
type input "пробник"
click at [763, 364] on div "Отменить Сохранить" at bounding box center [614, 385] width 495 height 64
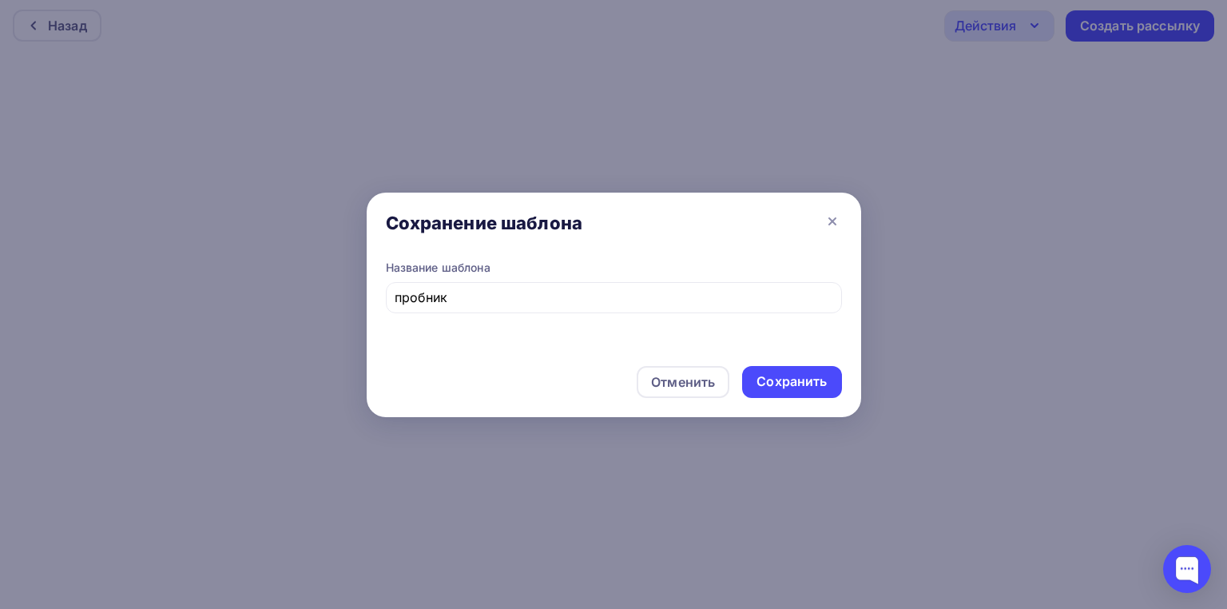
click at [805, 398] on div "Отменить Сохранить" at bounding box center [614, 385] width 495 height 64
click at [802, 368] on div "Сохранить" at bounding box center [791, 382] width 99 height 32
